Goal: Task Accomplishment & Management: Complete application form

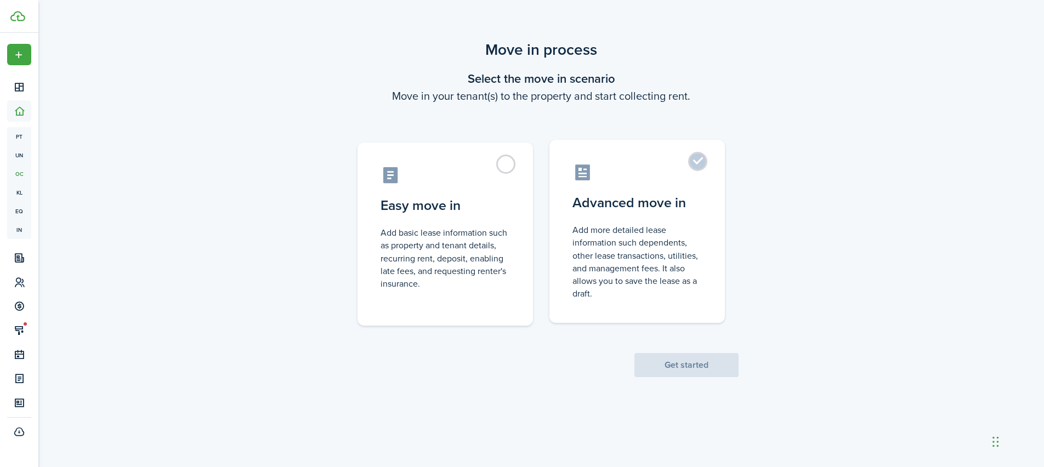
click at [690, 287] on control-radio-card-description "Add more detailed lease information such dependents, other lease transactions, …" at bounding box center [637, 262] width 129 height 76
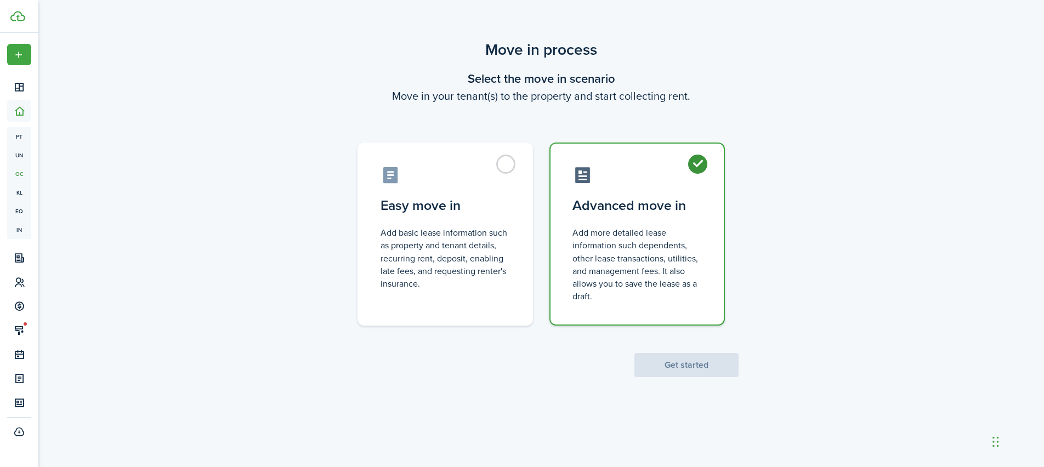
radio input "true"
click at [693, 372] on button "Get started" at bounding box center [687, 365] width 104 height 24
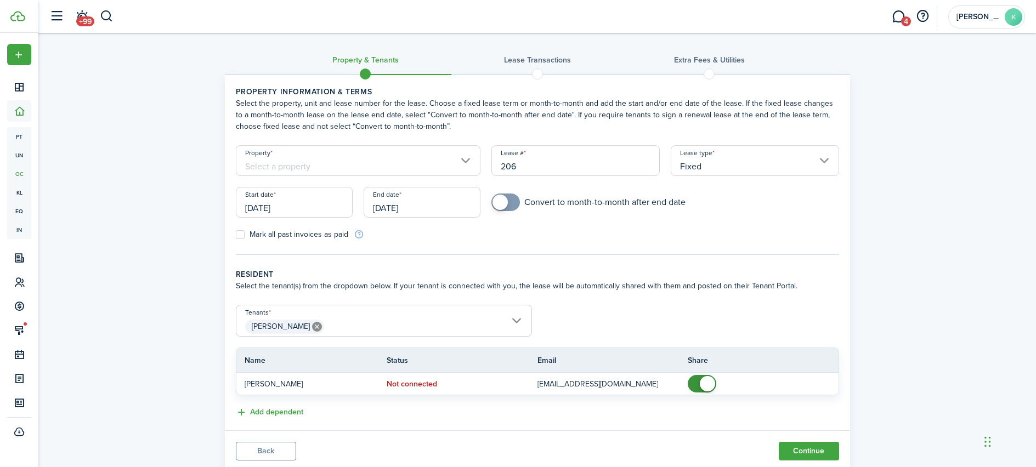
click at [346, 162] on input "Property" at bounding box center [358, 160] width 245 height 31
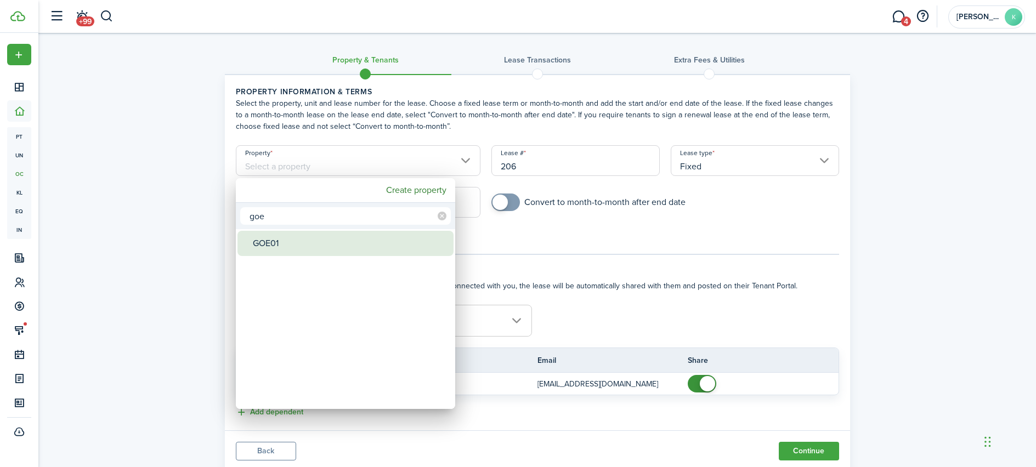
type input "goe"
click at [257, 246] on div "GOE01" at bounding box center [350, 243] width 194 height 25
type input "GOE01"
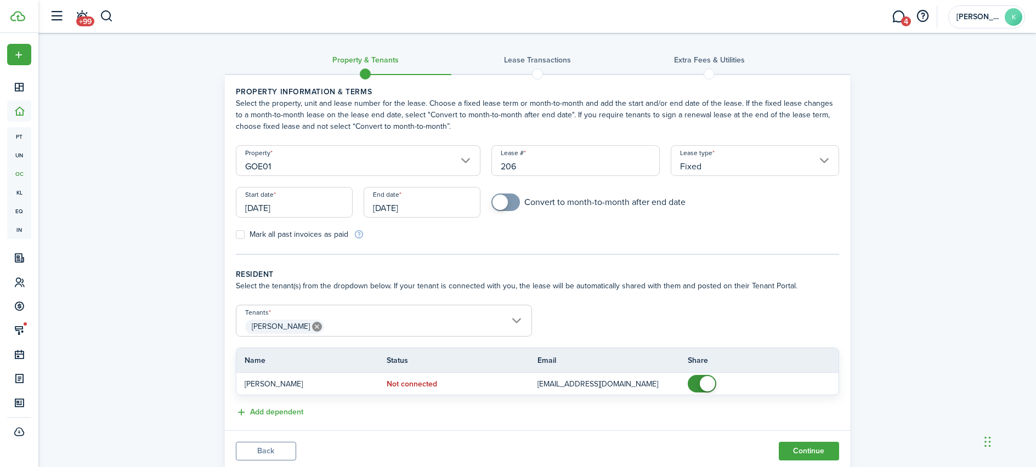
click at [324, 205] on input "[DATE]" at bounding box center [294, 202] width 117 height 31
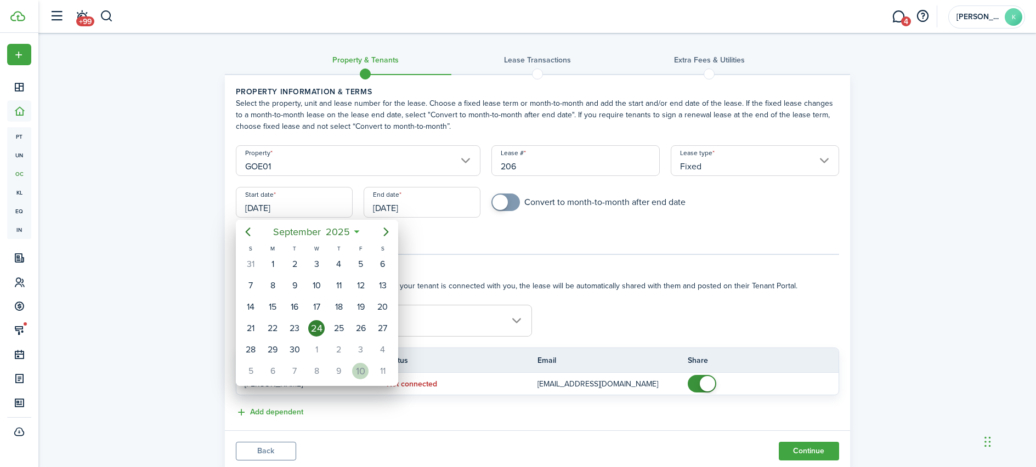
click at [358, 366] on div "10" at bounding box center [360, 371] width 16 height 16
type input "[DATE]"
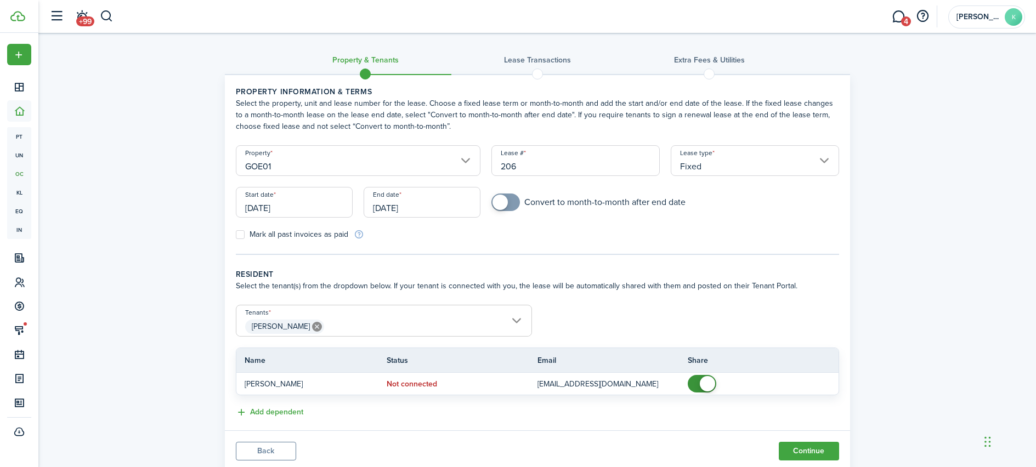
click at [375, 203] on input "[DATE]" at bounding box center [422, 202] width 117 height 31
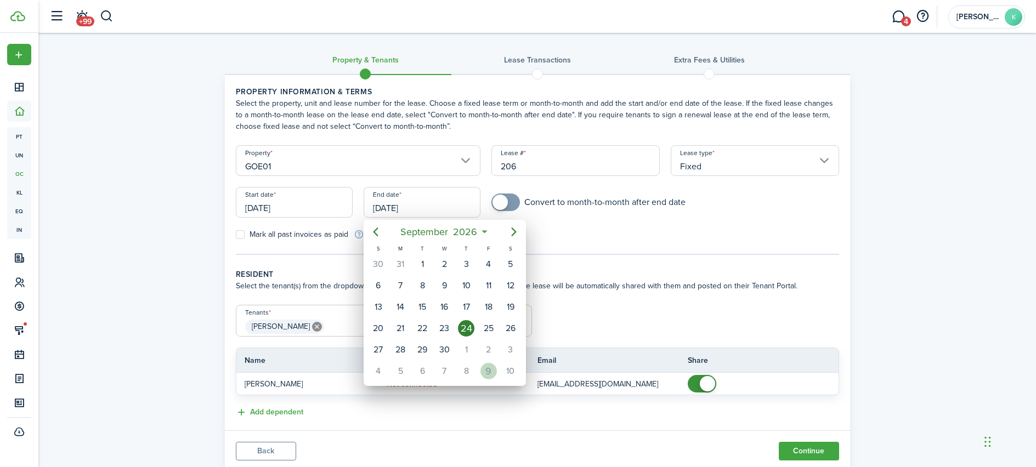
click at [495, 374] on div "9" at bounding box center [488, 371] width 16 height 16
type input "[DATE]"
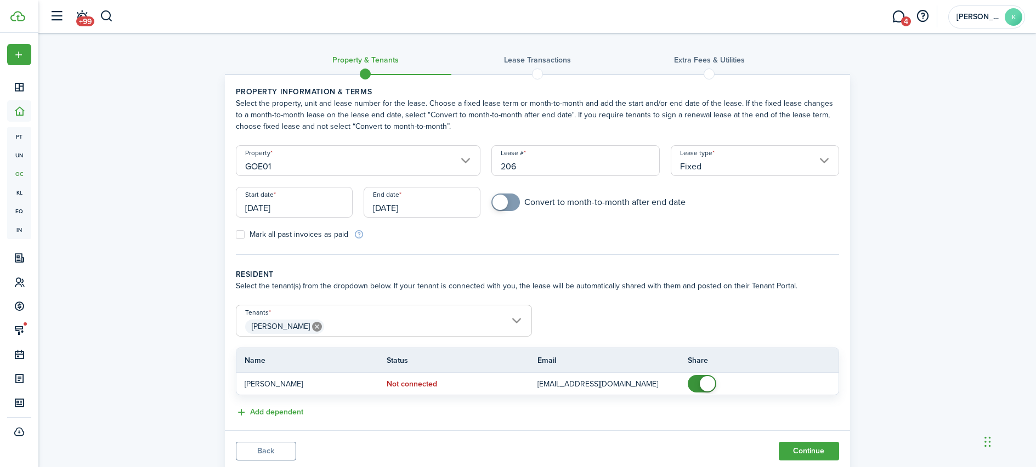
checkbox input "true"
click at [504, 203] on span at bounding box center [500, 202] width 15 height 15
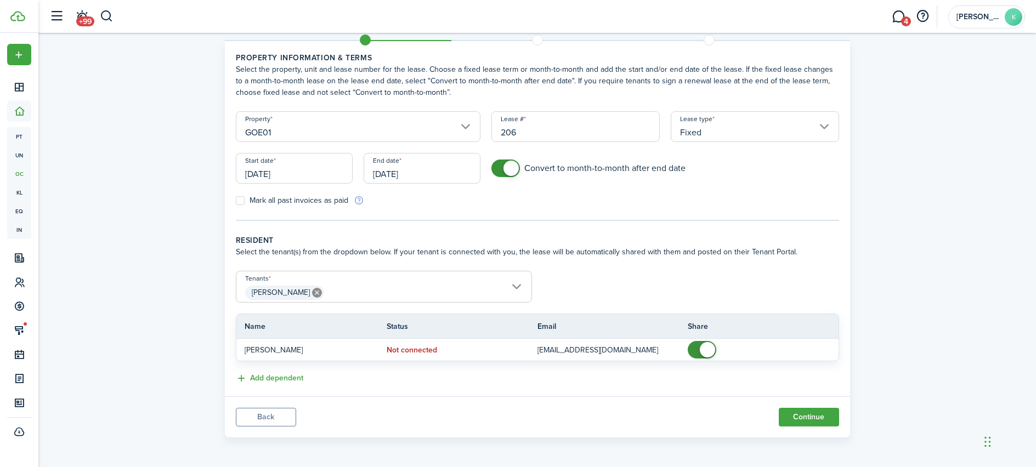
scroll to position [35, 0]
click at [812, 417] on button "Continue" at bounding box center [809, 417] width 60 height 19
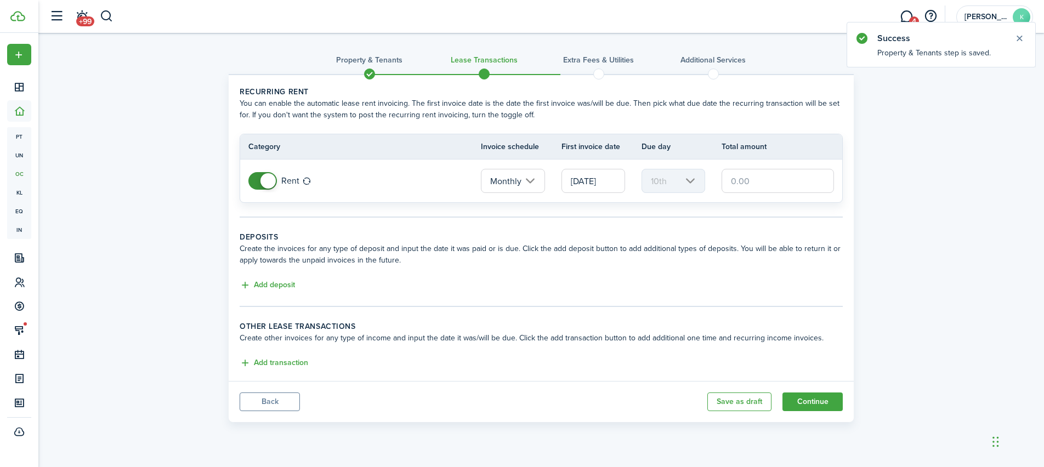
click at [610, 180] on input "[DATE]" at bounding box center [594, 181] width 64 height 24
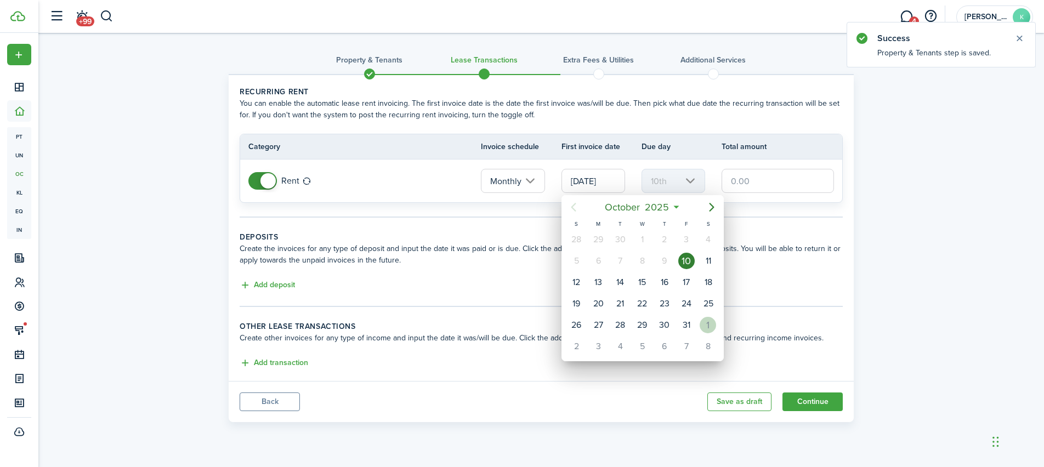
click at [706, 327] on div "1" at bounding box center [708, 325] width 16 height 16
type input "[DATE]"
type input "1st"
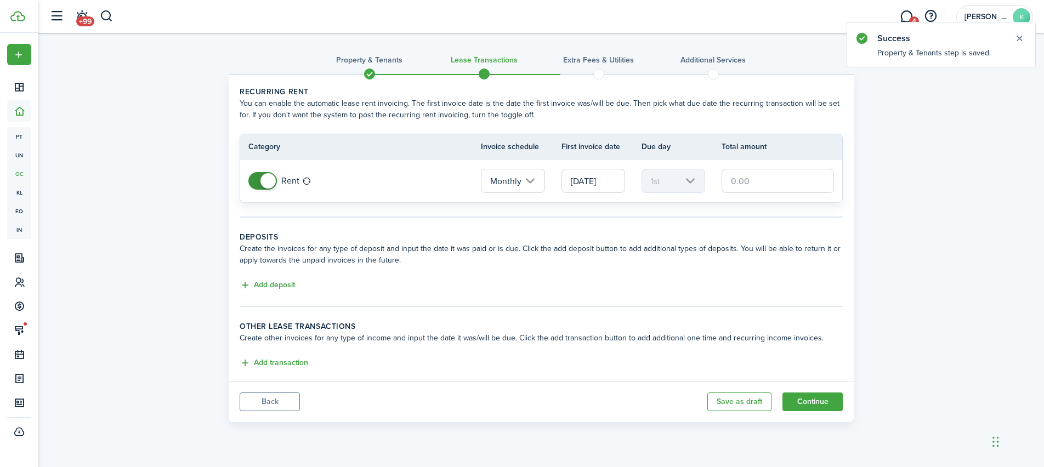
click at [727, 178] on input "text" at bounding box center [778, 181] width 112 height 24
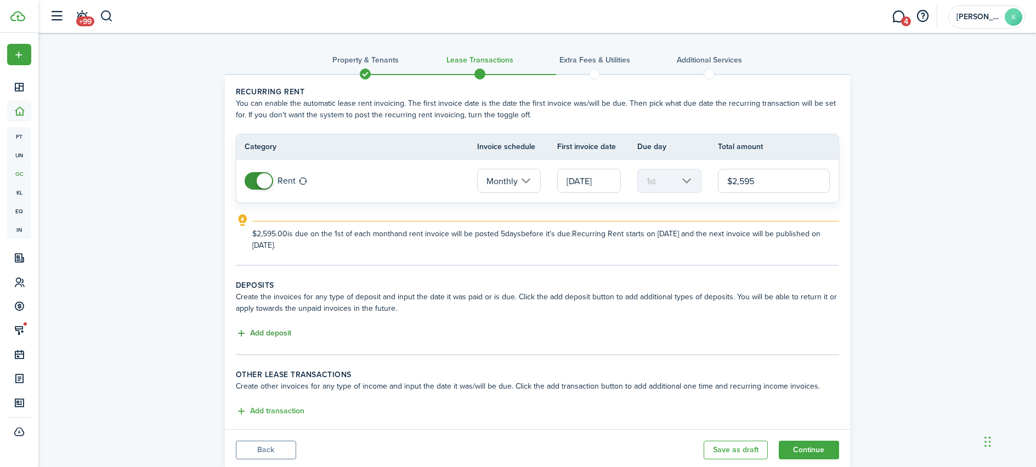
type input "$2,595.00"
click at [274, 339] on button "Add deposit" at bounding box center [263, 333] width 55 height 13
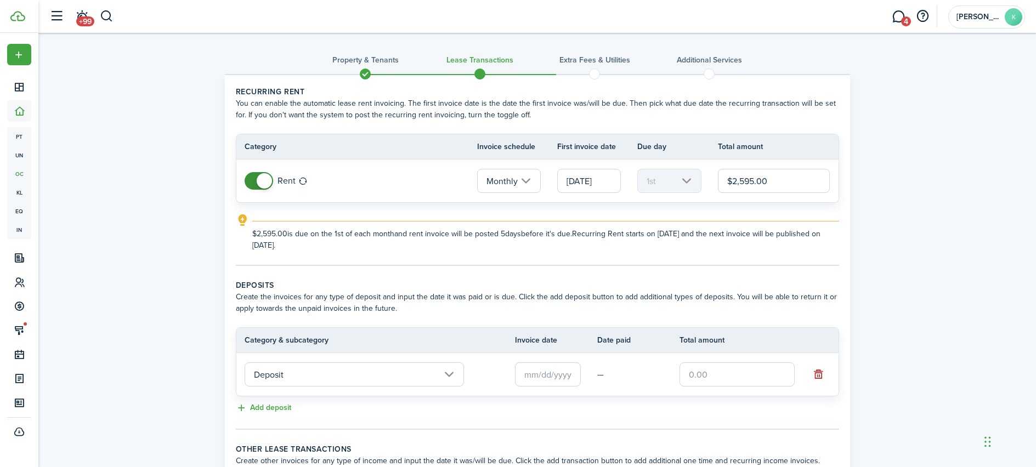
click at [579, 382] on input "text" at bounding box center [548, 375] width 66 height 24
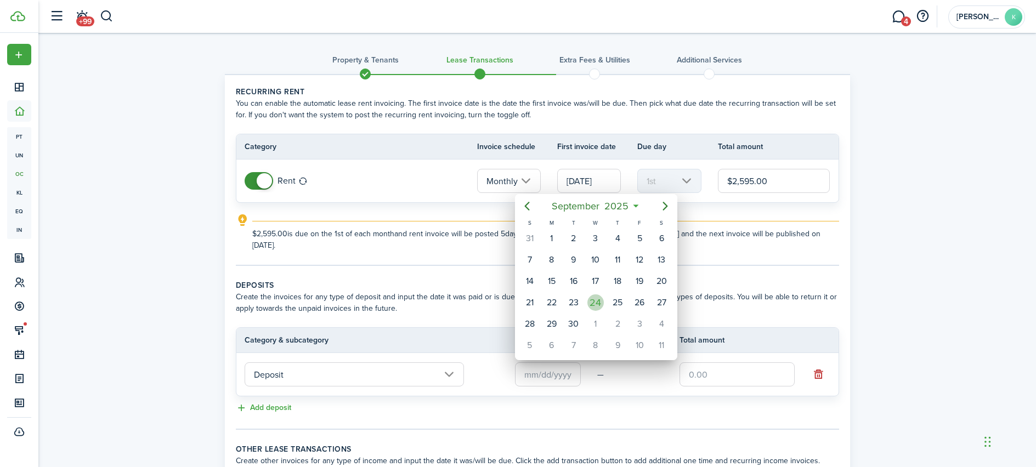
click at [595, 301] on div "24" at bounding box center [595, 303] width 16 height 16
type input "[DATE]"
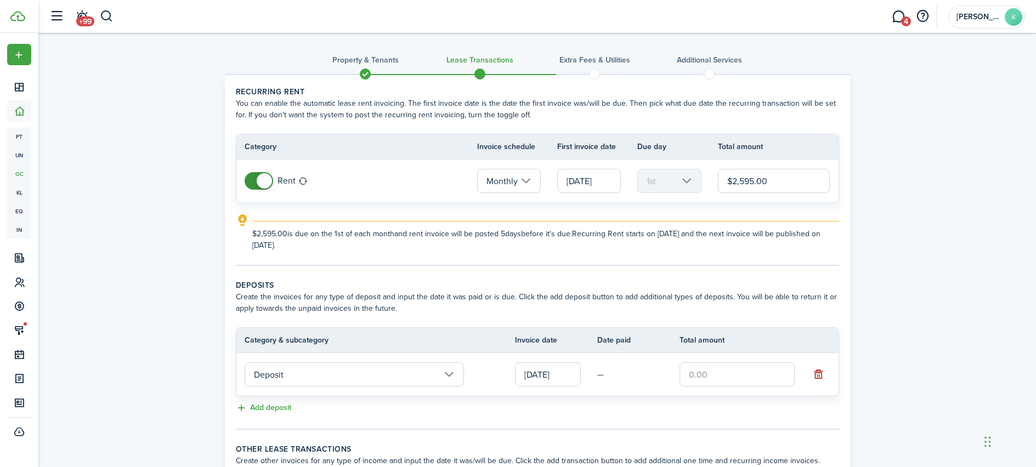
click at [683, 375] on input "text" at bounding box center [737, 375] width 115 height 24
type input "$2,595.00"
click at [495, 287] on wizard-step-header-title "Deposits" at bounding box center [537, 286] width 603 height 12
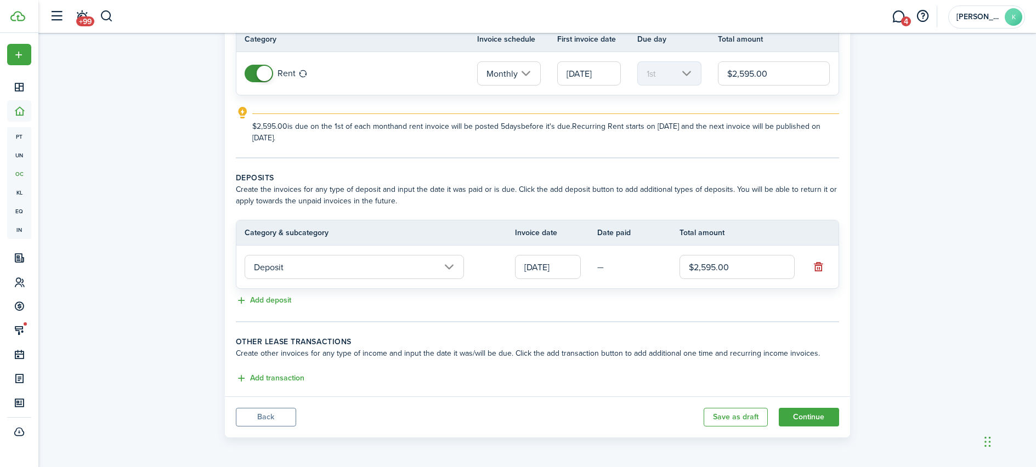
scroll to position [108, 0]
click at [816, 421] on button "Continue" at bounding box center [809, 417] width 60 height 19
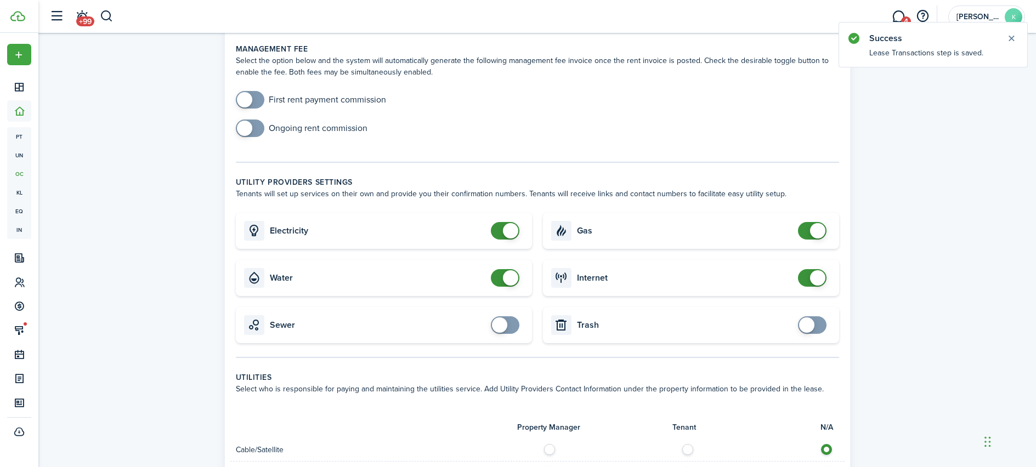
scroll to position [186, 0]
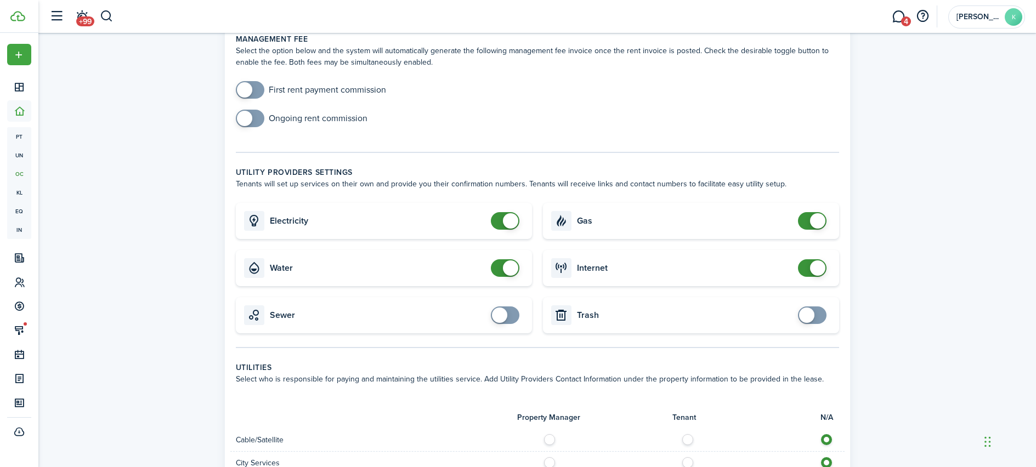
checkbox input "true"
click at [804, 318] on span at bounding box center [806, 315] width 15 height 15
checkbox input "true"
click at [495, 320] on span at bounding box center [499, 315] width 15 height 15
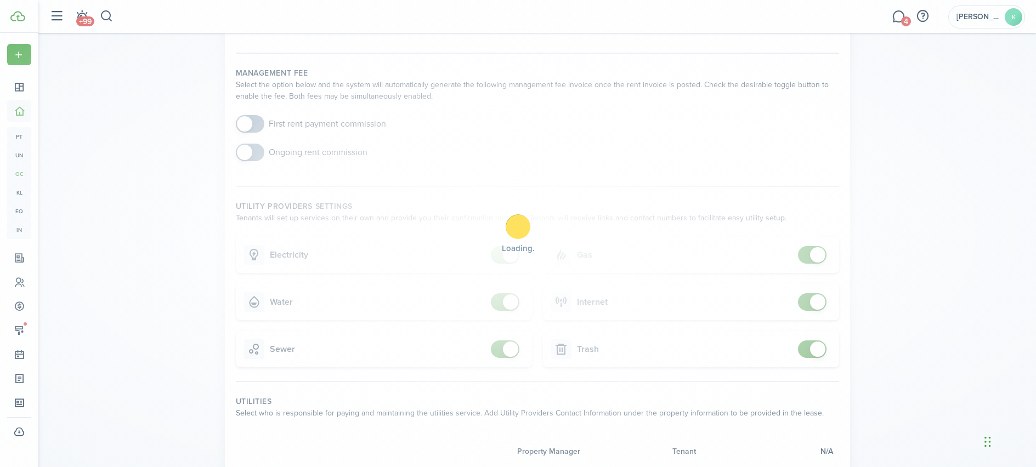
scroll to position [0, 0]
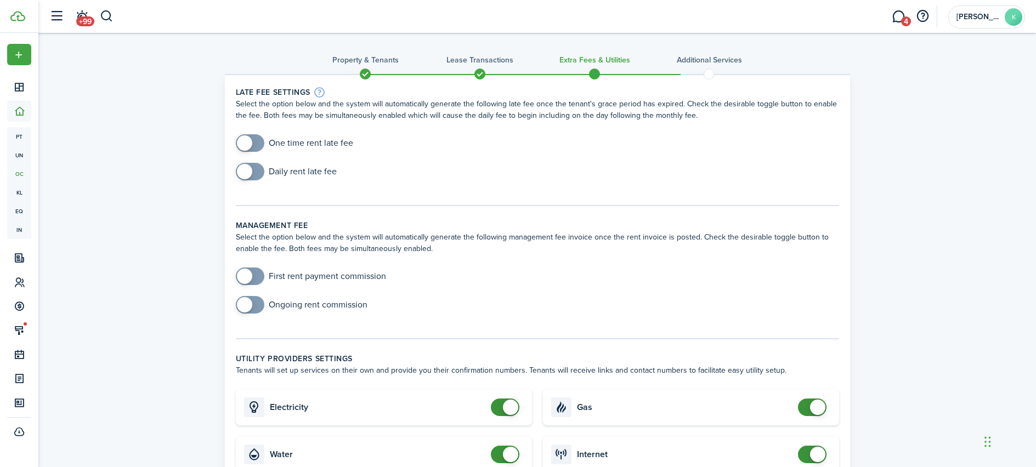
checkbox input "true"
click at [254, 143] on span at bounding box center [250, 143] width 11 height 18
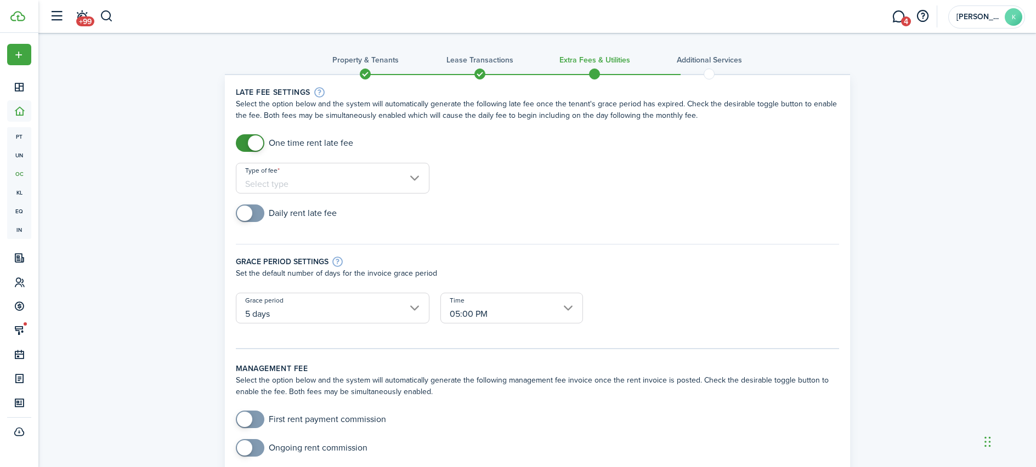
click at [314, 185] on input "Type of fee" at bounding box center [333, 178] width 194 height 31
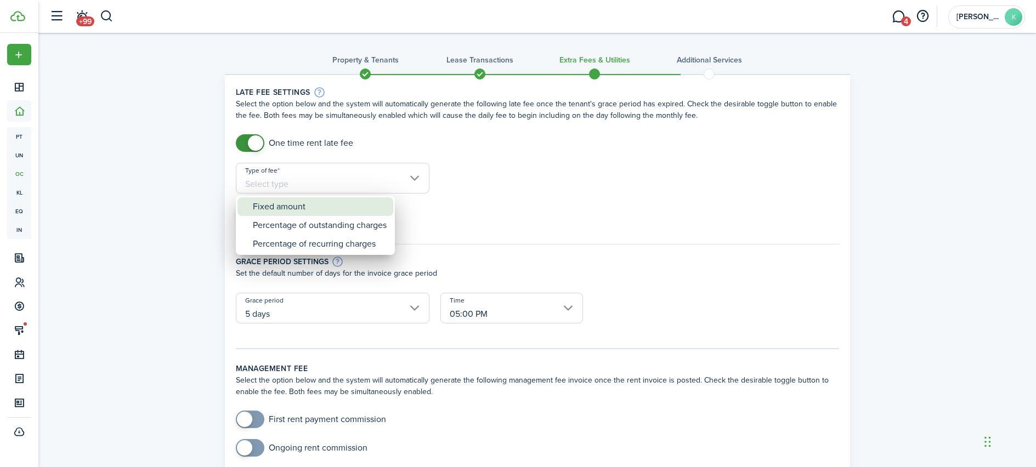
click at [329, 212] on div "Fixed amount" at bounding box center [320, 206] width 134 height 19
type input "Fixed amount"
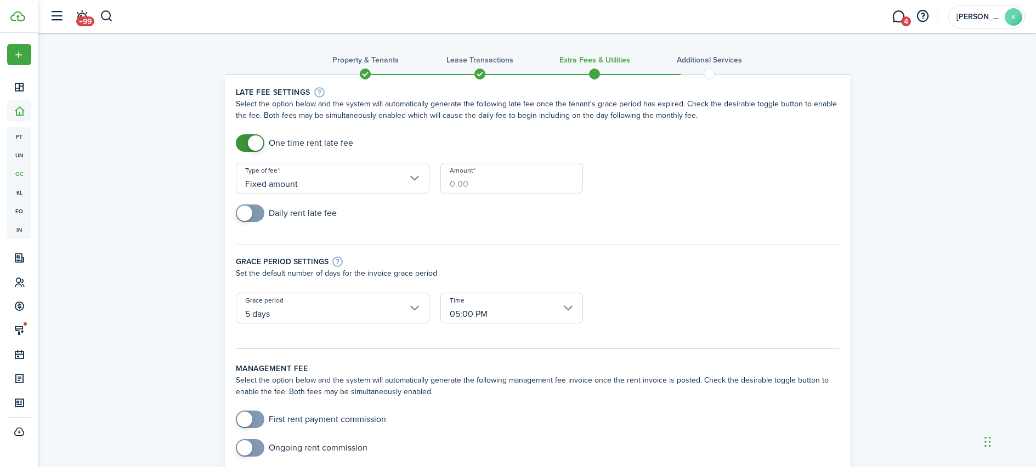
click at [451, 180] on input "Amount" at bounding box center [511, 178] width 143 height 31
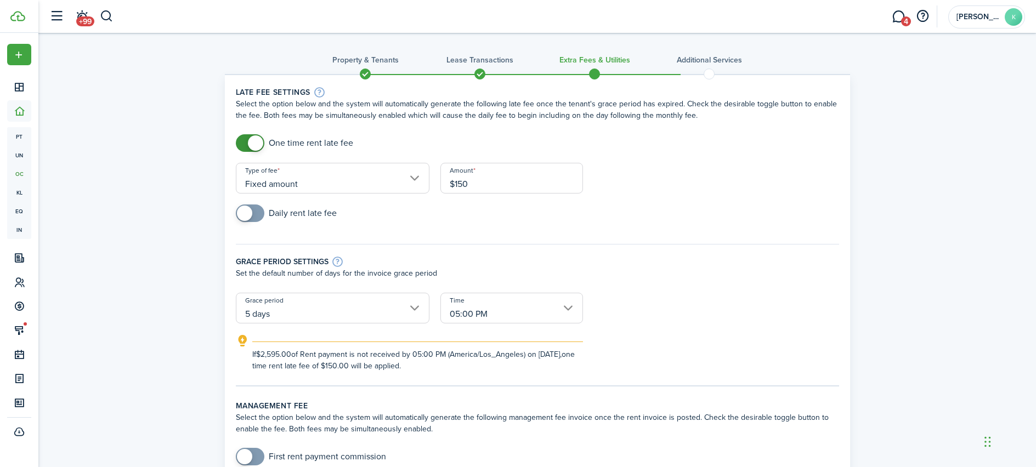
type input "$150.00"
click at [655, 229] on div "Daily rent late fee" at bounding box center [537, 219] width 614 height 29
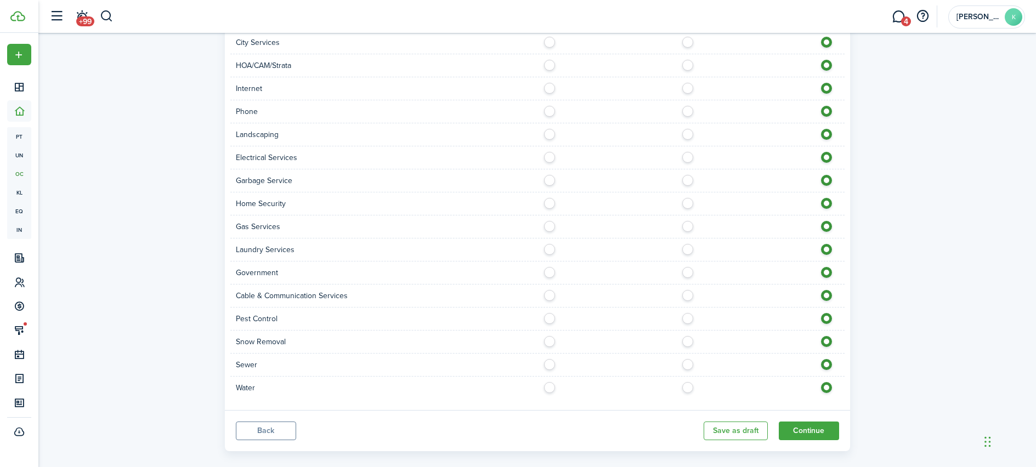
scroll to position [802, 0]
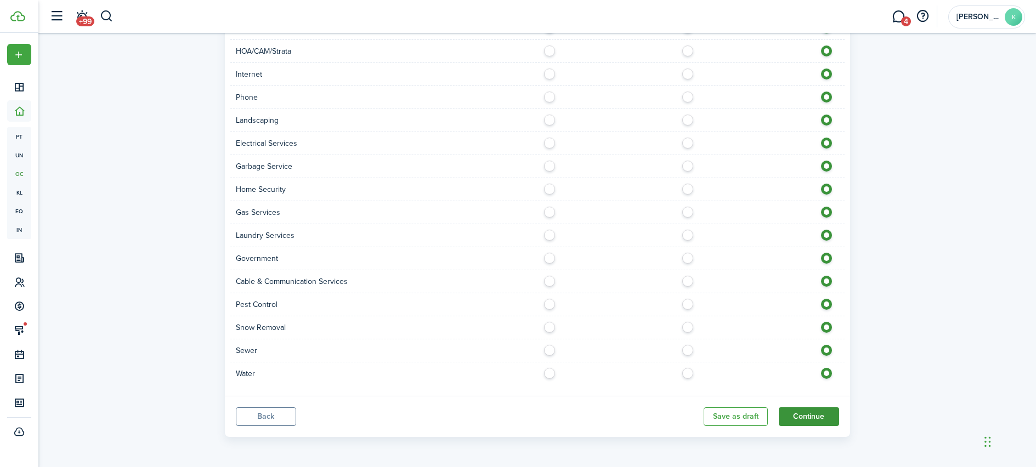
click at [816, 421] on button "Continue" at bounding box center [809, 417] width 60 height 19
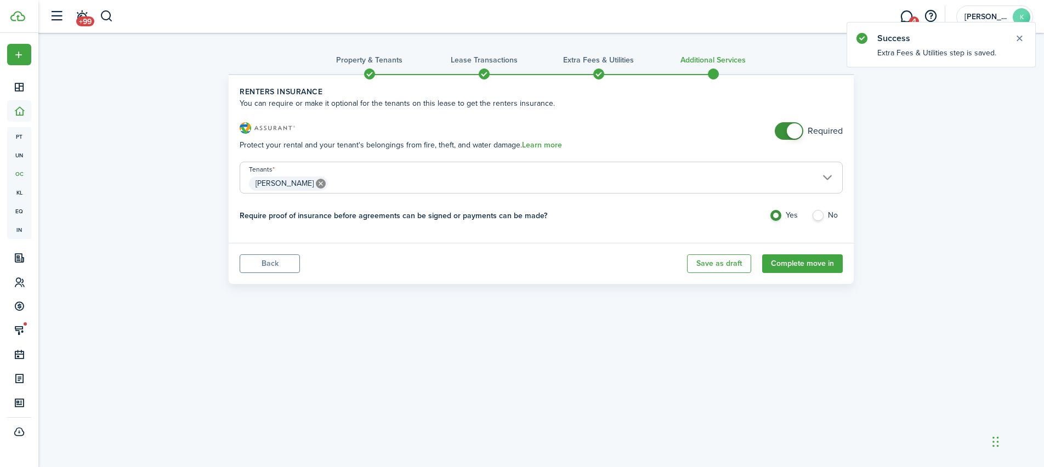
checkbox input "false"
click at [784, 126] on span at bounding box center [789, 131] width 11 height 18
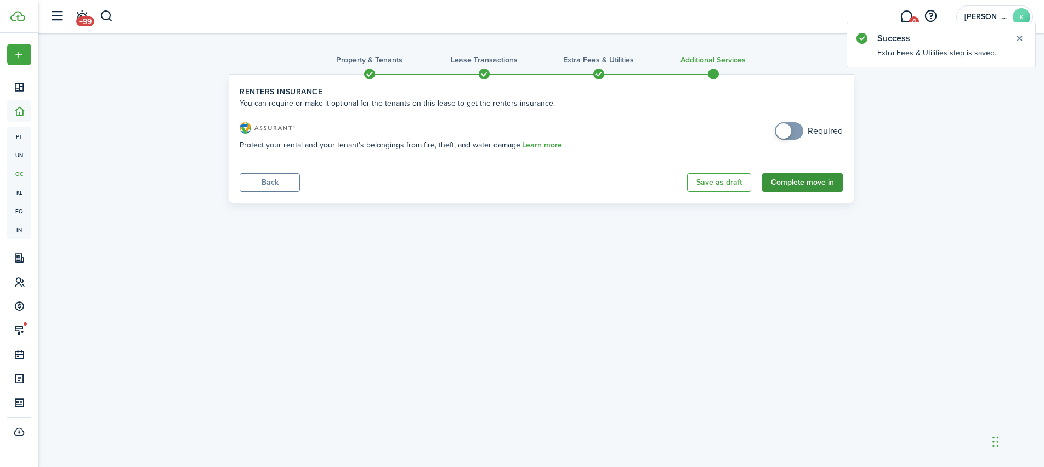
click at [799, 181] on button "Complete move in" at bounding box center [802, 182] width 81 height 19
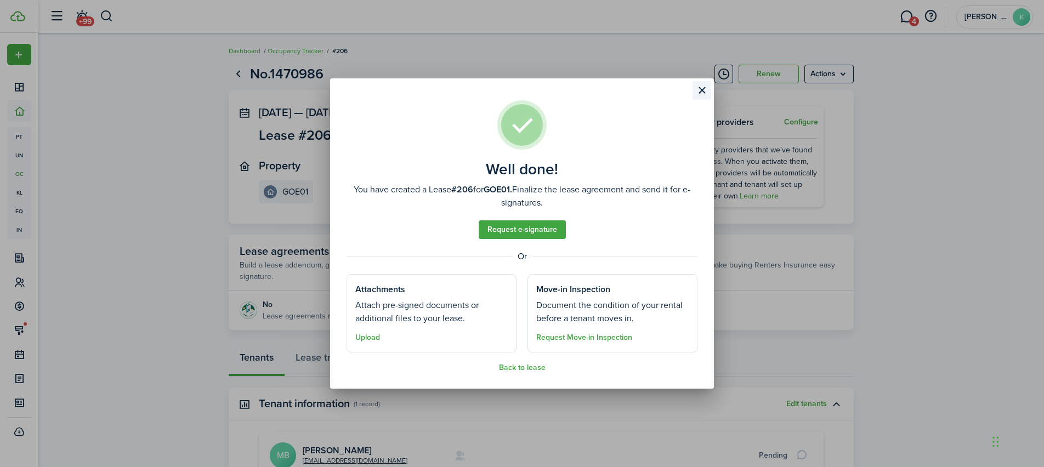
click at [699, 88] on button "Close modal" at bounding box center [702, 90] width 19 height 19
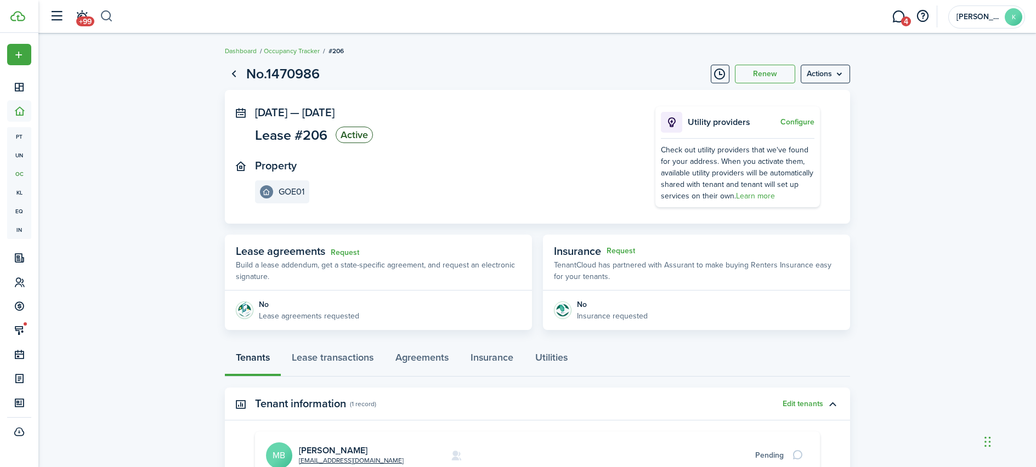
click at [107, 16] on button "button" at bounding box center [107, 16] width 14 height 19
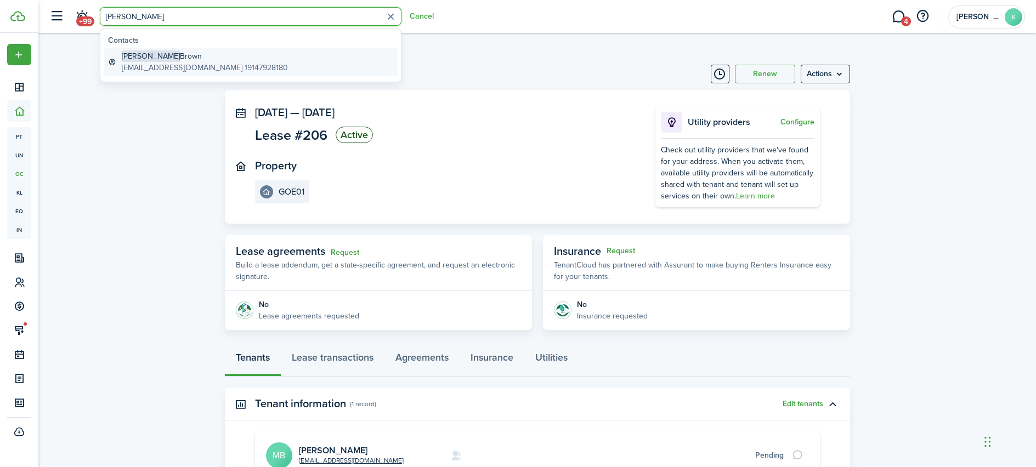
type input "[PERSON_NAME]"
click at [208, 64] on global-search-item-description "[EMAIL_ADDRESS][DOMAIN_NAME] 19147928180" at bounding box center [205, 68] width 166 height 12
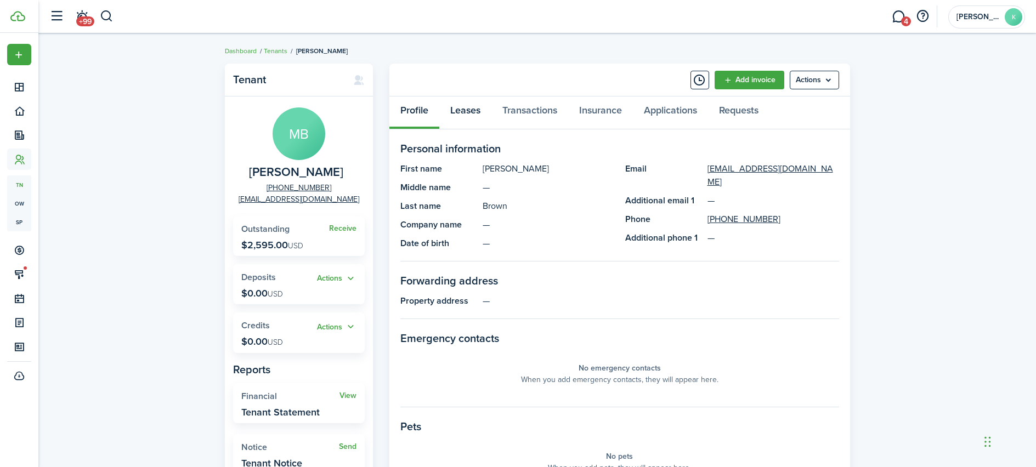
click at [466, 112] on link "Leases" at bounding box center [465, 113] width 52 height 33
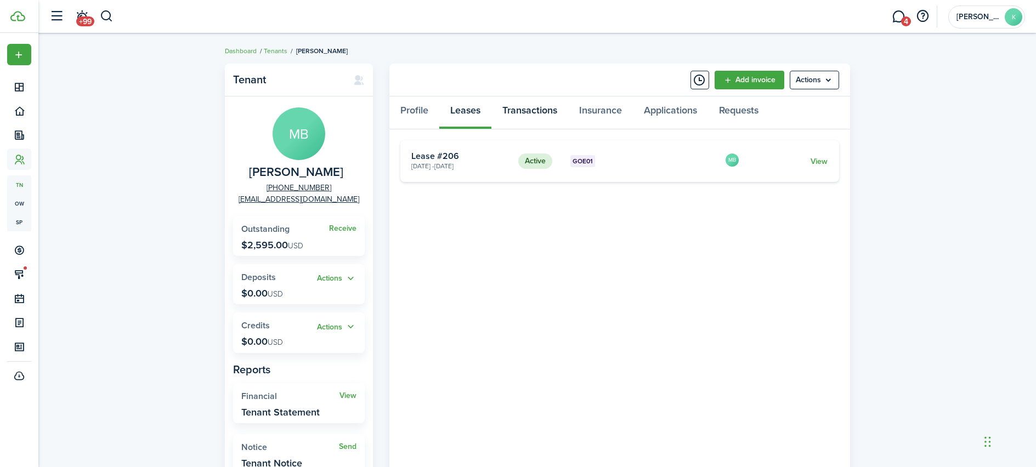
click at [523, 106] on link "Transactions" at bounding box center [529, 113] width 77 height 33
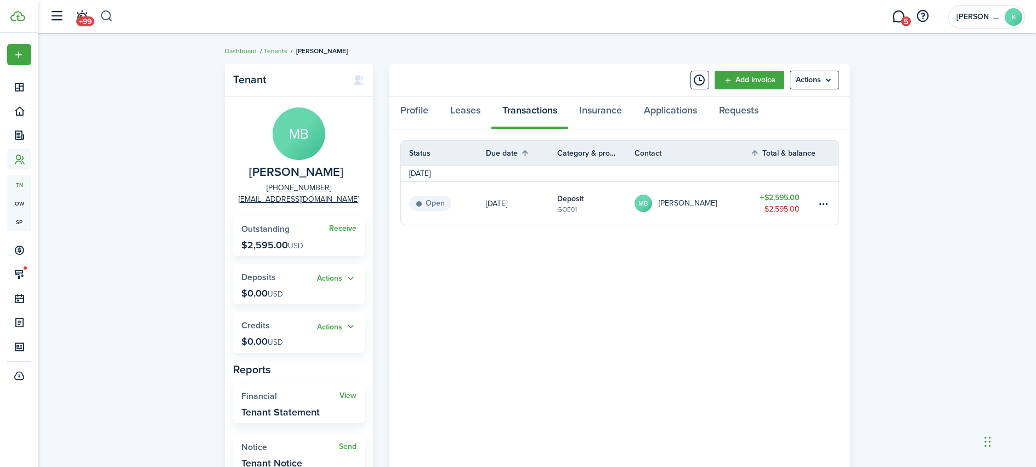
click at [102, 17] on button "button" at bounding box center [107, 16] width 14 height 19
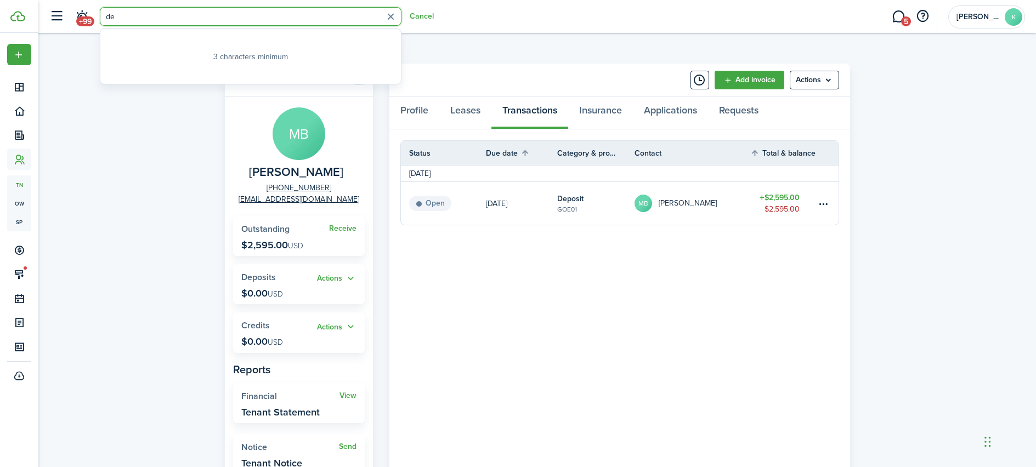
type input "d"
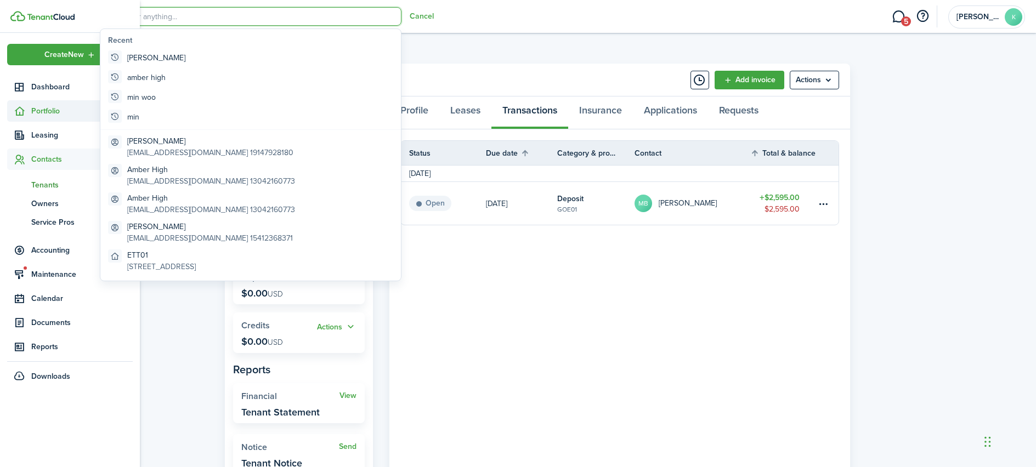
click at [30, 112] on sidebar-link-icon at bounding box center [19, 111] width 24 height 12
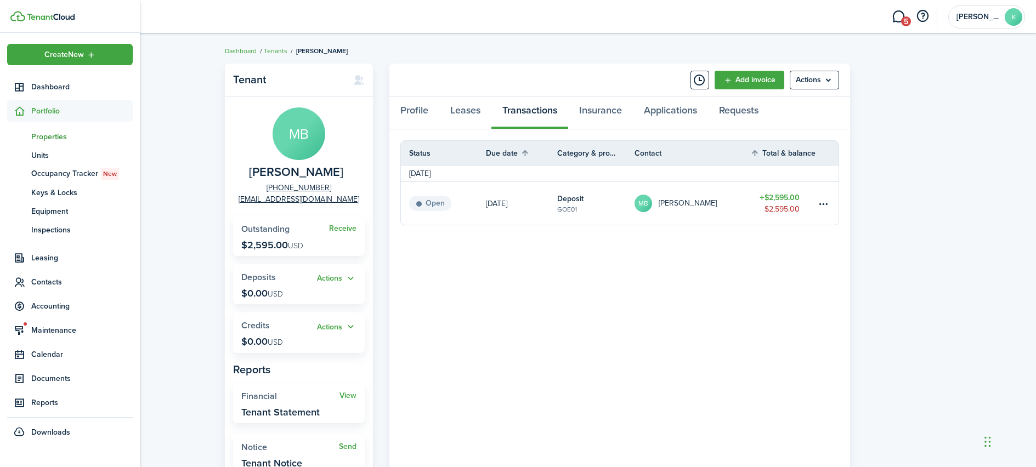
click at [50, 137] on span "Properties" at bounding box center [81, 137] width 101 height 12
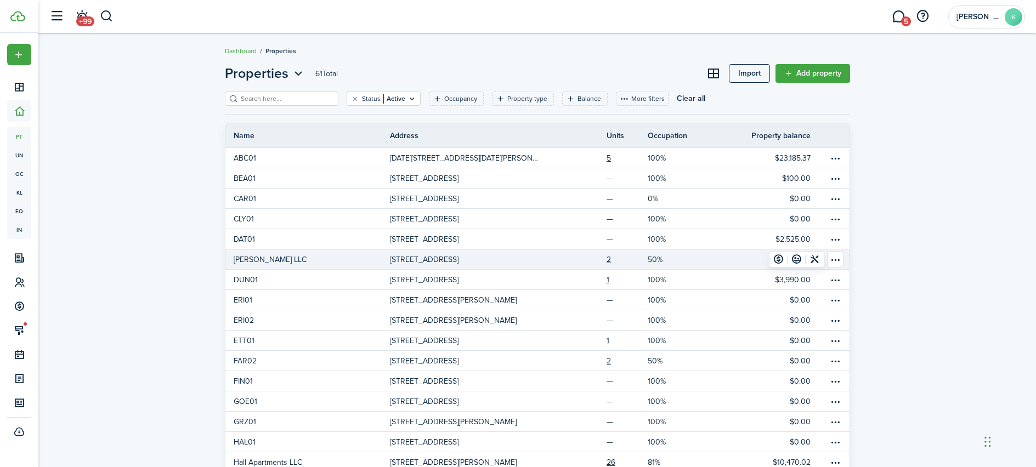
click at [293, 262] on link "[PERSON_NAME] LLC" at bounding box center [307, 260] width 165 height 20
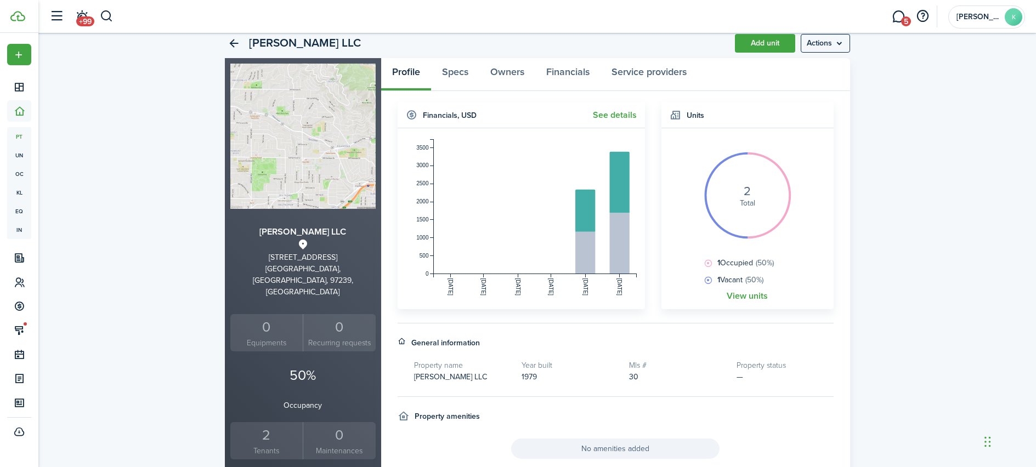
scroll to position [64, 0]
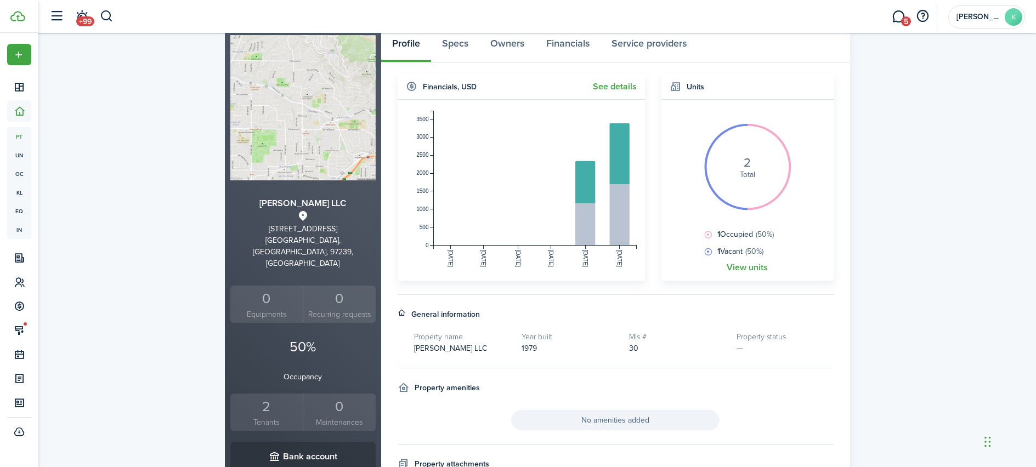
click at [267, 397] on div "2" at bounding box center [266, 407] width 67 height 21
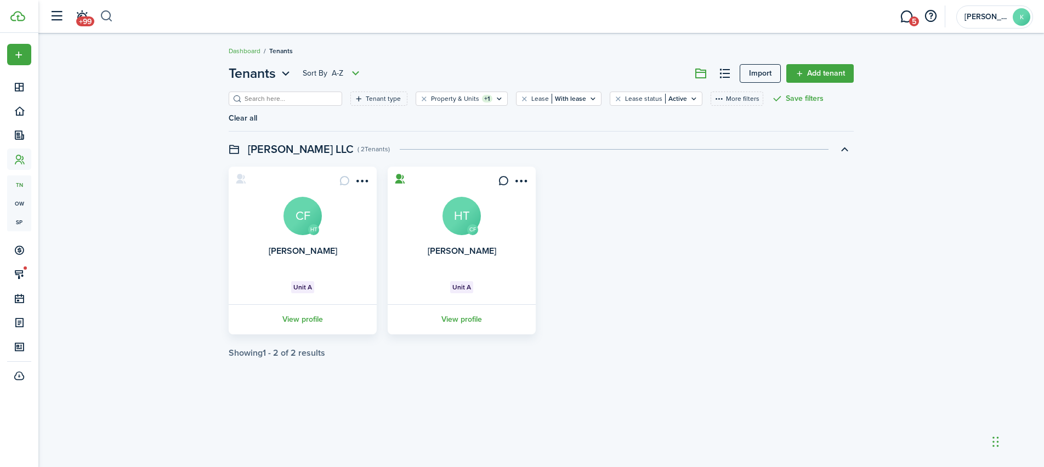
click at [107, 15] on button "button" at bounding box center [107, 16] width 14 height 19
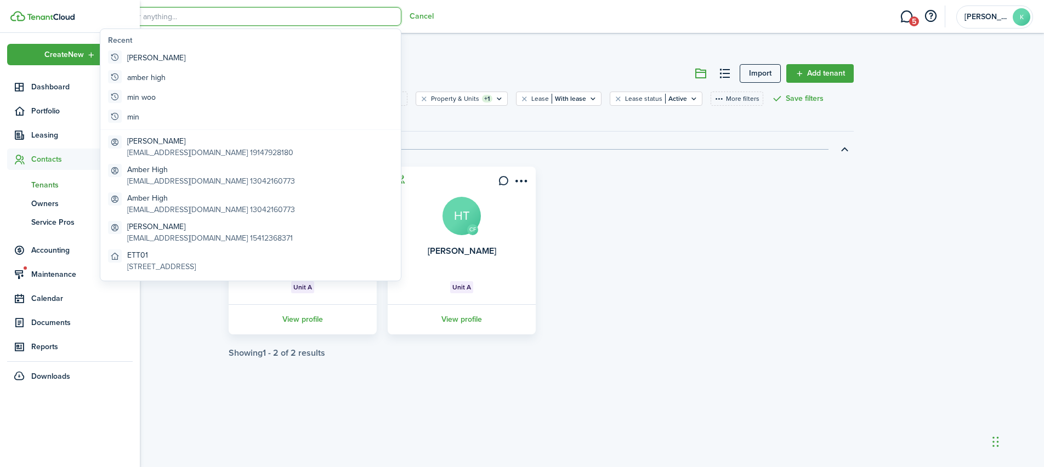
click at [59, 182] on span "Tenants" at bounding box center [81, 185] width 101 height 12
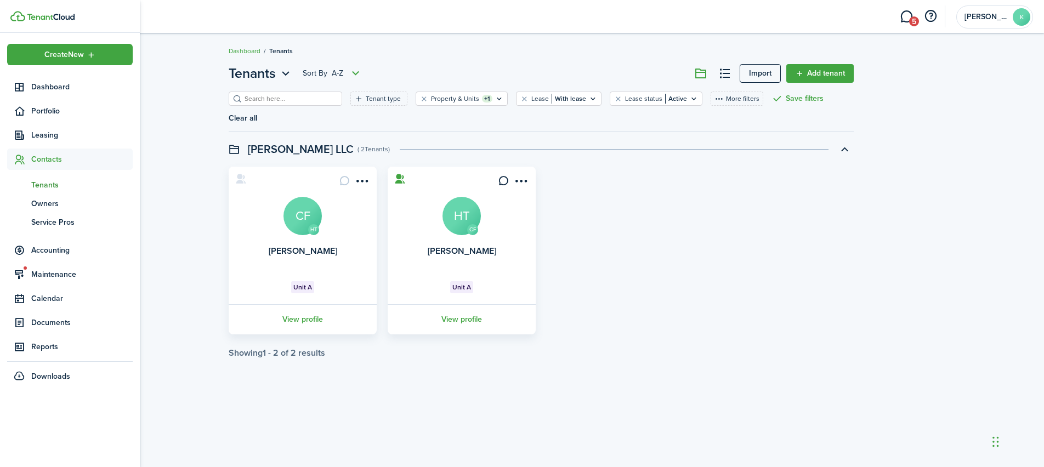
click at [31, 186] on span "tn" at bounding box center [19, 185] width 24 height 19
click at [50, 182] on span "Tenants" at bounding box center [81, 185] width 101 height 12
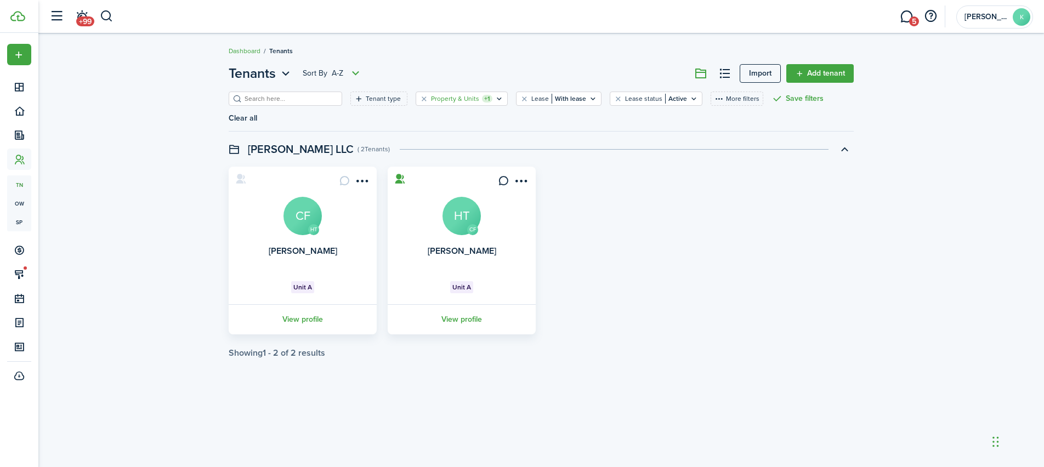
click at [482, 100] on filter-tag-counter "+1" at bounding box center [487, 99] width 10 height 8
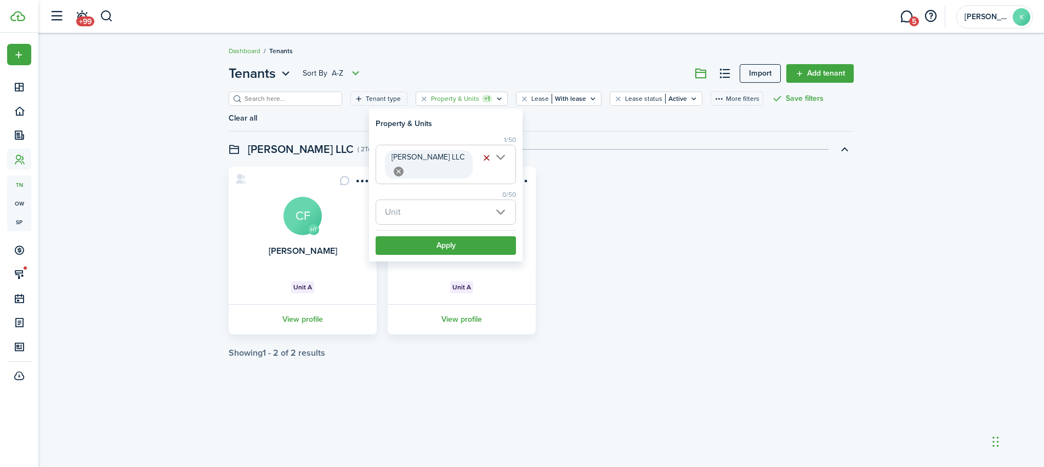
click at [488, 156] on button "button" at bounding box center [486, 157] width 15 height 15
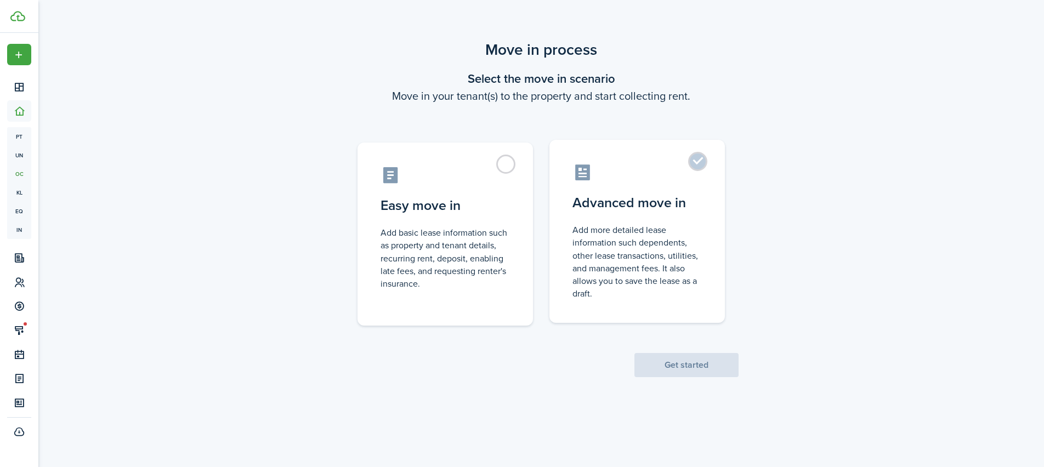
click at [697, 235] on control-radio-card-description "Add more detailed lease information such dependents, other lease transactions, …" at bounding box center [637, 262] width 129 height 76
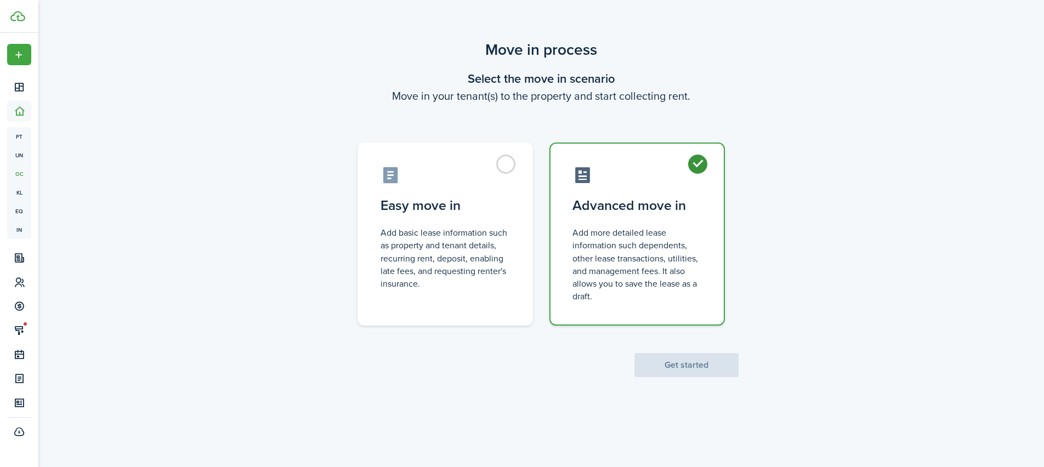
radio input "true"
click at [722, 363] on button "Get started" at bounding box center [687, 365] width 104 height 24
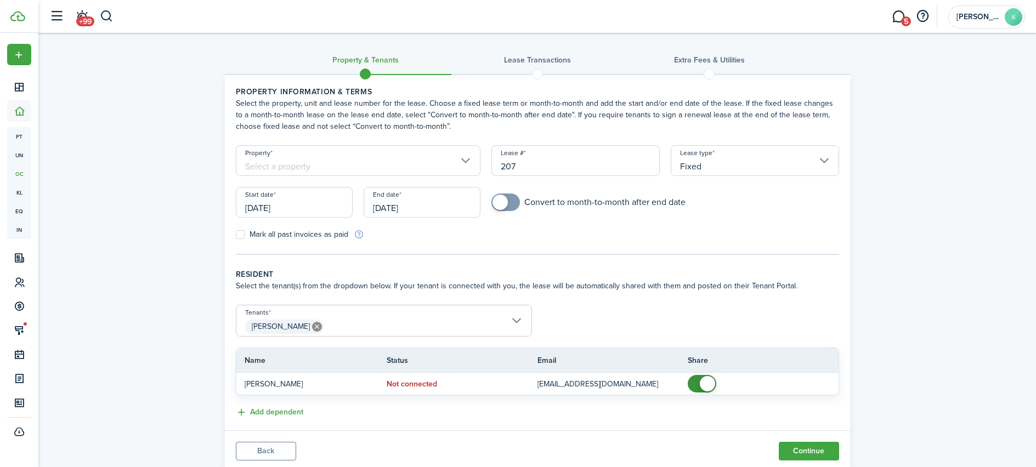
click at [336, 158] on input "Property" at bounding box center [358, 160] width 245 height 31
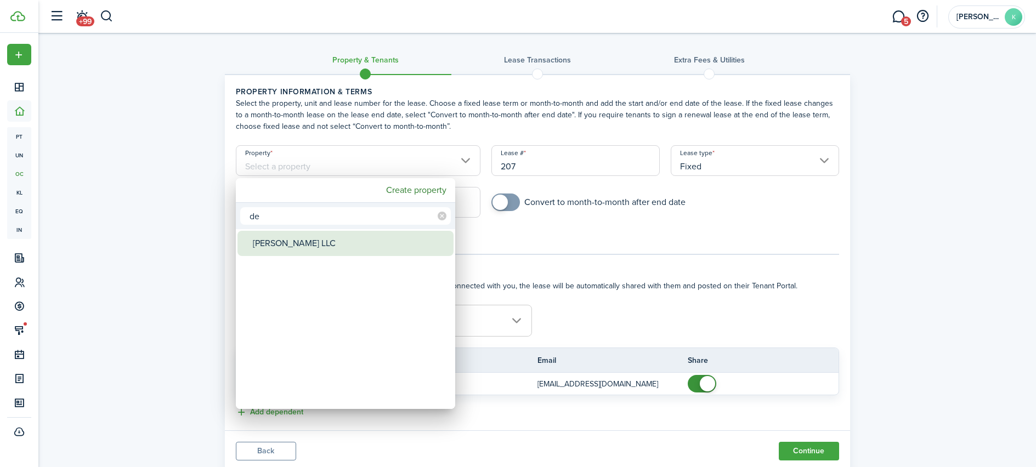
type input "de"
click at [314, 255] on div "[PERSON_NAME] LLC" at bounding box center [350, 243] width 194 height 25
type input "[PERSON_NAME] LLC"
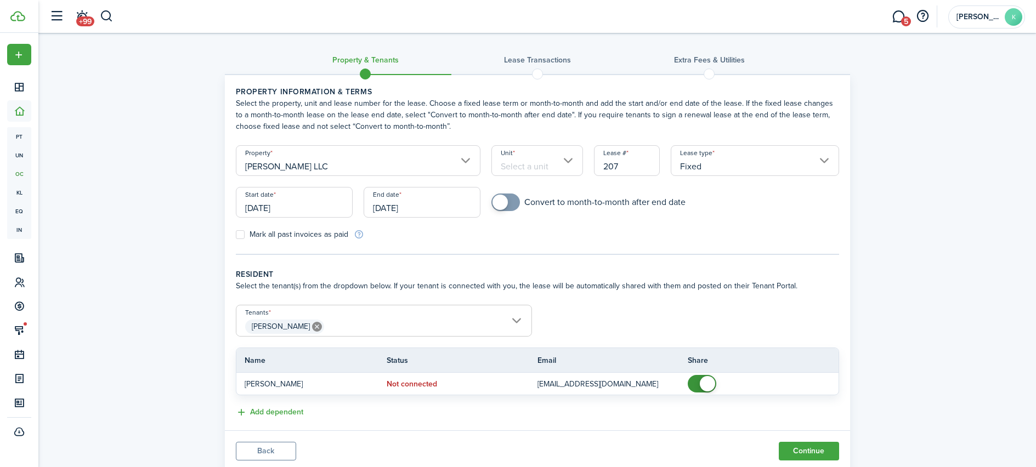
click at [519, 160] on input "Unit" at bounding box center [537, 160] width 92 height 31
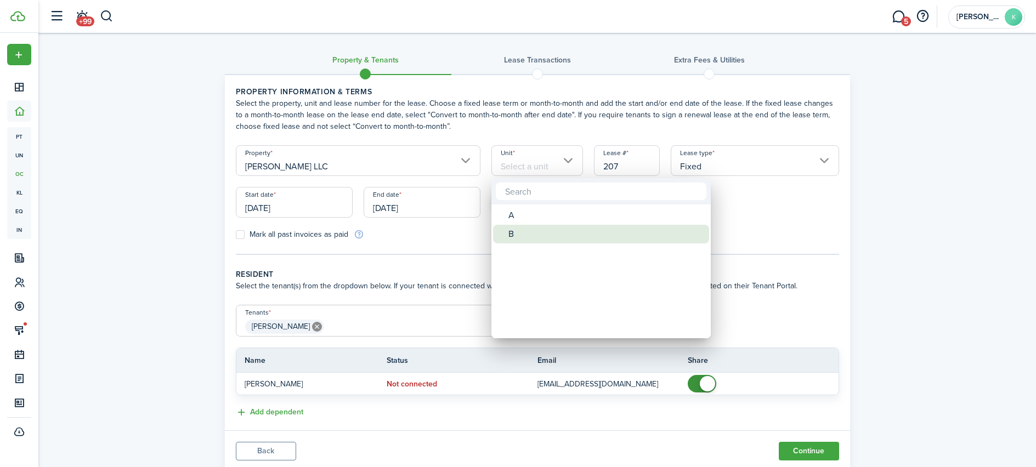
click at [517, 240] on div "B" at bounding box center [605, 234] width 194 height 19
type input "B"
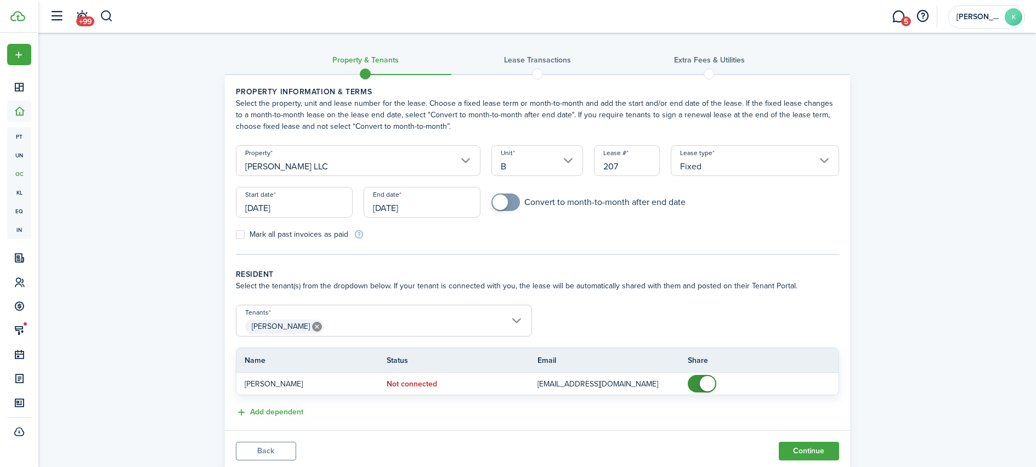
click at [323, 215] on input "[DATE]" at bounding box center [294, 202] width 117 height 31
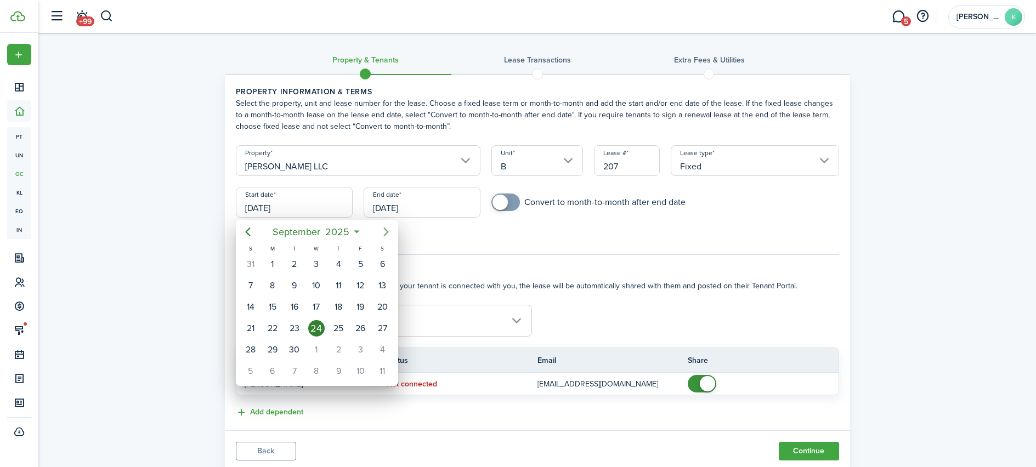
click at [388, 230] on icon "Next page" at bounding box center [386, 231] width 13 height 13
click at [267, 305] on div "13" at bounding box center [272, 307] width 16 height 16
type input "10/13/2025"
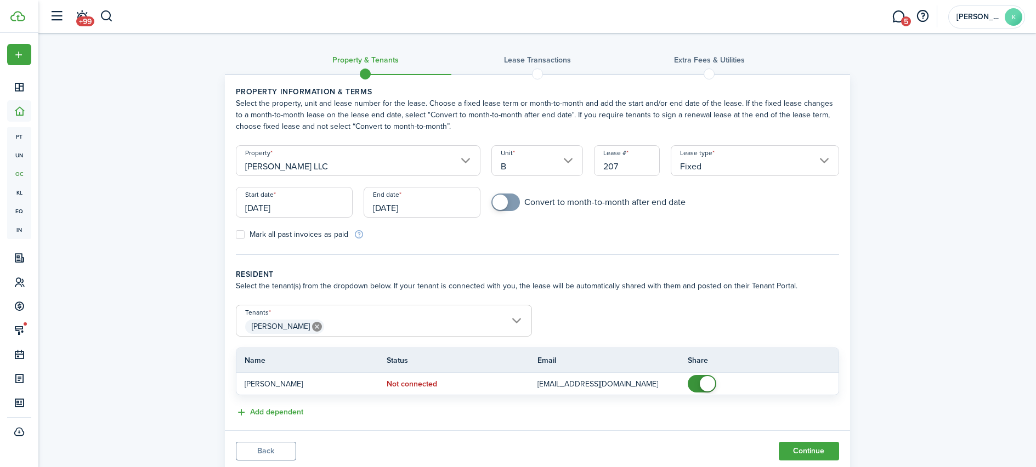
click at [426, 211] on input "[DATE]" at bounding box center [422, 202] width 117 height 31
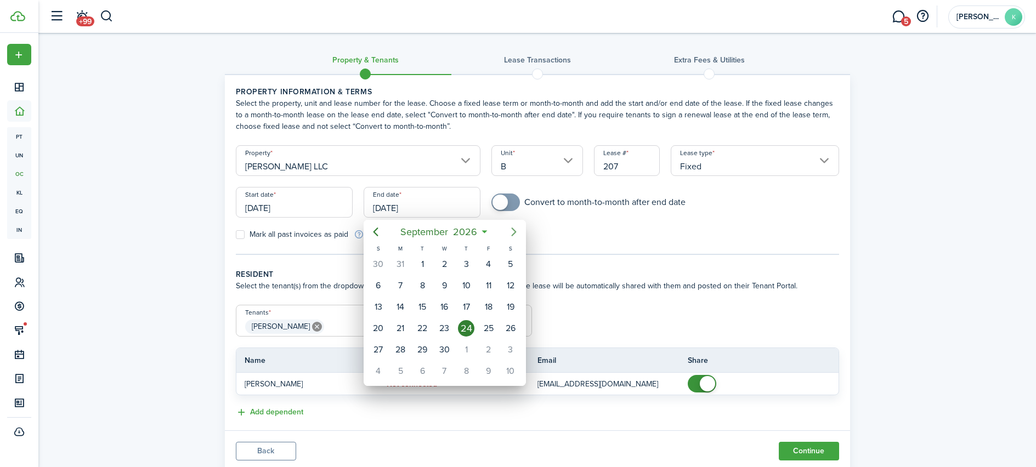
click at [512, 239] on mbsc-button "Next page" at bounding box center [514, 232] width 22 height 22
click at [400, 308] on div "12" at bounding box center [400, 307] width 16 height 16
type input "10/12/2026"
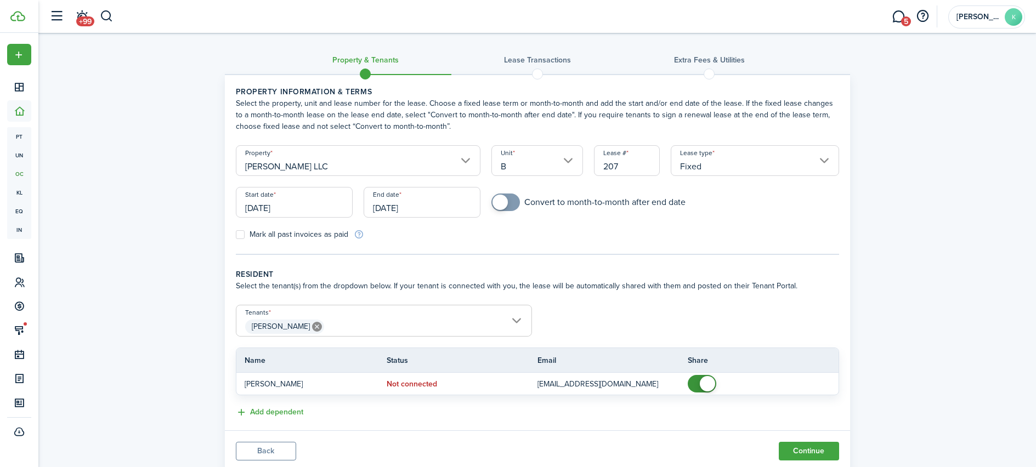
checkbox input "true"
click at [502, 203] on span at bounding box center [500, 202] width 15 height 15
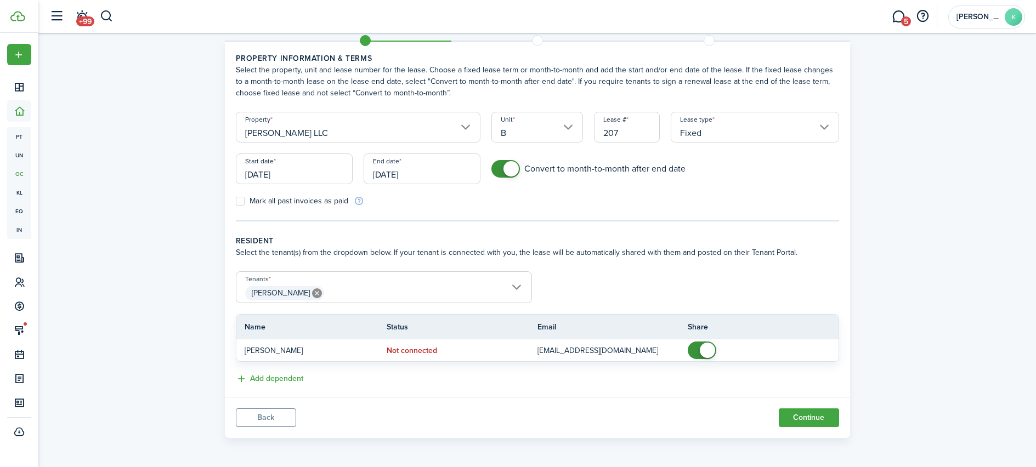
scroll to position [35, 0]
click at [799, 415] on button "Continue" at bounding box center [809, 417] width 60 height 19
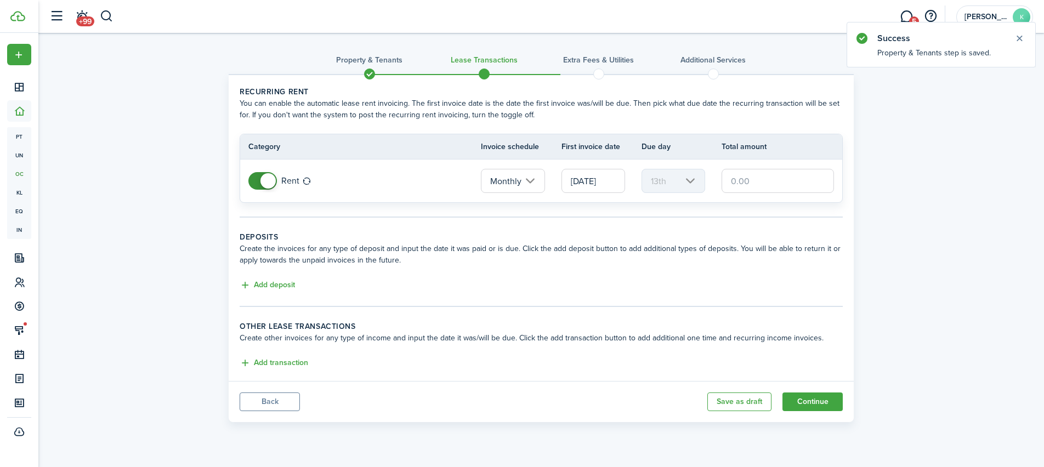
click at [604, 188] on input "10/13/2025" at bounding box center [594, 181] width 64 height 24
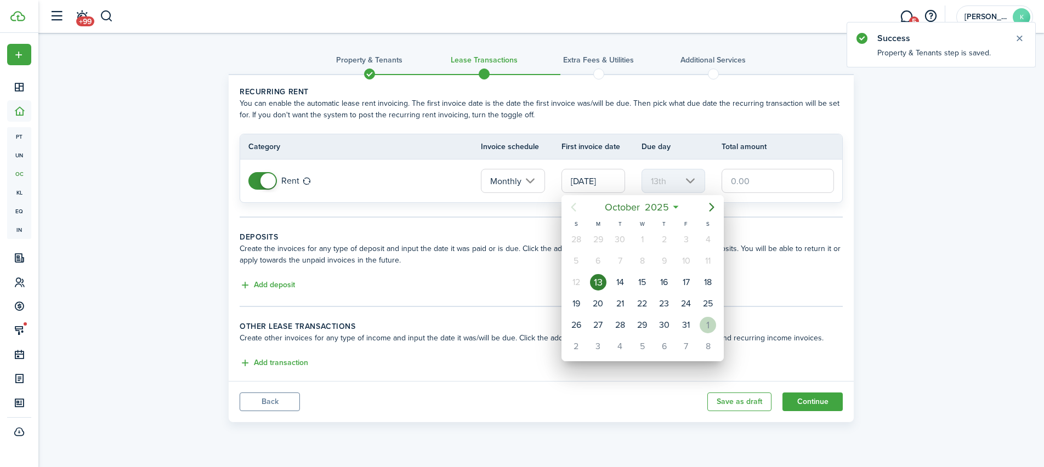
click at [708, 320] on div "1" at bounding box center [708, 325] width 16 height 16
type input "[DATE]"
type input "1st"
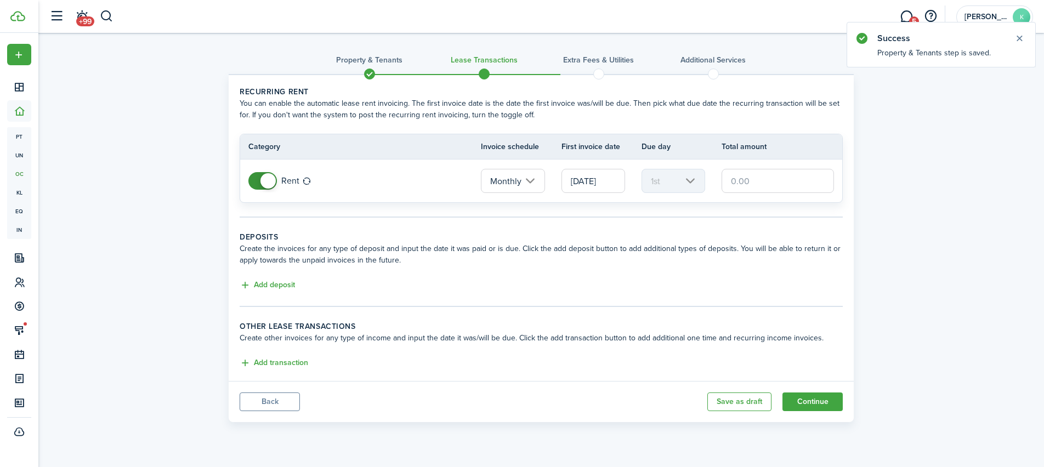
click at [728, 182] on input "text" at bounding box center [778, 181] width 112 height 24
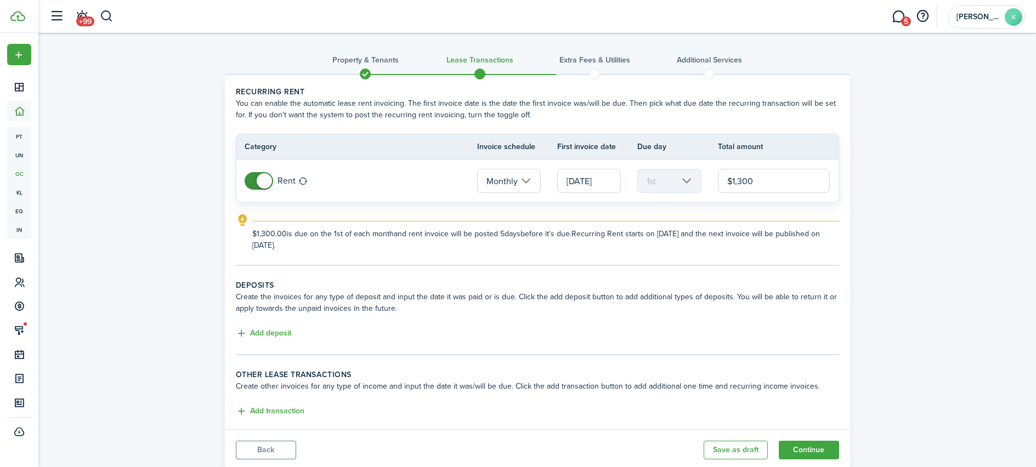
type input "$1,300.00"
click at [694, 264] on tc-wizard-step "Recurring rent You can enable the automatic lease rent invoicing. The first inv…" at bounding box center [537, 176] width 603 height 180
click at [283, 409] on button "Add transaction" at bounding box center [270, 411] width 69 height 13
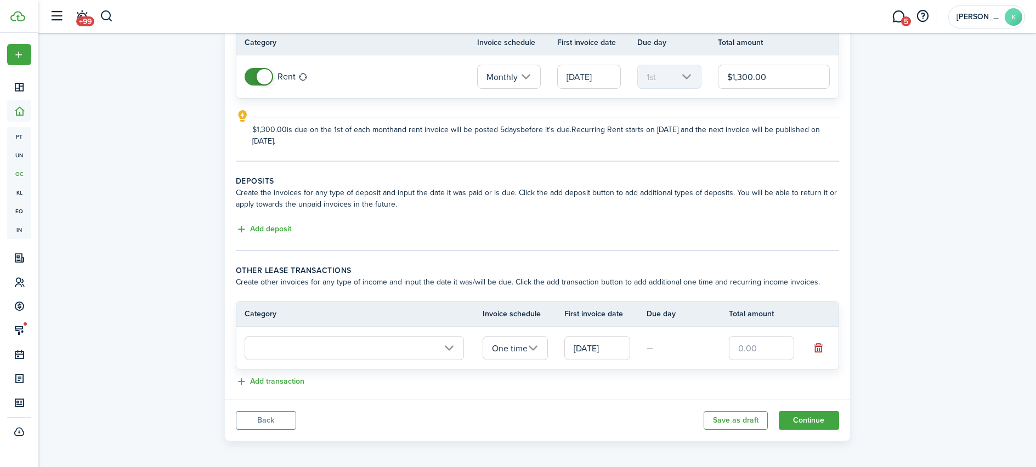
scroll to position [108, 0]
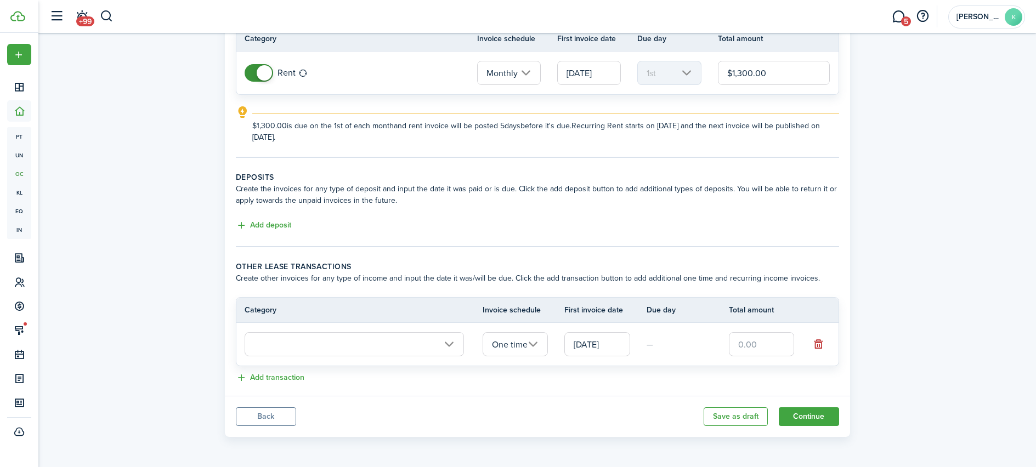
click at [595, 347] on input "10/13/2025" at bounding box center [597, 344] width 66 height 24
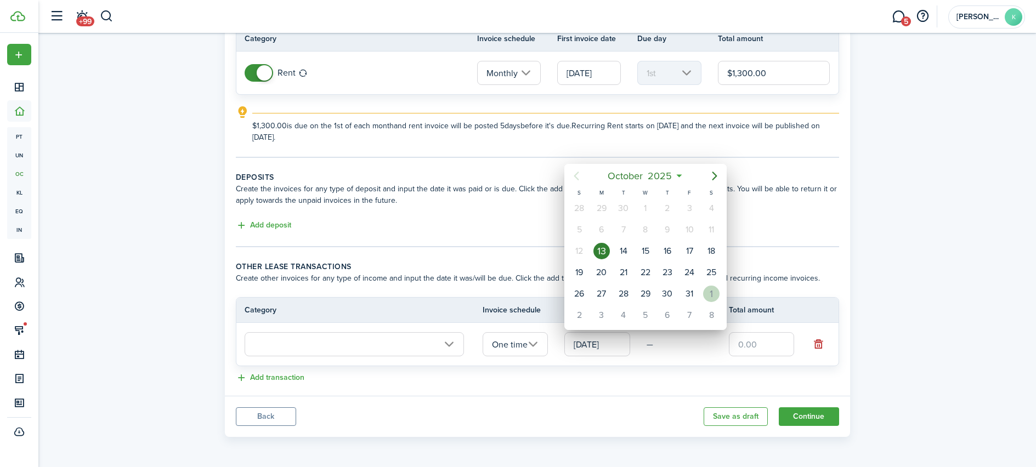
click at [704, 290] on div "1" at bounding box center [711, 294] width 16 height 16
type input "[DATE]"
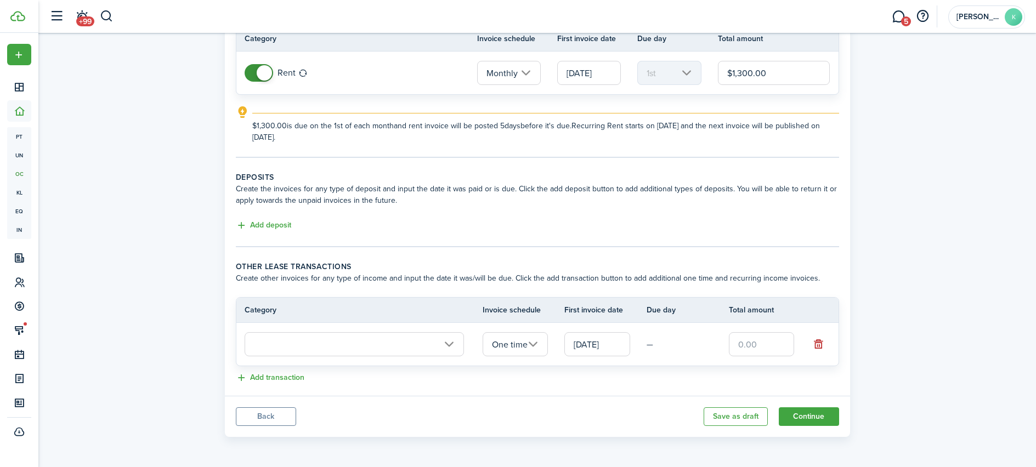
scroll to position [0, 0]
click at [741, 344] on input "text" at bounding box center [762, 344] width 66 height 24
click at [498, 344] on input "One time" at bounding box center [516, 344] width 66 height 24
type input "$200.00"
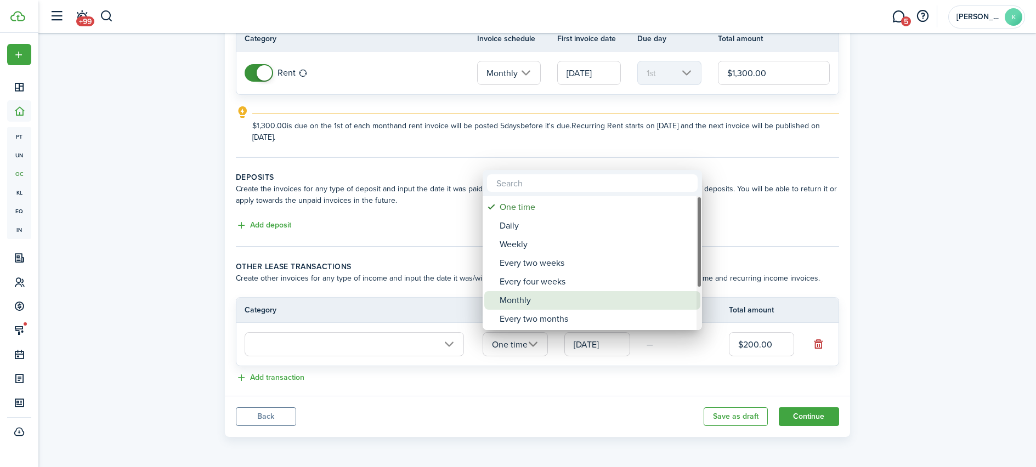
click at [517, 301] on div "Monthly" at bounding box center [597, 300] width 194 height 19
type input "Monthly"
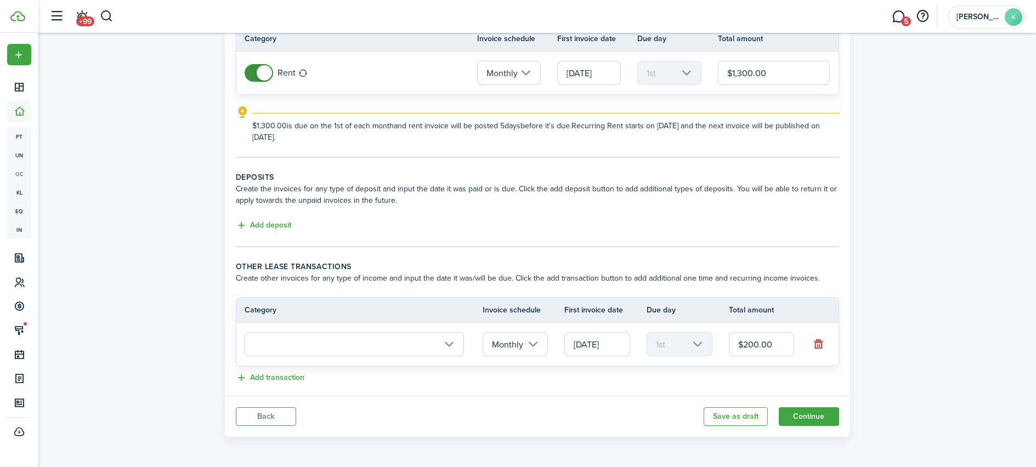
click at [386, 349] on input "text" at bounding box center [354, 344] width 219 height 24
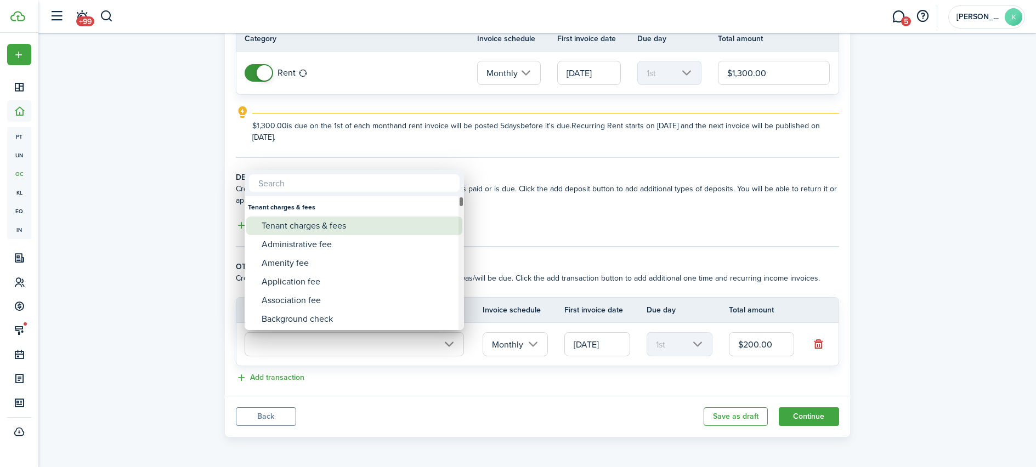
click at [343, 222] on div "Tenant charges & fees" at bounding box center [359, 226] width 194 height 19
type input "Tenant charges & fees"
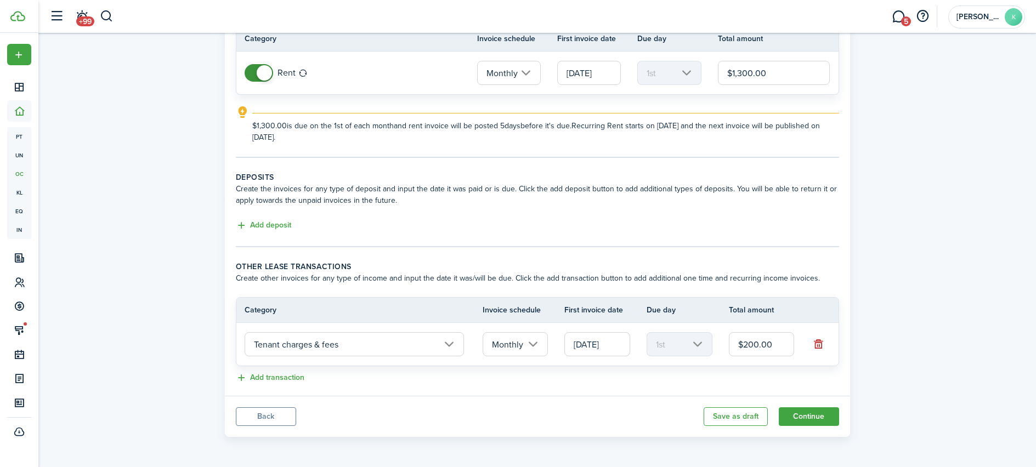
click at [368, 344] on input "Tenant charges & fees" at bounding box center [354, 344] width 219 height 24
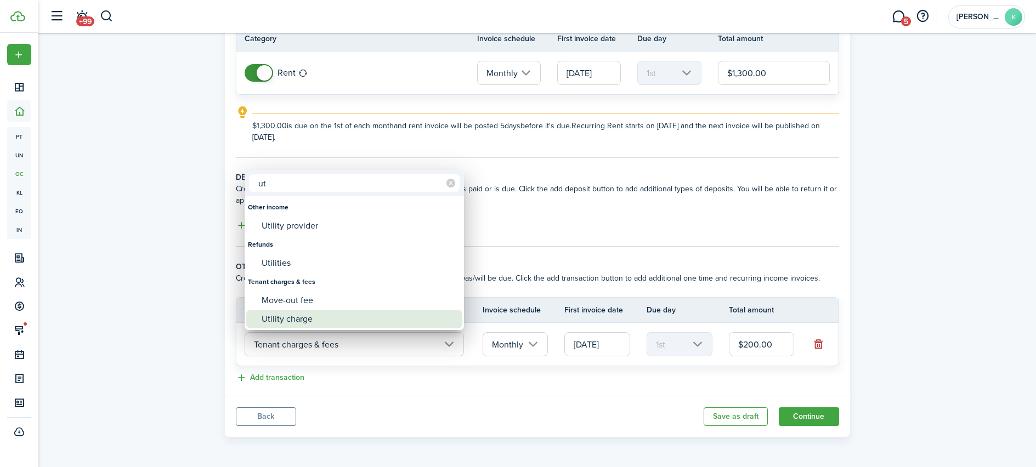
type input "ut"
click at [297, 316] on div "Utility charge" at bounding box center [359, 319] width 194 height 19
type input "Tenant charges & fees / Utility charge"
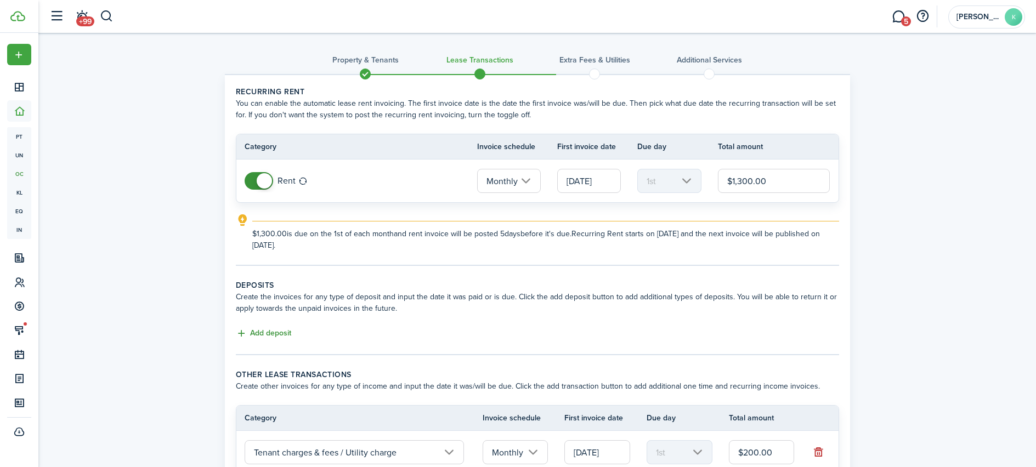
click at [276, 335] on button "Add deposit" at bounding box center [263, 333] width 55 height 13
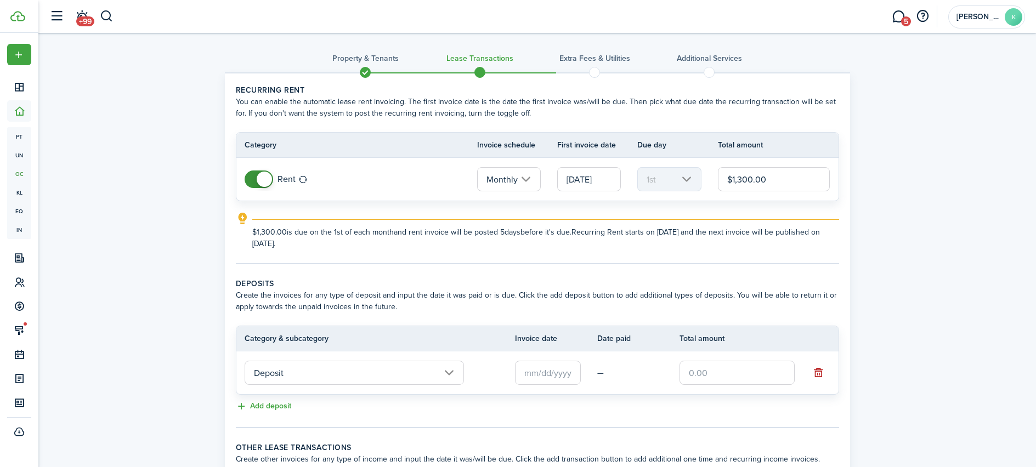
scroll to position [2, 0]
click at [685, 373] on input "text" at bounding box center [737, 372] width 115 height 24
click at [549, 369] on input "text" at bounding box center [548, 372] width 66 height 24
type input "$1,300.00"
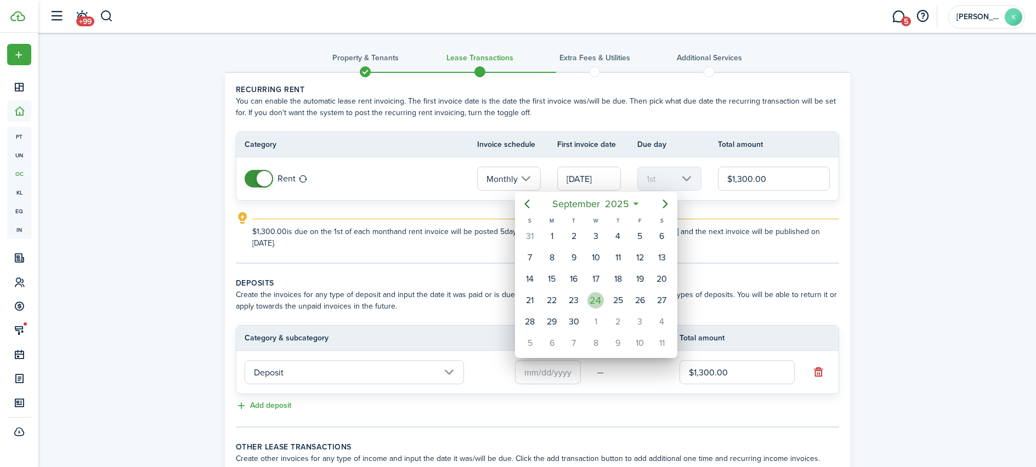
click at [603, 304] on div "24" at bounding box center [596, 300] width 22 height 21
type input "[DATE]"
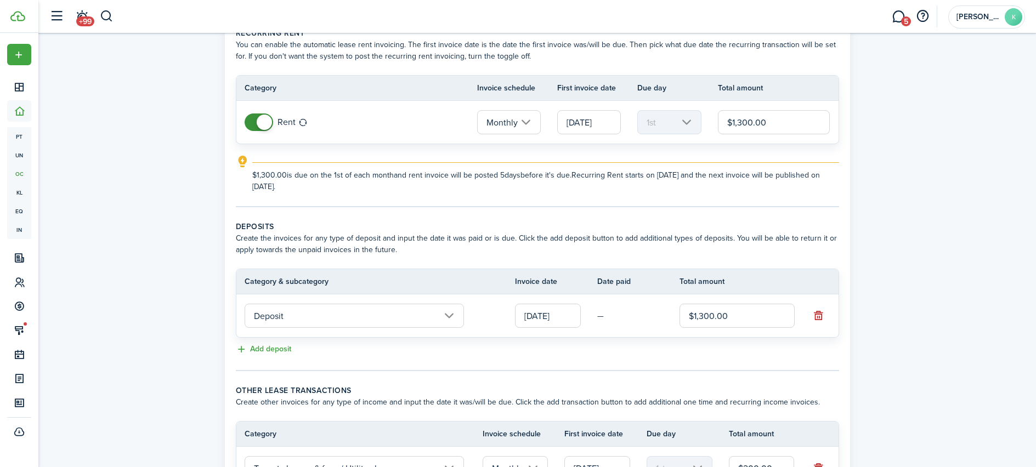
scroll to position [183, 0]
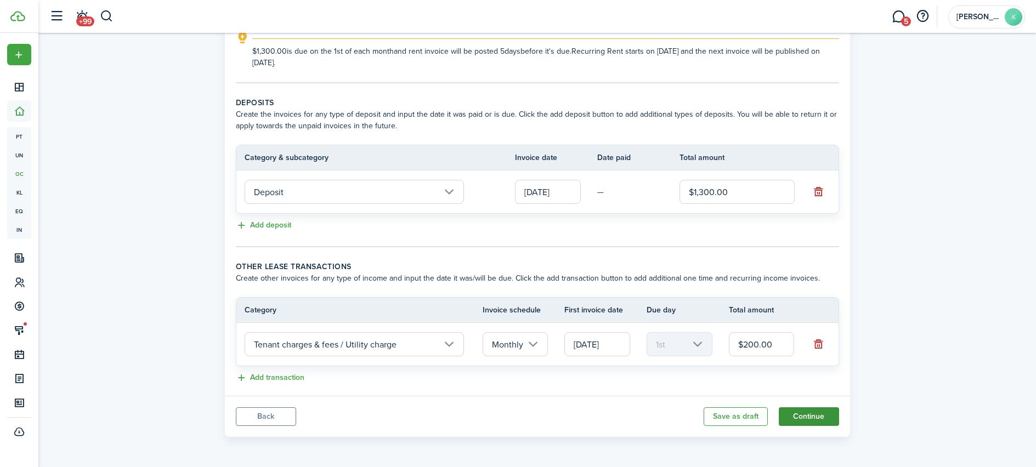
click at [799, 418] on button "Continue" at bounding box center [809, 417] width 60 height 19
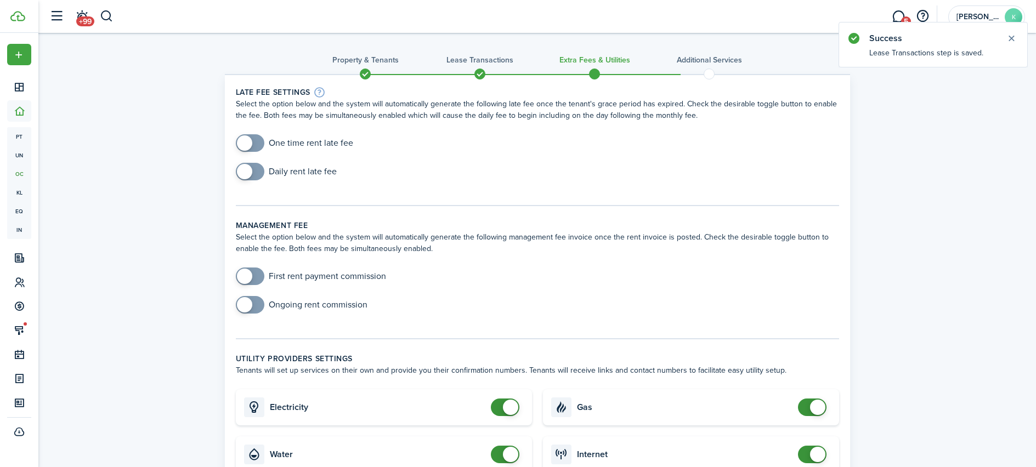
checkbox input "true"
click at [249, 144] on span at bounding box center [244, 142] width 15 height 15
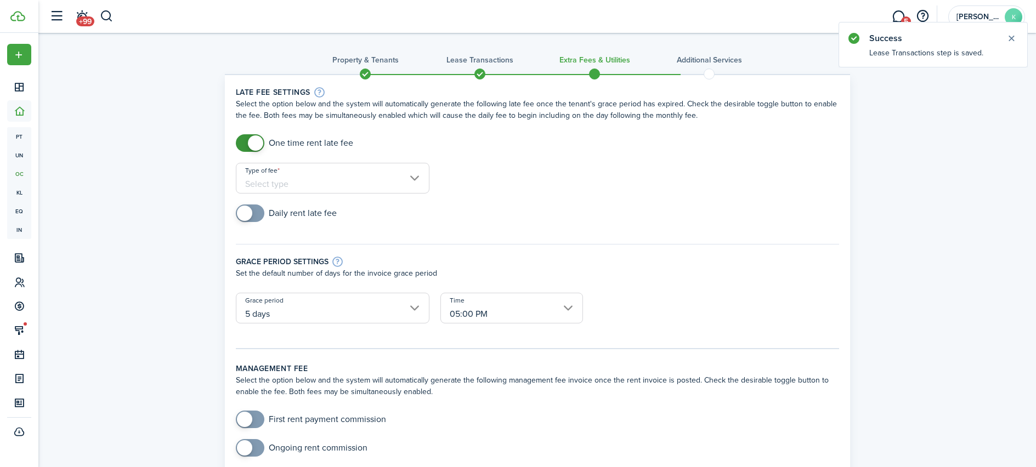
click at [371, 190] on input "Type of fee" at bounding box center [333, 178] width 194 height 31
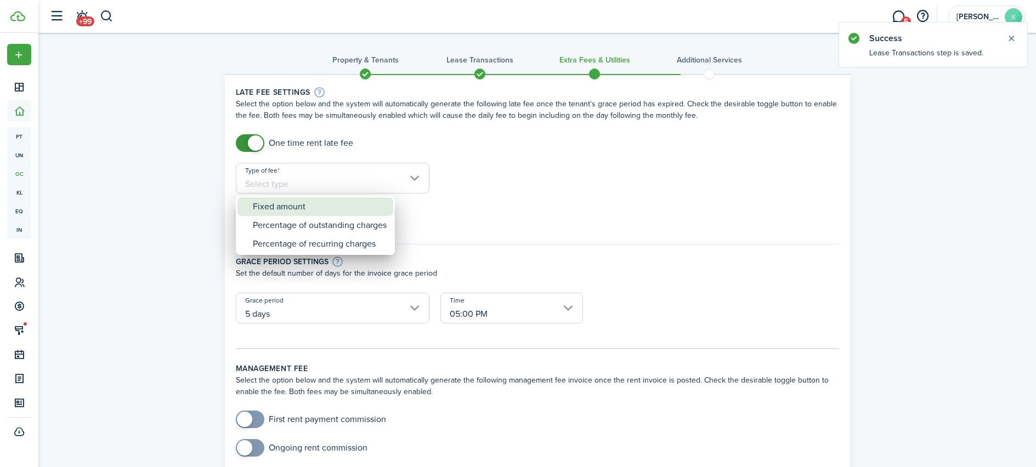
click at [292, 205] on div "Fixed amount" at bounding box center [320, 206] width 134 height 19
type input "Fixed amount"
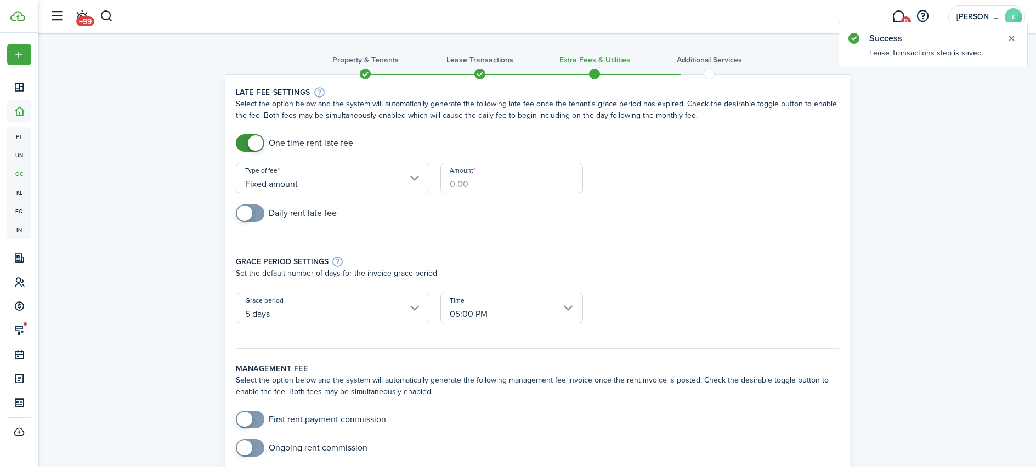
click at [449, 185] on input "Amount" at bounding box center [511, 178] width 143 height 31
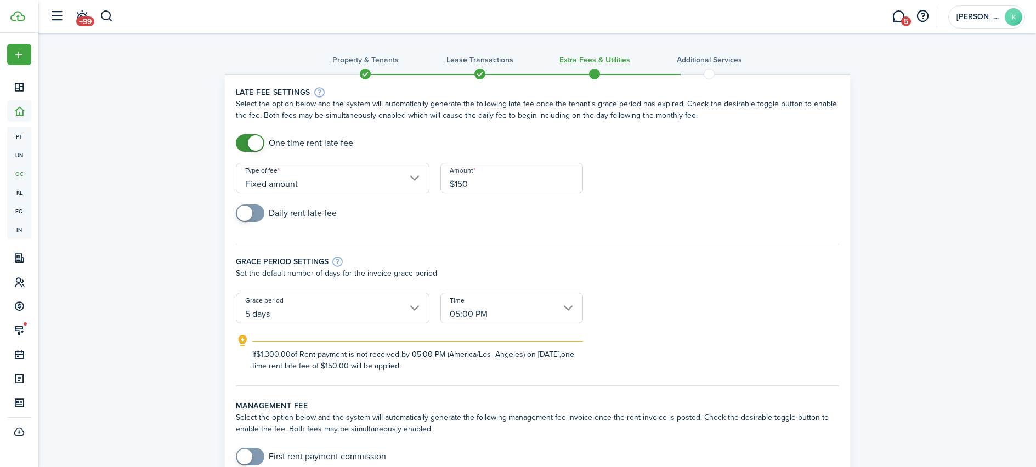
type input "$150.00"
click at [674, 196] on form "One time rent late fee Type of fee Fixed amount Amount $150.00 Daily rent late …" at bounding box center [537, 252] width 614 height 237
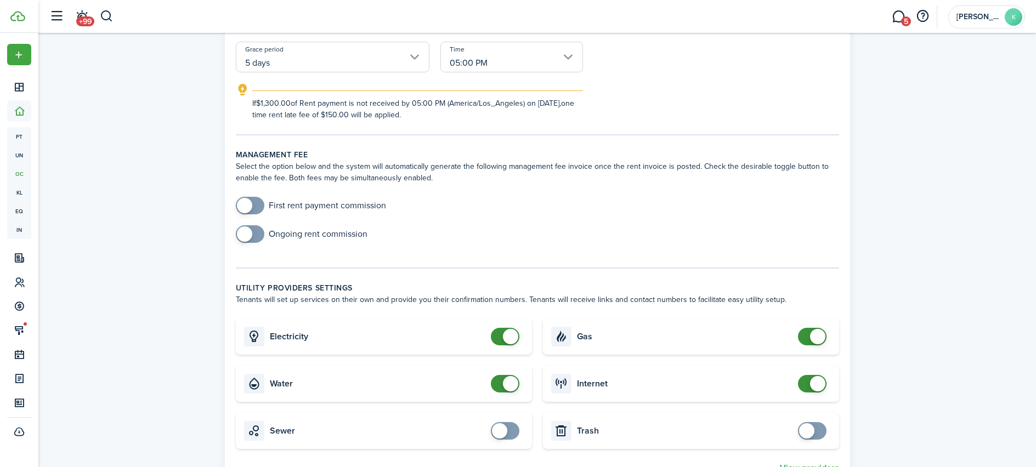
scroll to position [250, 0]
checkbox input "false"
click at [515, 339] on span at bounding box center [510, 337] width 15 height 15
checkbox input "false"
click at [511, 389] on span at bounding box center [510, 384] width 15 height 15
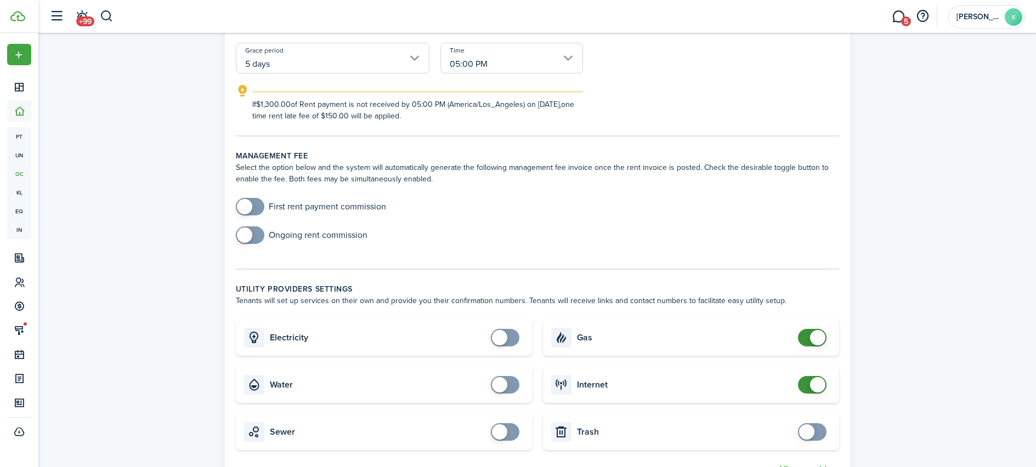
checkbox input "false"
click at [820, 338] on span at bounding box center [817, 337] width 15 height 15
checkbox input "false"
click at [817, 385] on span at bounding box center [817, 384] width 15 height 15
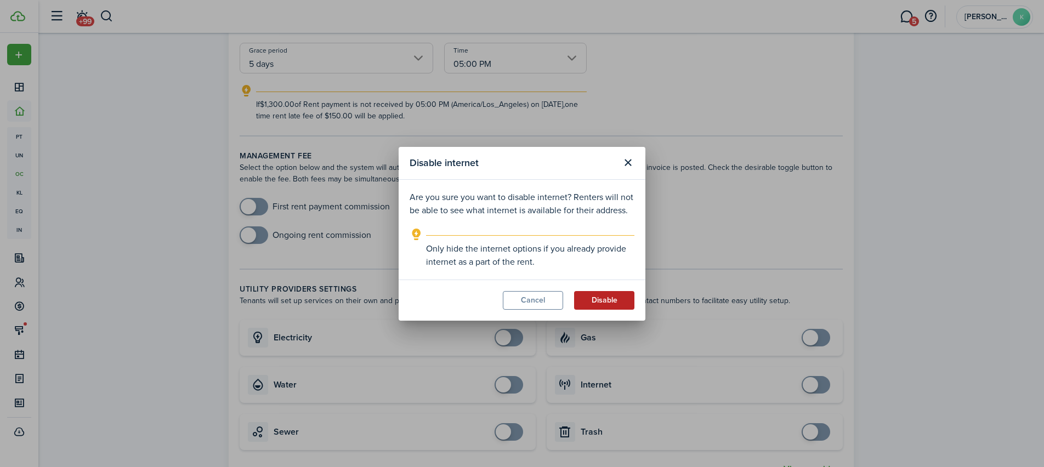
click at [594, 305] on button "Disable" at bounding box center [604, 300] width 60 height 19
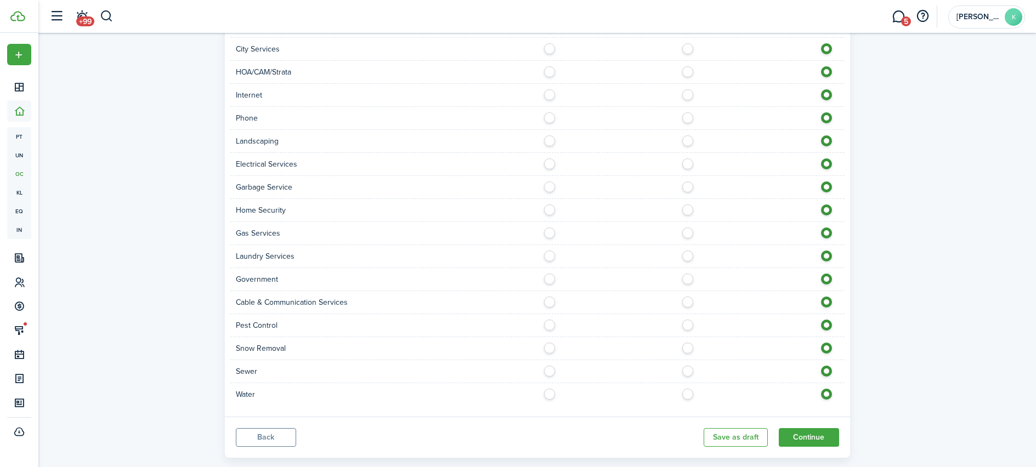
scroll to position [875, 0]
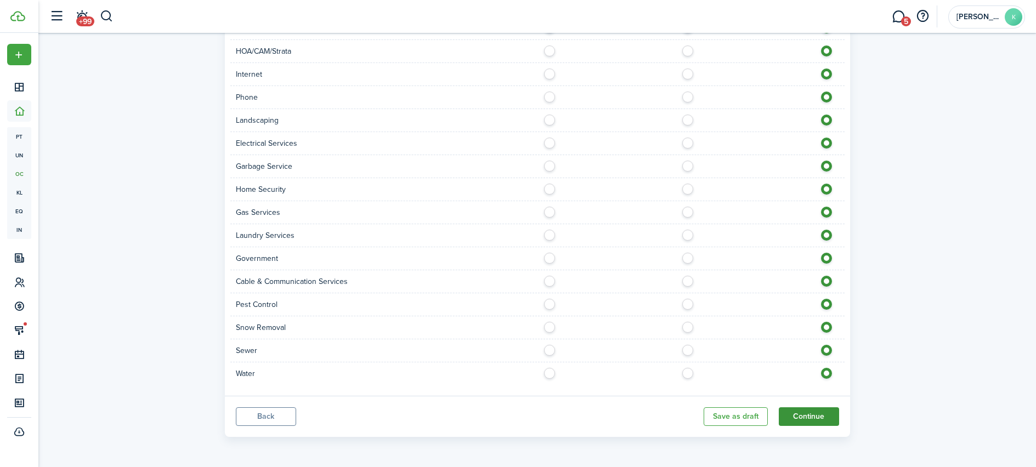
click at [826, 415] on button "Continue" at bounding box center [809, 417] width 60 height 19
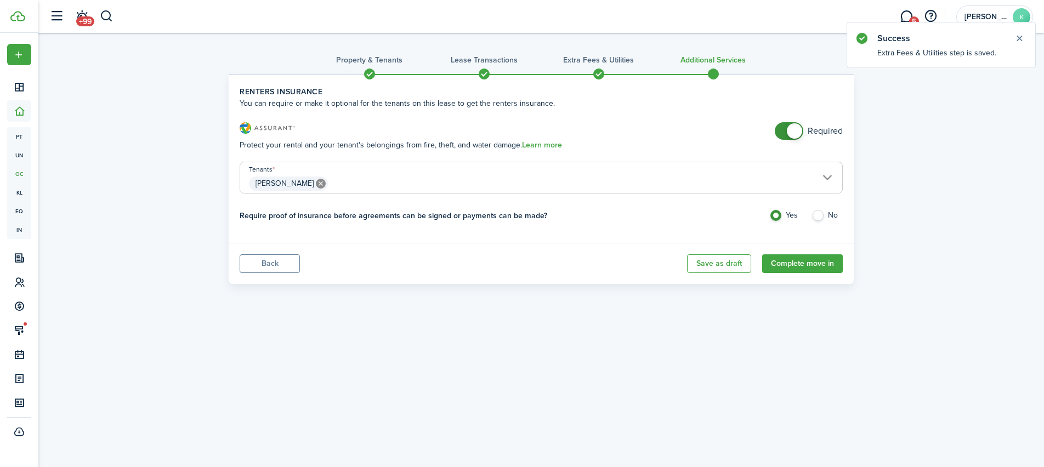
checkbox input "false"
click at [794, 126] on span at bounding box center [794, 130] width 15 height 15
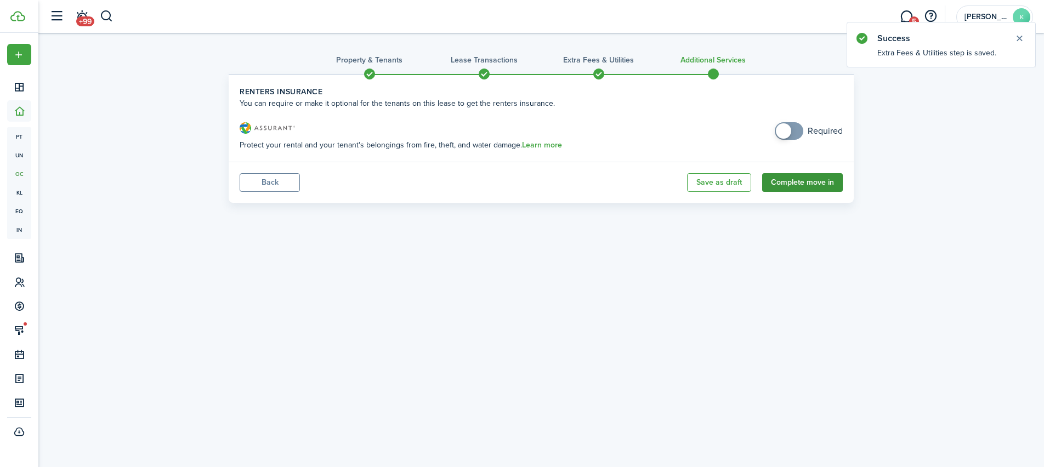
click at [794, 183] on button "Complete move in" at bounding box center [802, 182] width 81 height 19
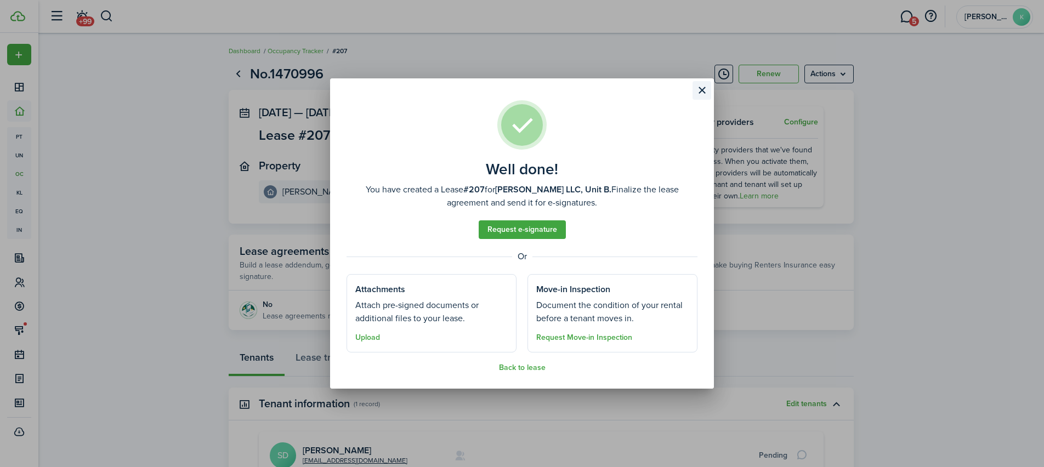
click at [707, 89] on button "Close modal" at bounding box center [702, 90] width 19 height 19
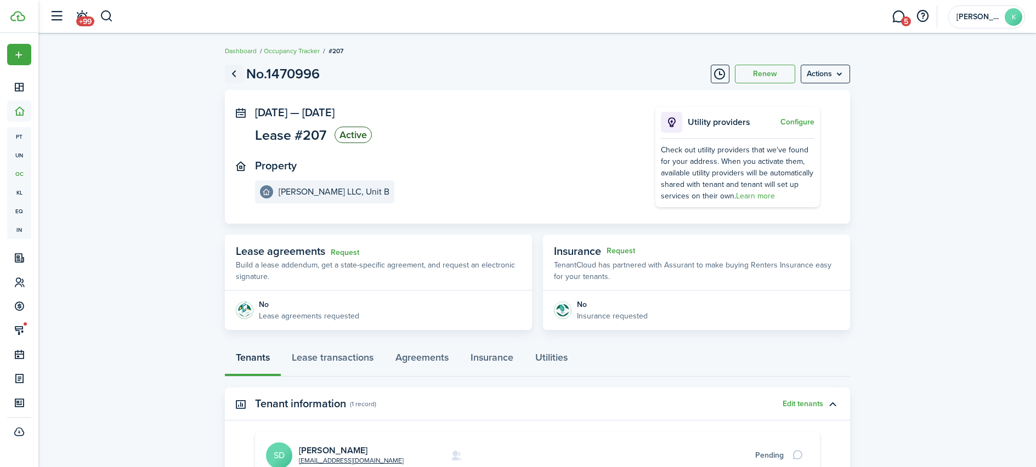
click at [239, 73] on link "Go back" at bounding box center [234, 74] width 19 height 19
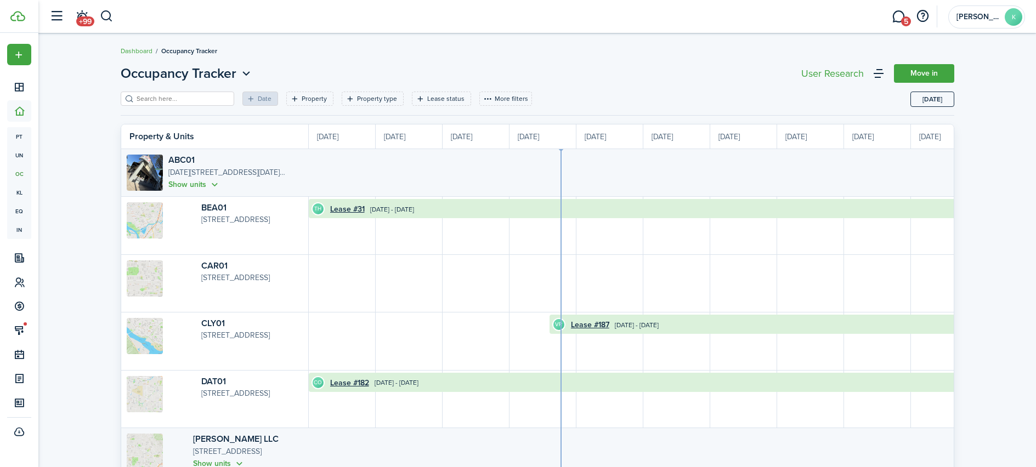
scroll to position [0, 201]
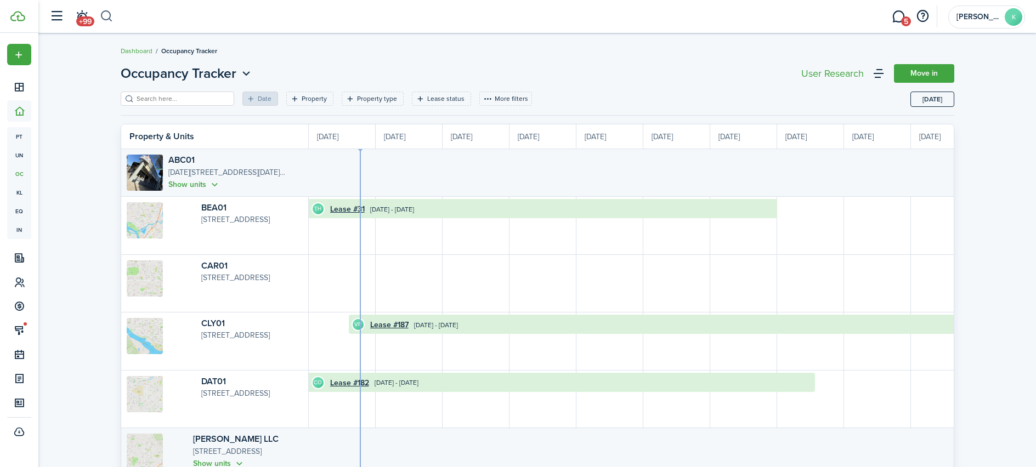
click at [109, 20] on button "button" at bounding box center [107, 16] width 14 height 19
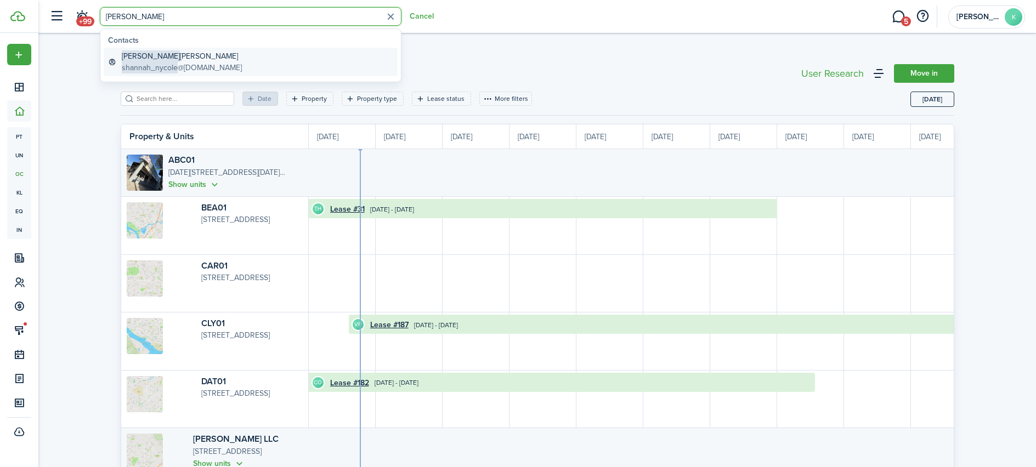
type input "shannah"
click at [200, 62] on global-search-item-description "shannah_nycole @yahoo.com" at bounding box center [182, 68] width 120 height 12
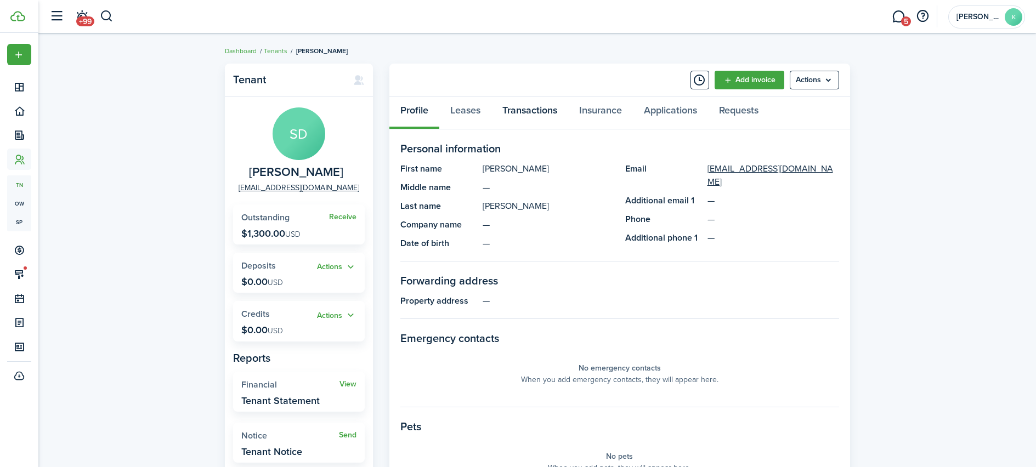
click at [518, 115] on link "Transactions" at bounding box center [529, 113] width 77 height 33
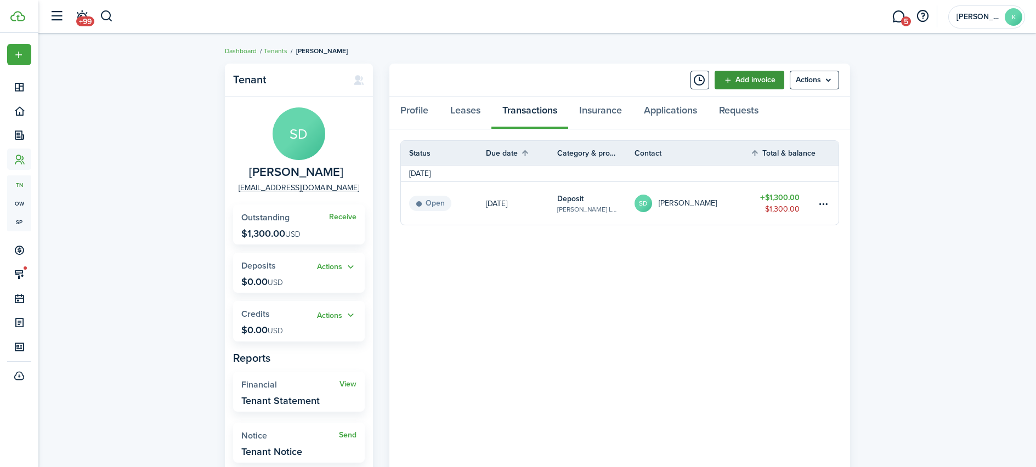
click at [767, 85] on link "Add invoice" at bounding box center [750, 80] width 70 height 19
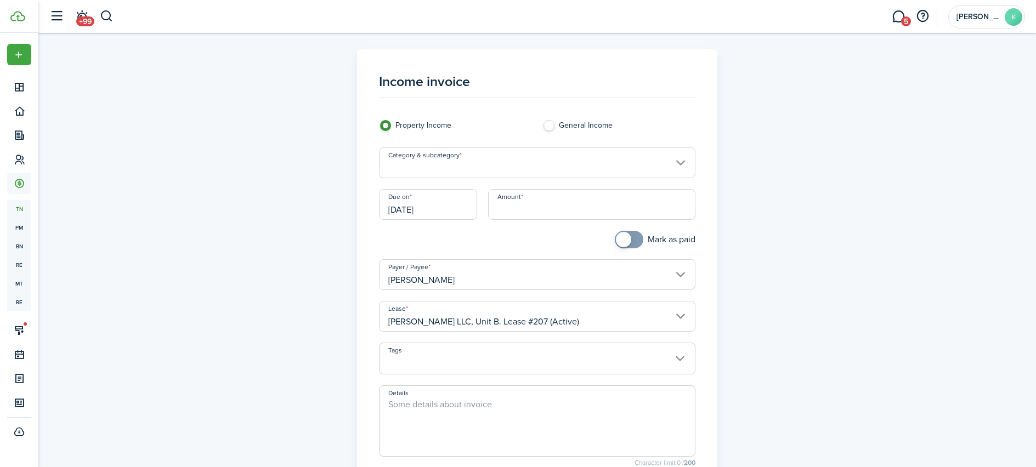
click at [530, 212] on input "Amount" at bounding box center [591, 204] width 207 height 31
click at [475, 161] on input "Category & subcategory" at bounding box center [537, 163] width 316 height 31
type input "$1,300.00"
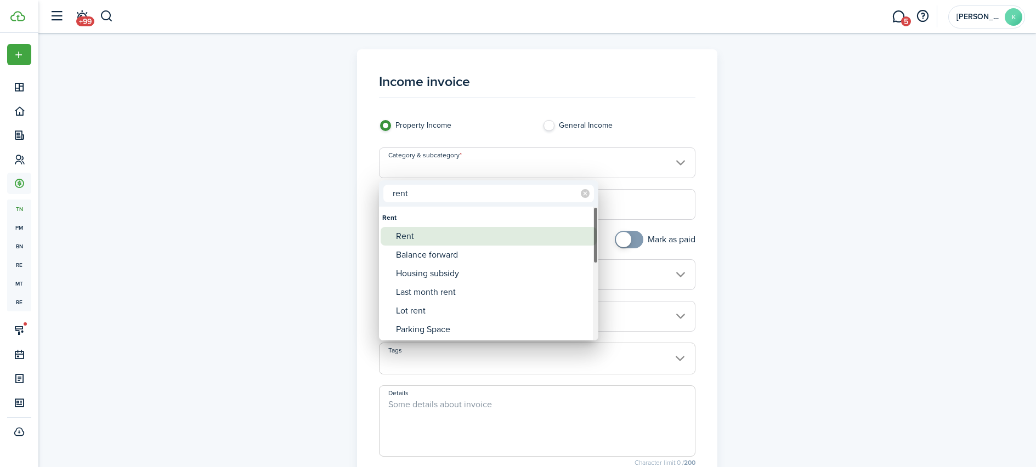
type input "rent"
click at [417, 236] on div "Rent" at bounding box center [493, 236] width 194 height 19
type input "Rent"
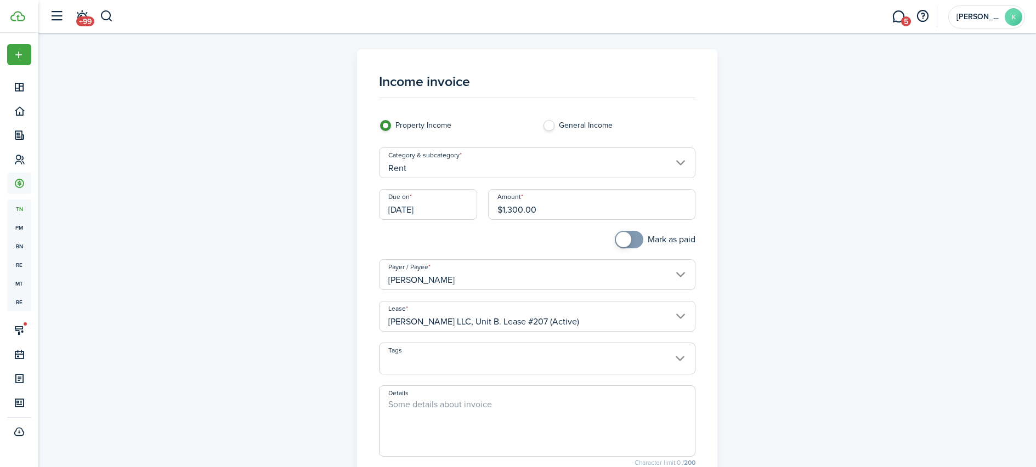
click at [418, 406] on textarea "Details" at bounding box center [537, 424] width 315 height 53
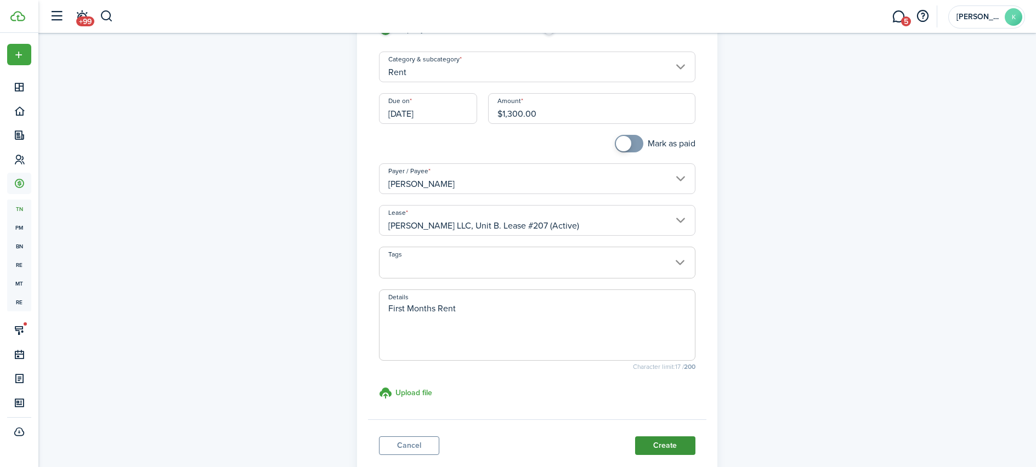
scroll to position [98, 0]
type textarea "First Months Rent"
click at [667, 443] on button "Create" at bounding box center [665, 443] width 60 height 19
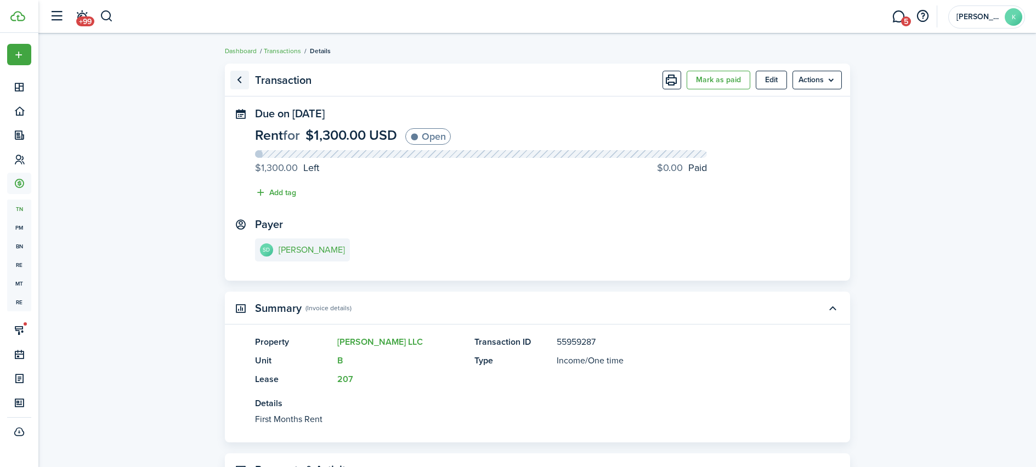
click at [234, 76] on link "Go back" at bounding box center [239, 80] width 19 height 19
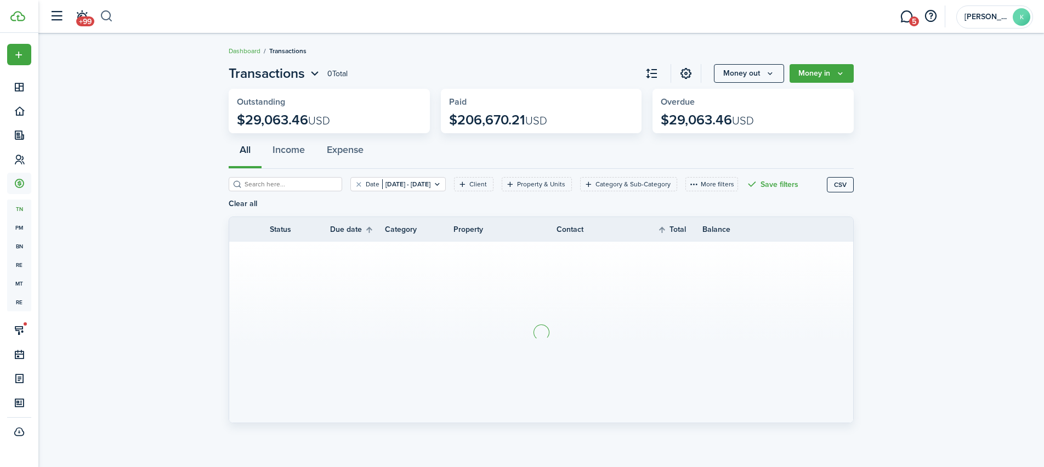
click at [103, 23] on button "button" at bounding box center [107, 16] width 14 height 19
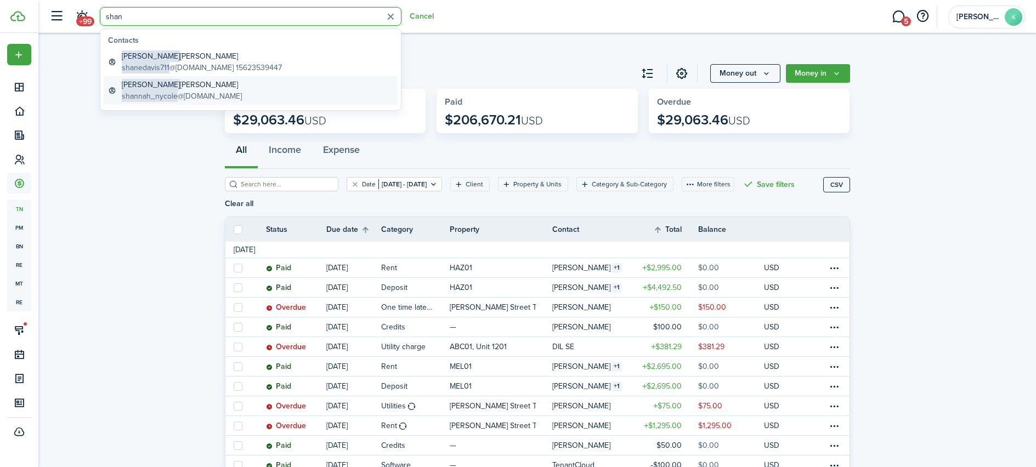
type input "shan"
click at [207, 88] on global-search-item-title "Shannah Daymude" at bounding box center [182, 85] width 120 height 12
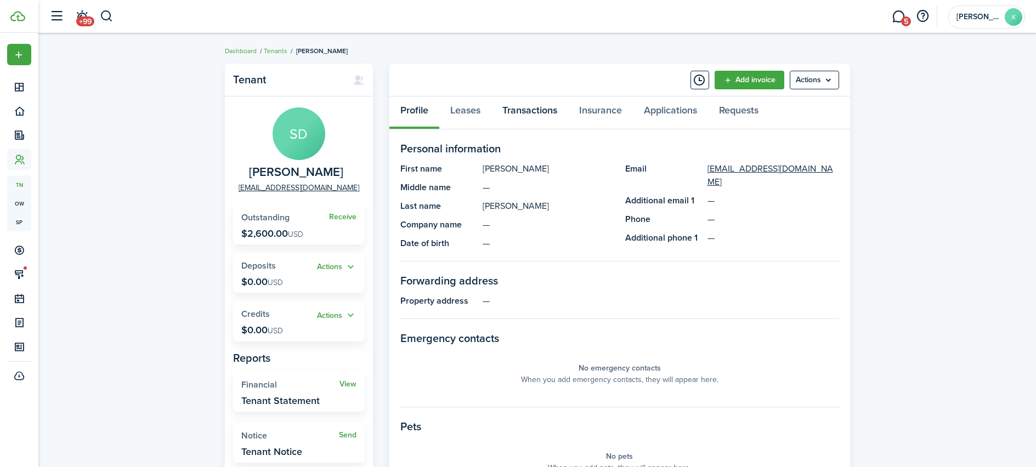
click at [534, 115] on link "Transactions" at bounding box center [529, 113] width 77 height 33
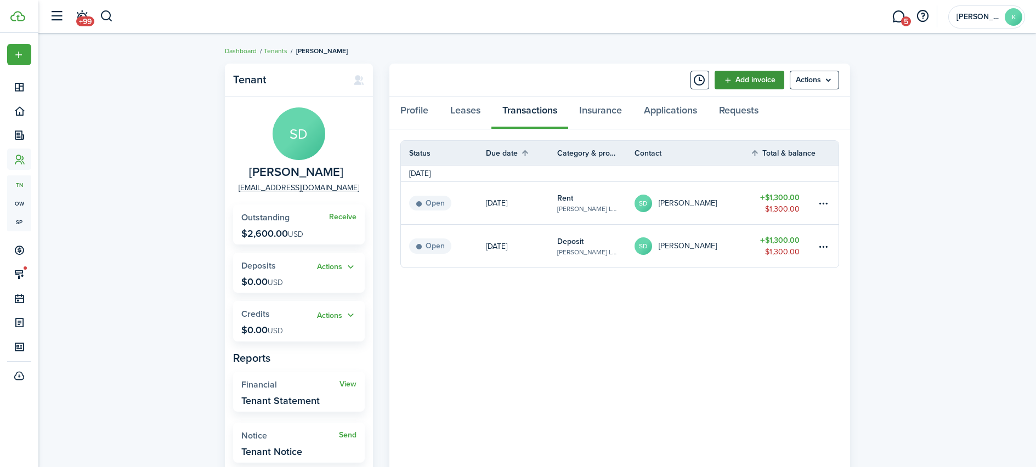
click at [741, 77] on link "Add invoice" at bounding box center [750, 80] width 70 height 19
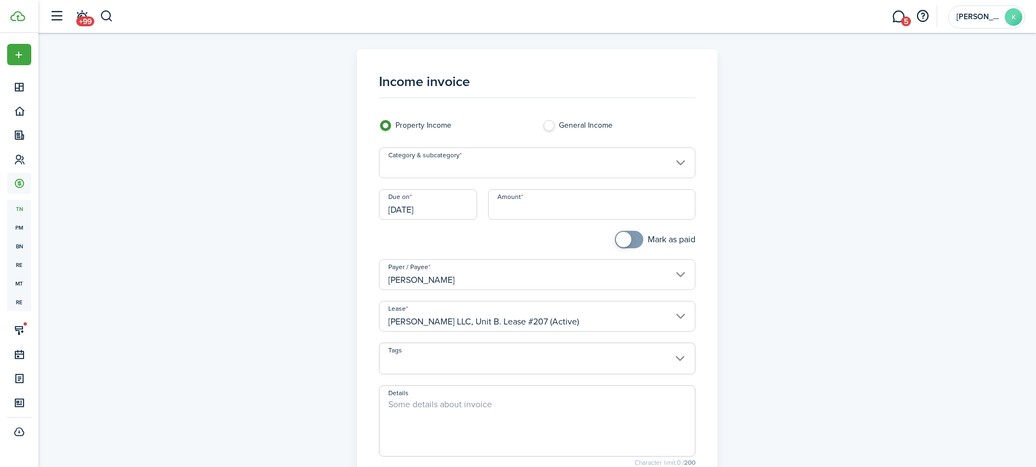
click at [497, 164] on input "Category & subcategory" at bounding box center [537, 163] width 316 height 31
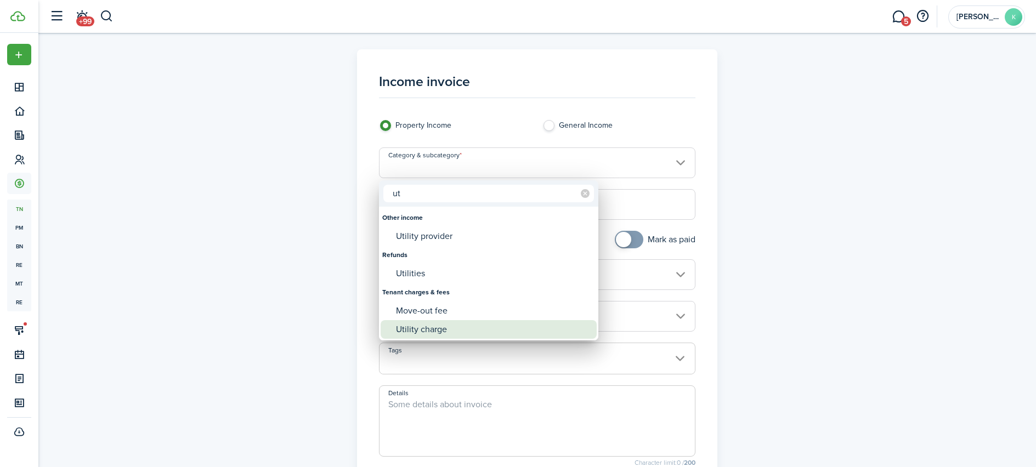
type input "ut"
click at [423, 332] on div "Utility charge" at bounding box center [493, 329] width 194 height 19
type input "Tenant charges & fees / Utility charge"
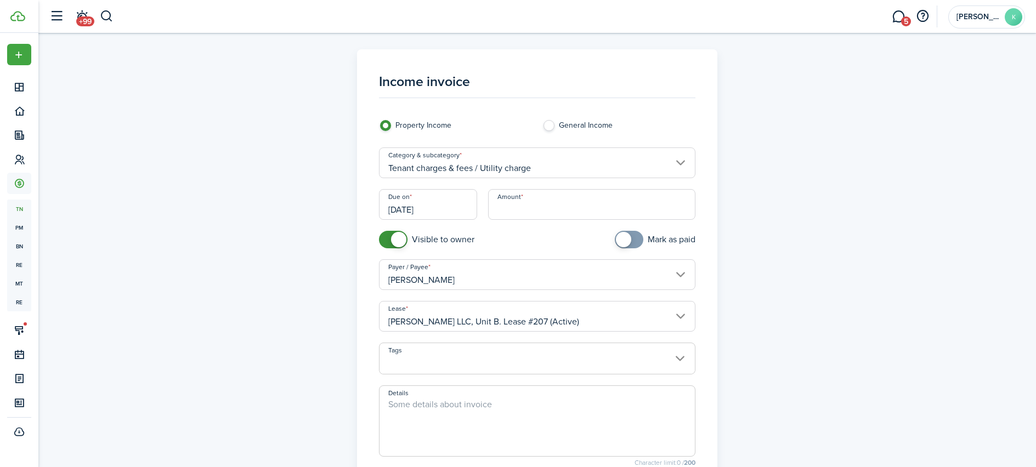
click at [497, 203] on input "Amount" at bounding box center [591, 204] width 207 height 31
type input "$200.00"
click at [396, 405] on textarea "Details" at bounding box center [537, 424] width 315 height 53
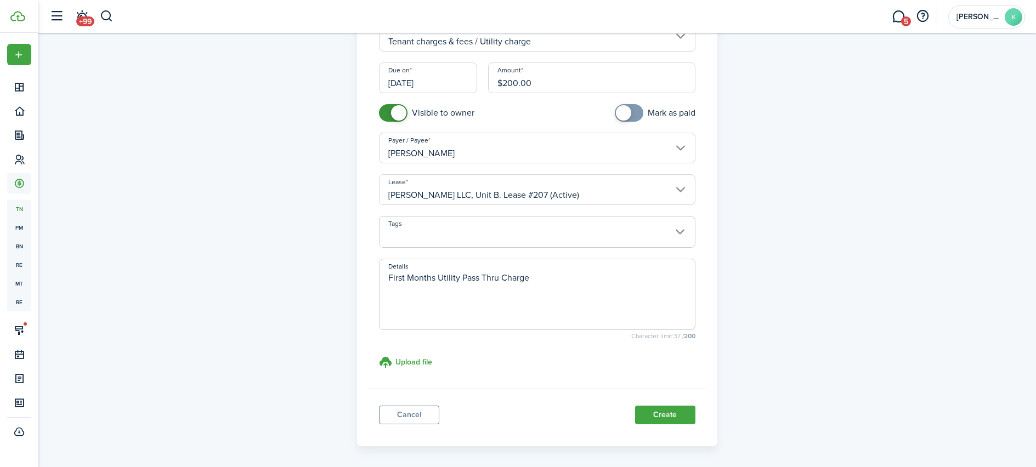
scroll to position [169, 0]
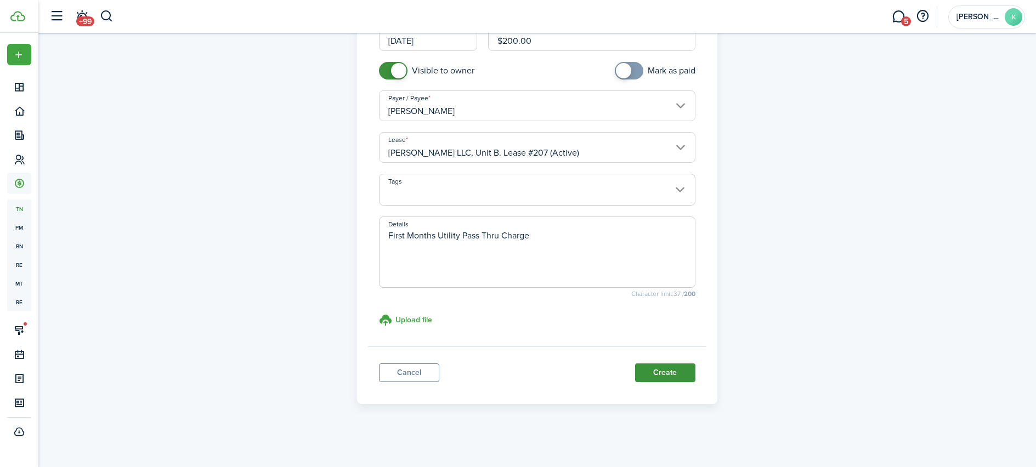
type textarea "First Months Utility Pass Thru Charge"
click at [672, 373] on button "Create" at bounding box center [665, 373] width 60 height 19
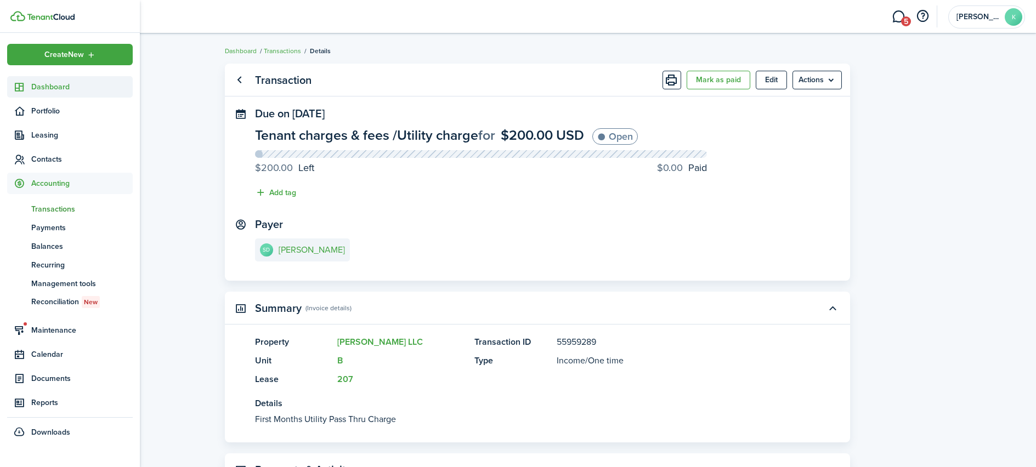
click at [25, 92] on sidebar-link-icon at bounding box center [19, 87] width 24 height 12
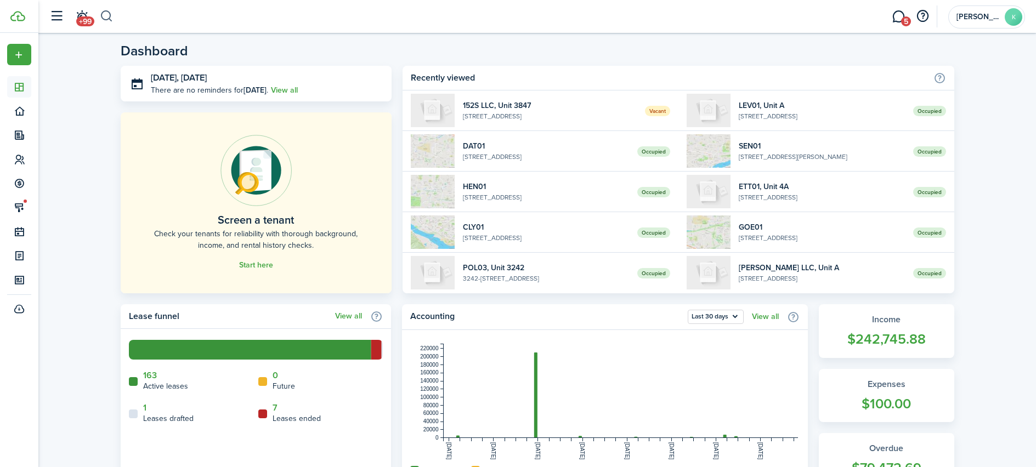
click at [108, 19] on button "button" at bounding box center [107, 16] width 14 height 19
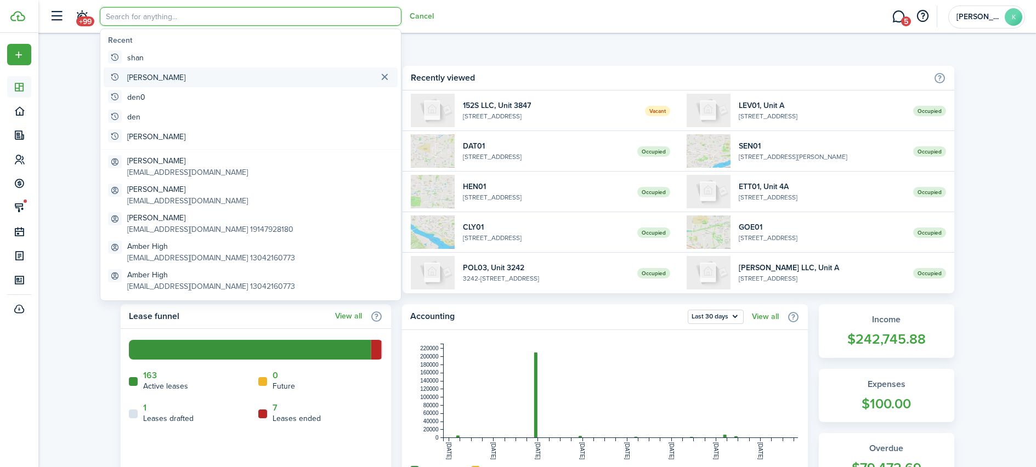
click at [165, 72] on global-search-item "shannah" at bounding box center [251, 77] width 294 height 20
type input "shannah"
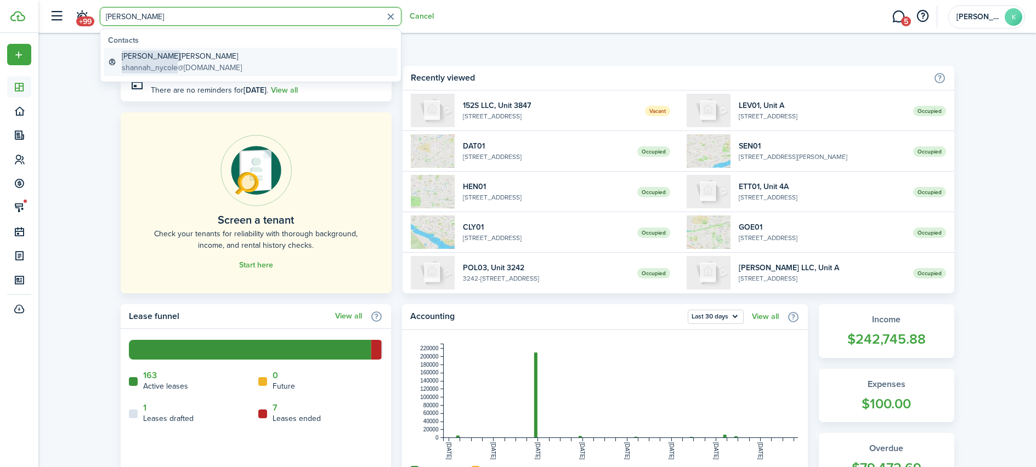
click at [206, 69] on global-search-item-description "shannah_nycole @yahoo.com" at bounding box center [182, 68] width 120 height 12
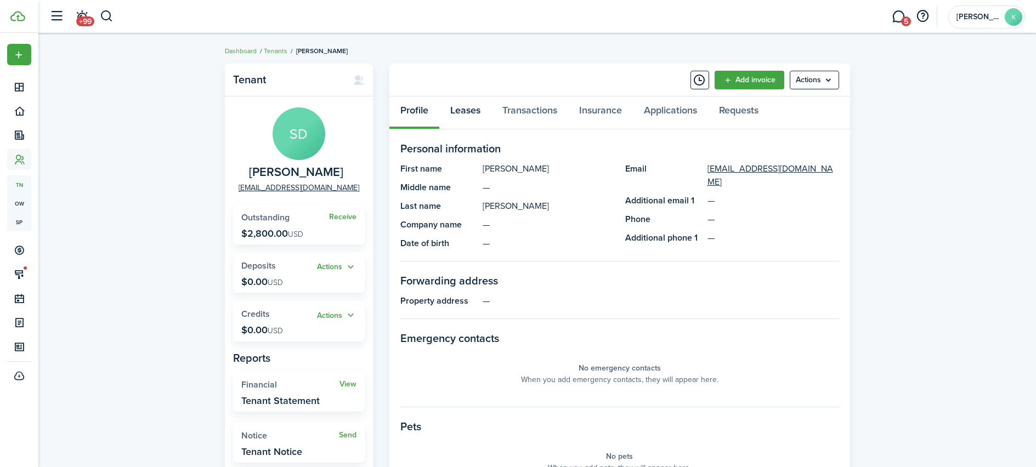
click at [476, 115] on link "Leases" at bounding box center [465, 113] width 52 height 33
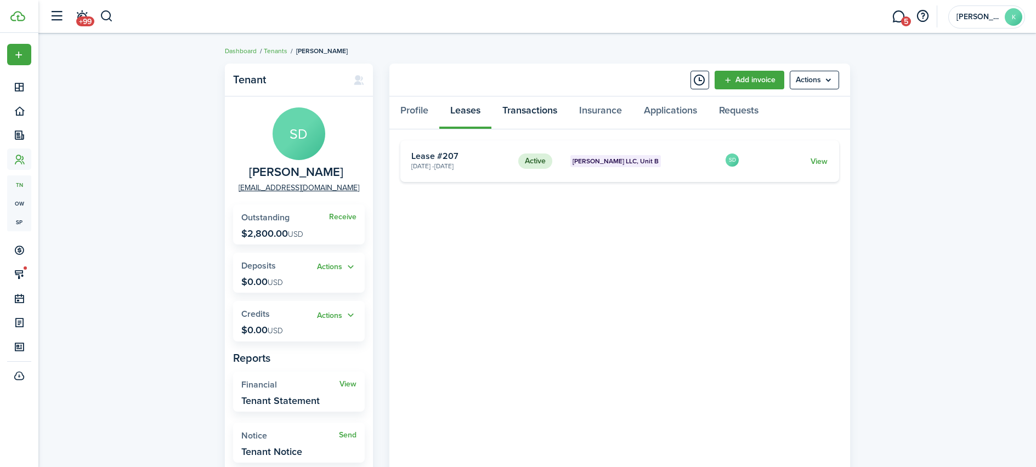
click at [542, 108] on link "Transactions" at bounding box center [529, 113] width 77 height 33
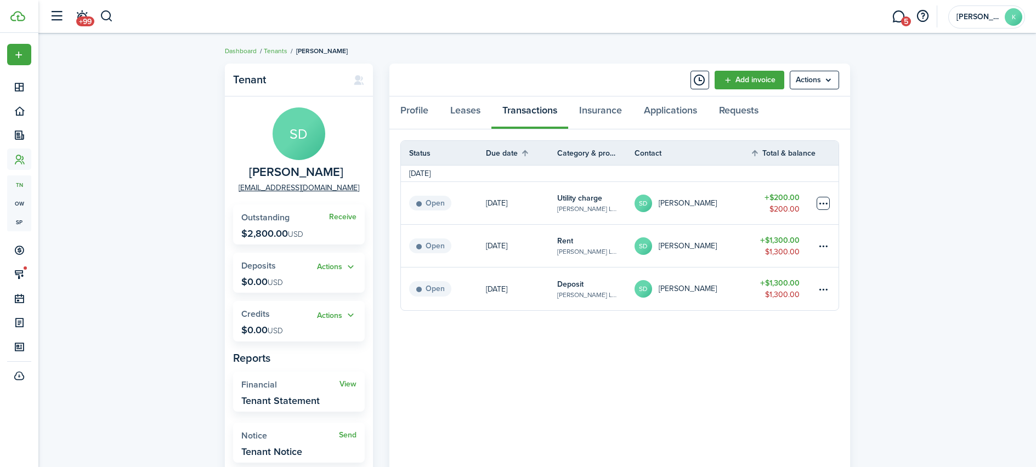
click at [820, 206] on table-menu-btn-icon at bounding box center [823, 203] width 13 height 13
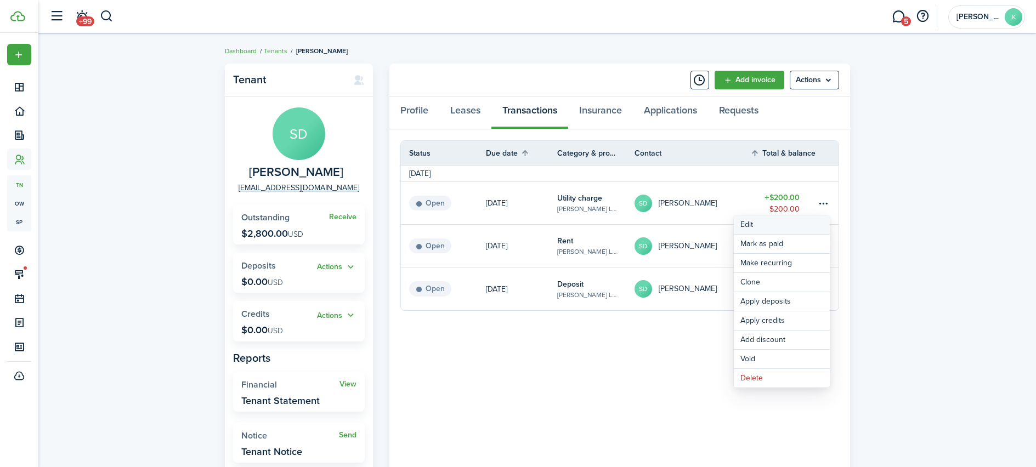
click at [754, 222] on button "Edit" at bounding box center [782, 225] width 96 height 19
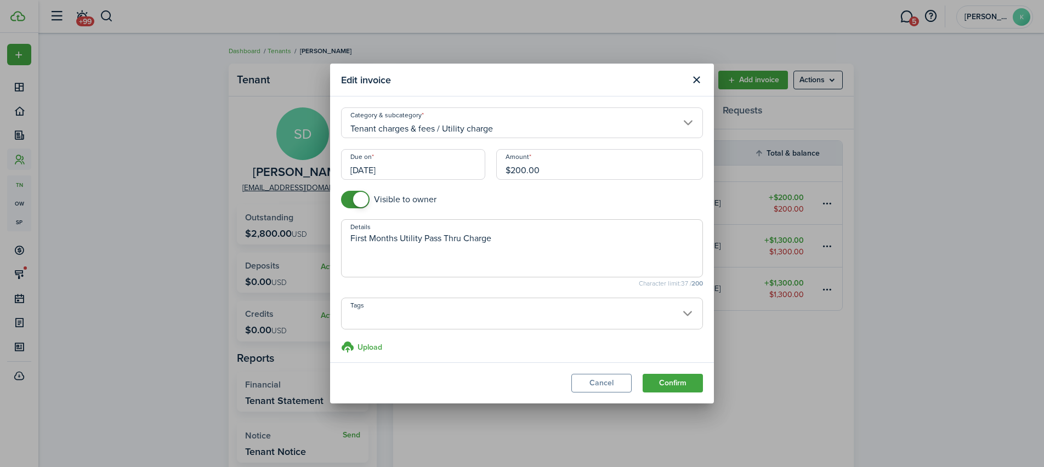
click at [383, 170] on input "[DATE]" at bounding box center [413, 164] width 144 height 31
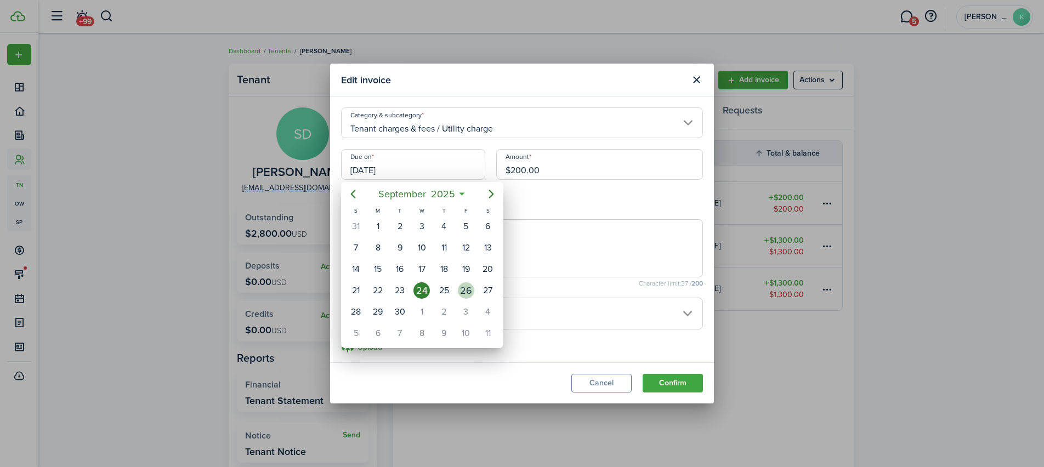
click at [464, 286] on div "26" at bounding box center [466, 290] width 16 height 16
type input "09/26/2025"
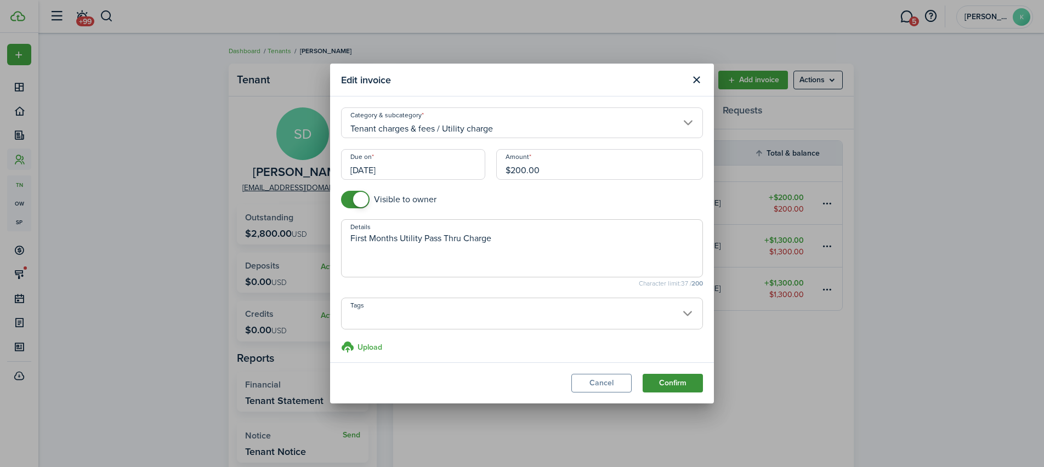
click at [665, 377] on button "Confirm" at bounding box center [673, 383] width 60 height 19
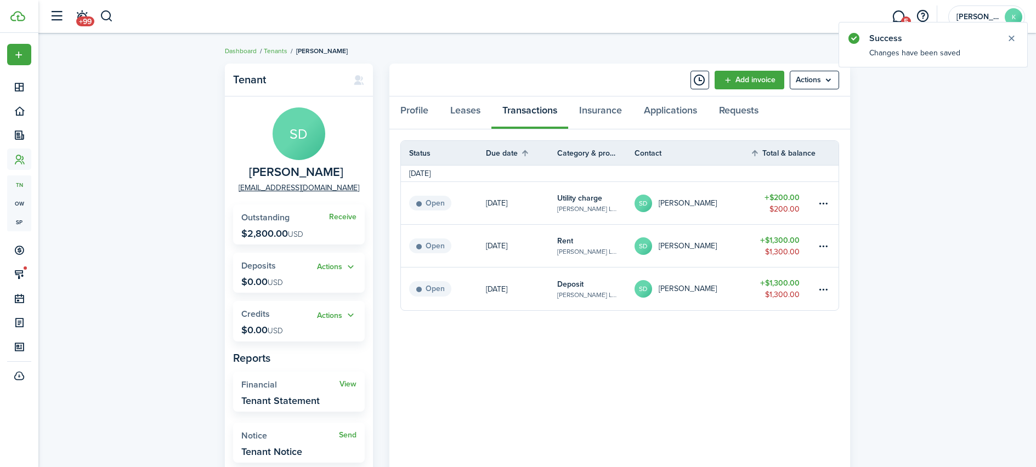
click at [613, 254] on link "Rent Denney LLC, Unit B" at bounding box center [595, 246] width 77 height 42
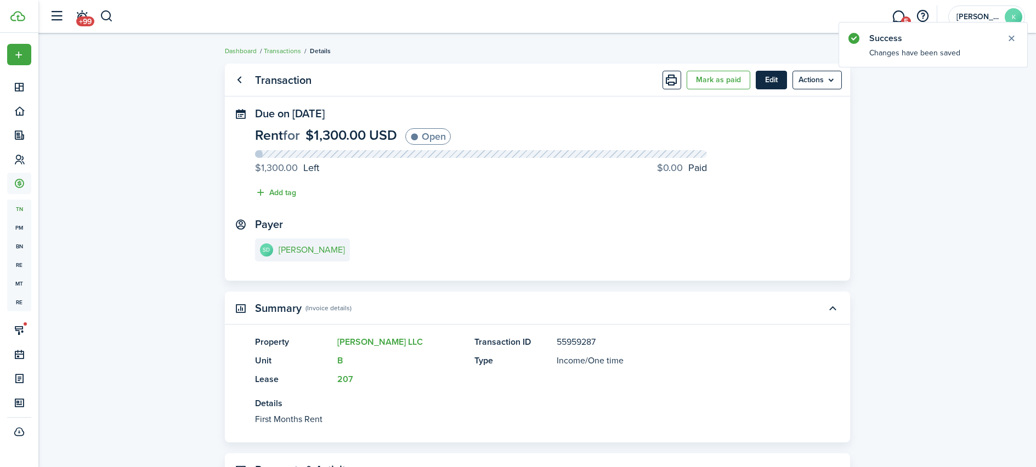
click at [768, 86] on button "Edit" at bounding box center [771, 80] width 31 height 19
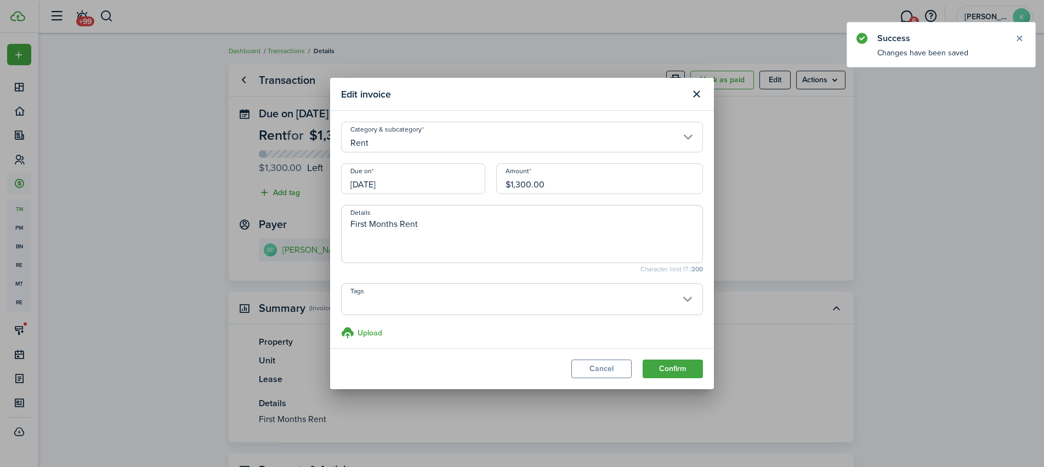
click at [399, 191] on input "[DATE]" at bounding box center [413, 178] width 144 height 31
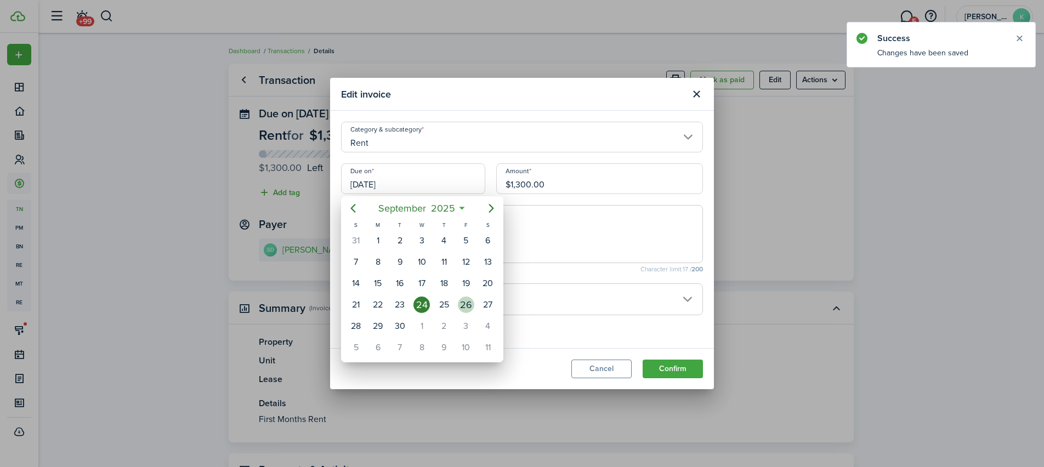
click at [469, 309] on div "26" at bounding box center [466, 305] width 16 height 16
type input "09/26/2025"
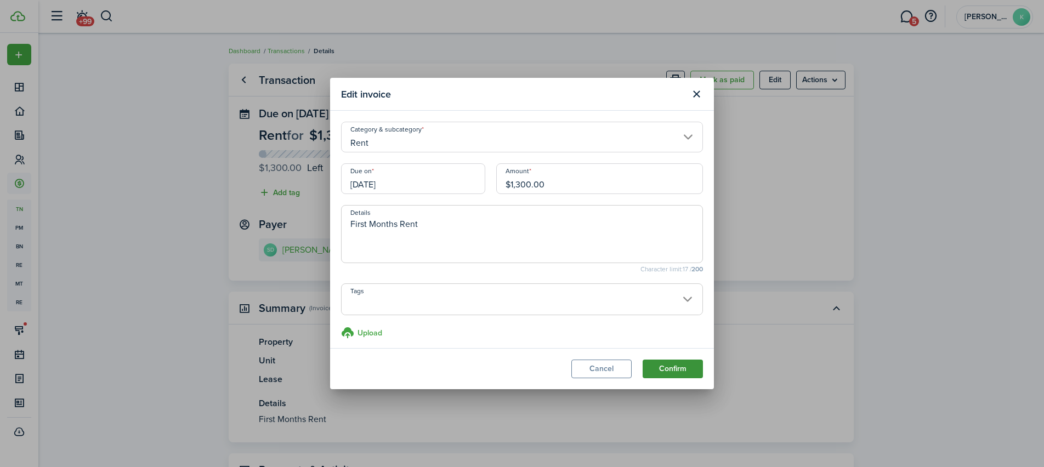
click at [660, 366] on button "Confirm" at bounding box center [673, 369] width 60 height 19
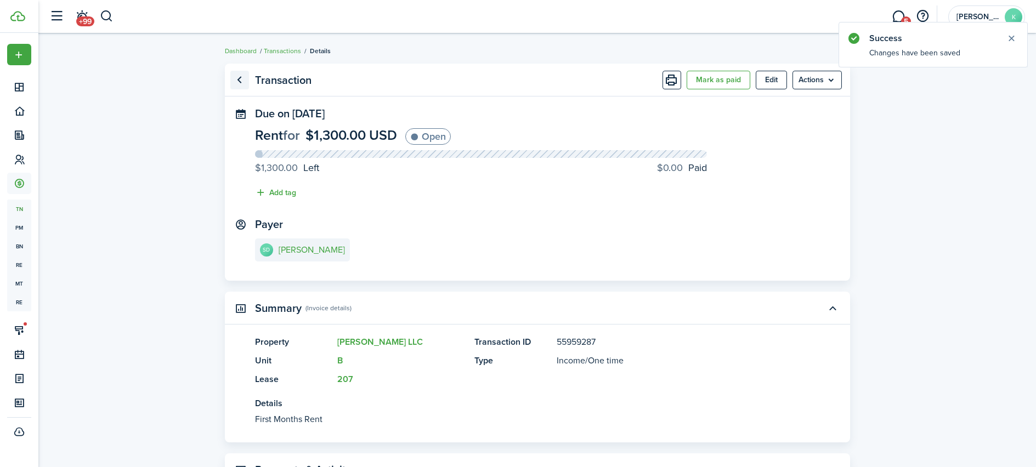
click at [243, 81] on link "Go back" at bounding box center [239, 80] width 19 height 19
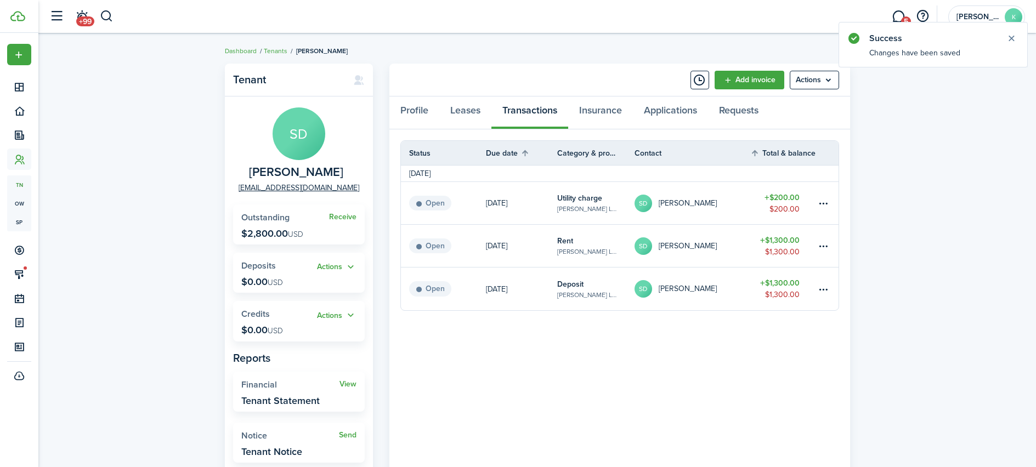
click at [619, 296] on link "Deposit Denney LLC, Unit B" at bounding box center [595, 289] width 77 height 43
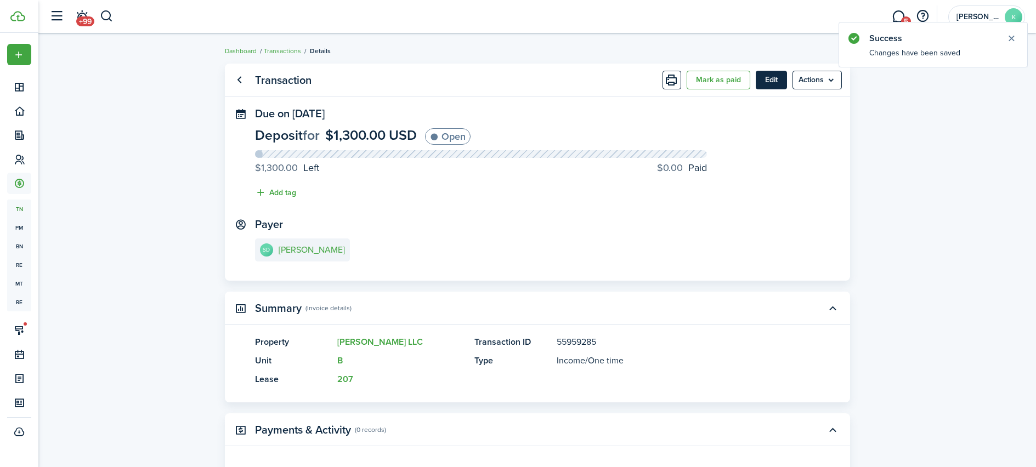
click at [759, 78] on button "Edit" at bounding box center [771, 80] width 31 height 19
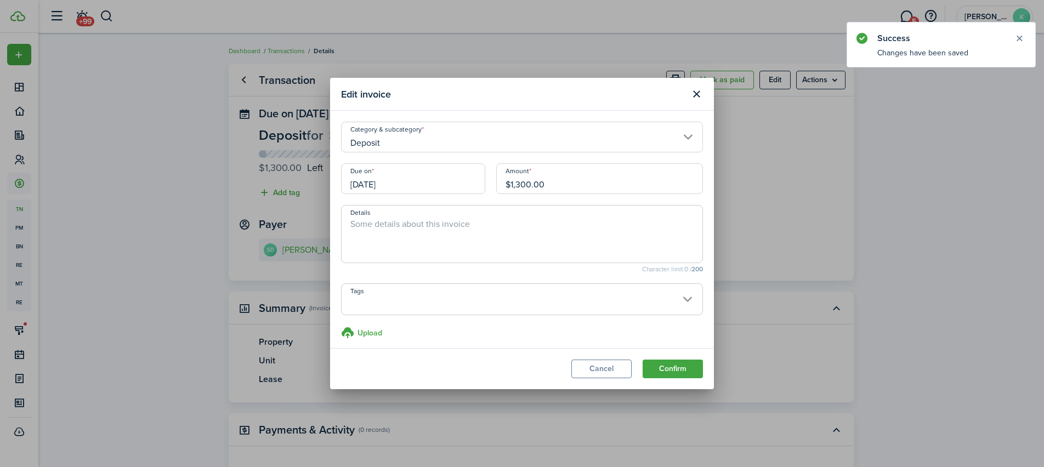
click at [417, 186] on input "[DATE]" at bounding box center [413, 178] width 144 height 31
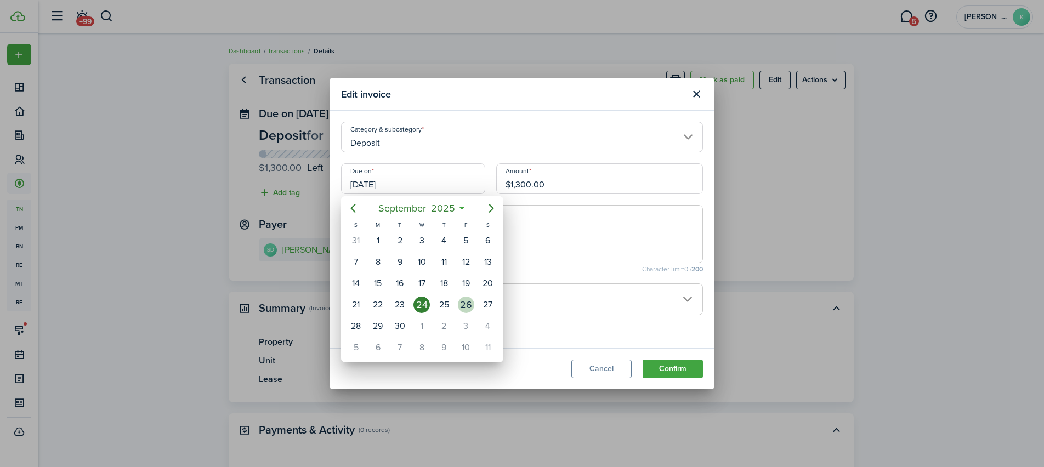
click at [462, 310] on div "26" at bounding box center [466, 305] width 16 height 16
type input "09/26/2025"
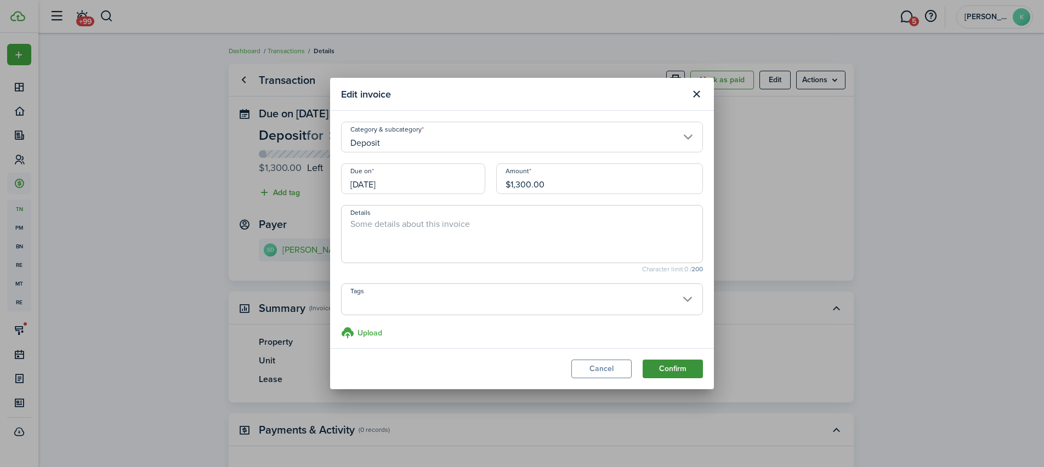
click at [672, 370] on button "Confirm" at bounding box center [673, 369] width 60 height 19
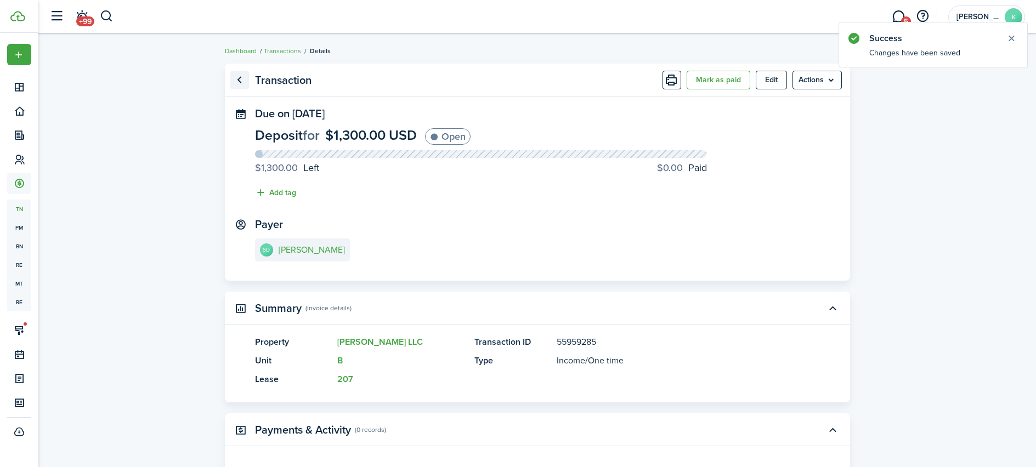
click at [241, 83] on link "Go back" at bounding box center [239, 80] width 19 height 19
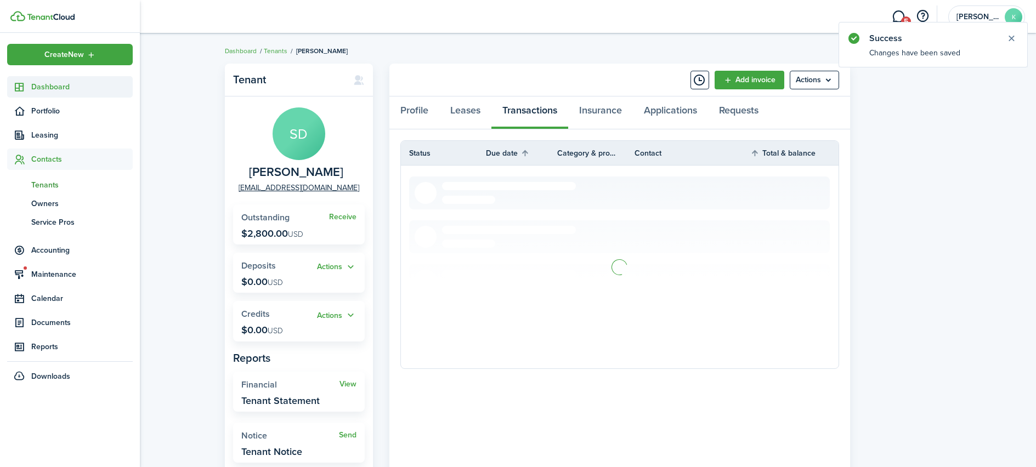
click at [20, 84] on icon at bounding box center [20, 87] width 12 height 11
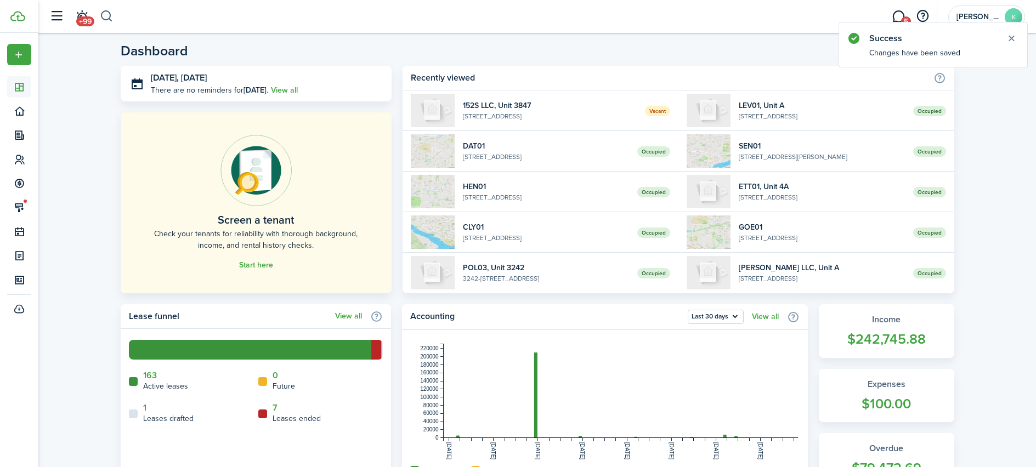
click at [104, 19] on button "button" at bounding box center [107, 16] width 14 height 19
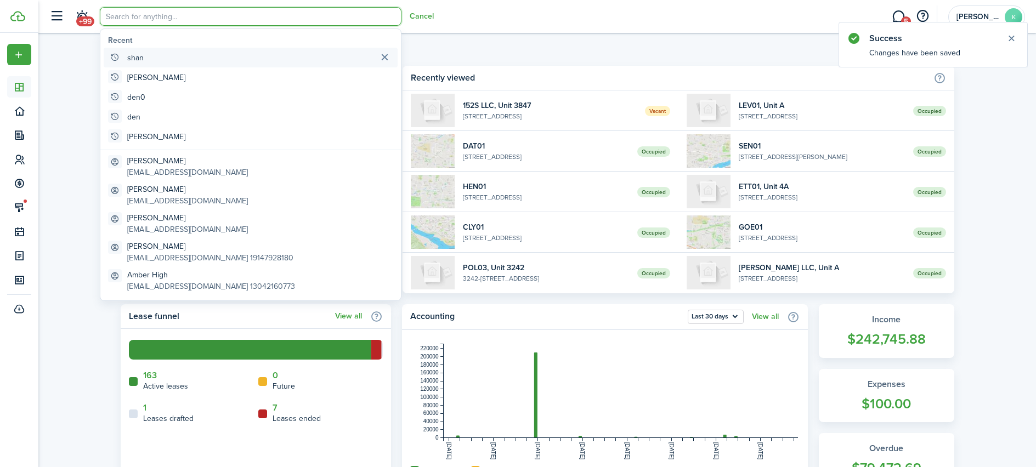
click at [154, 58] on global-search-item "shan" at bounding box center [251, 58] width 294 height 20
type input "shan"
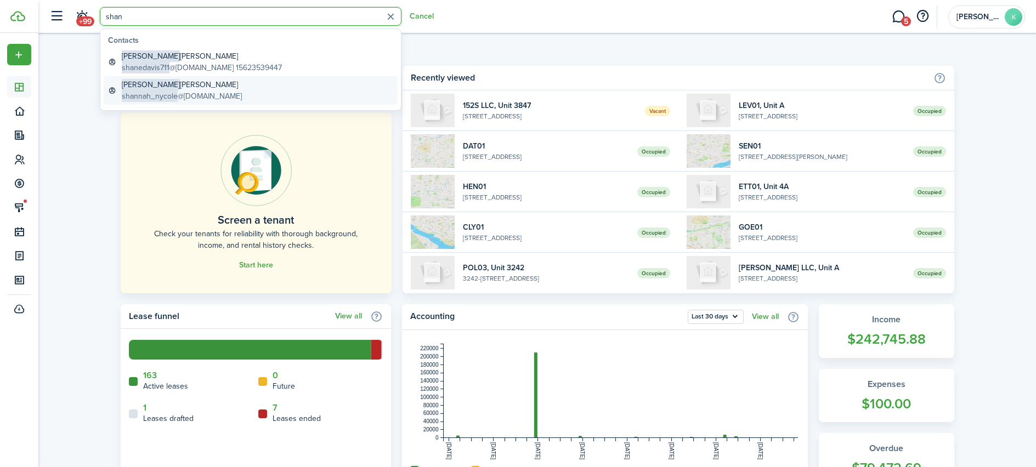
click at [186, 103] on link "Shannah Daymude shannah_nycole @yahoo.com" at bounding box center [251, 90] width 294 height 29
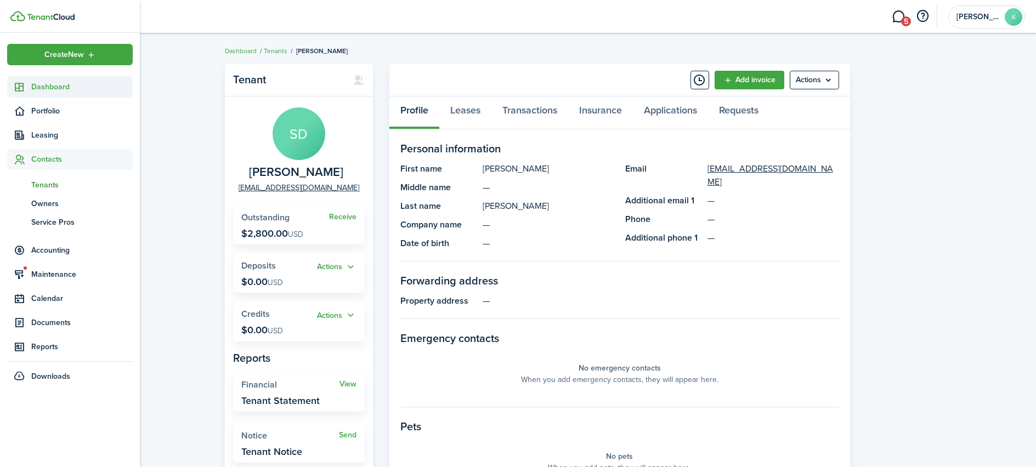
click at [30, 83] on sidebar-link-icon at bounding box center [19, 87] width 24 height 12
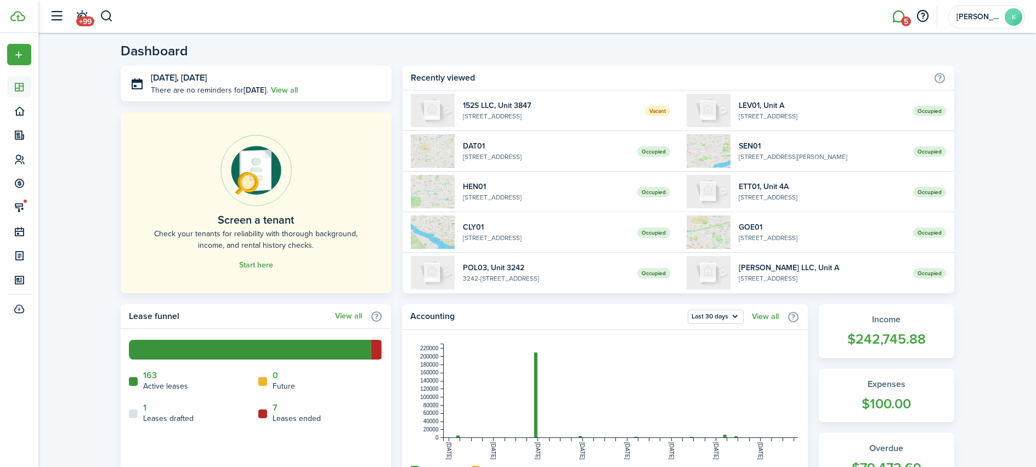
click at [903, 16] on link "5" at bounding box center [898, 17] width 21 height 28
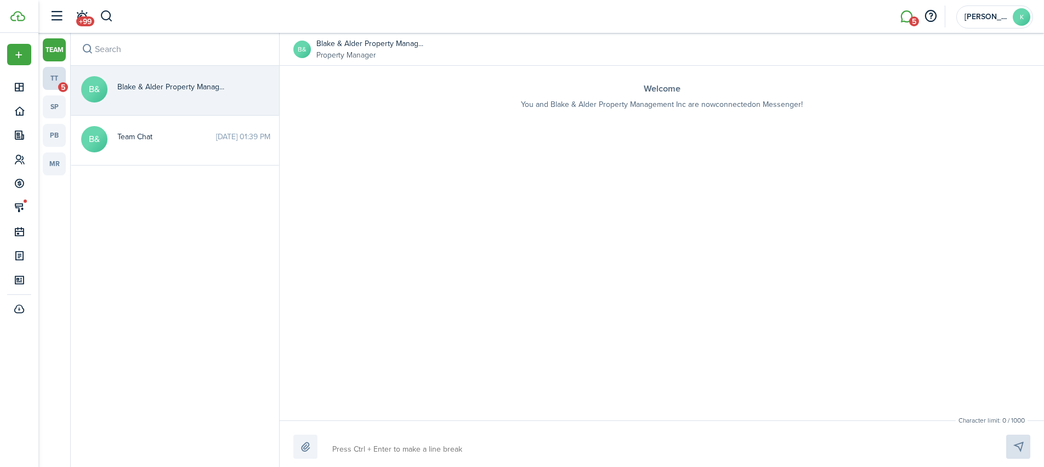
click at [47, 78] on link "tt 5" at bounding box center [54, 78] width 23 height 23
